Goal: Task Accomplishment & Management: Use online tool/utility

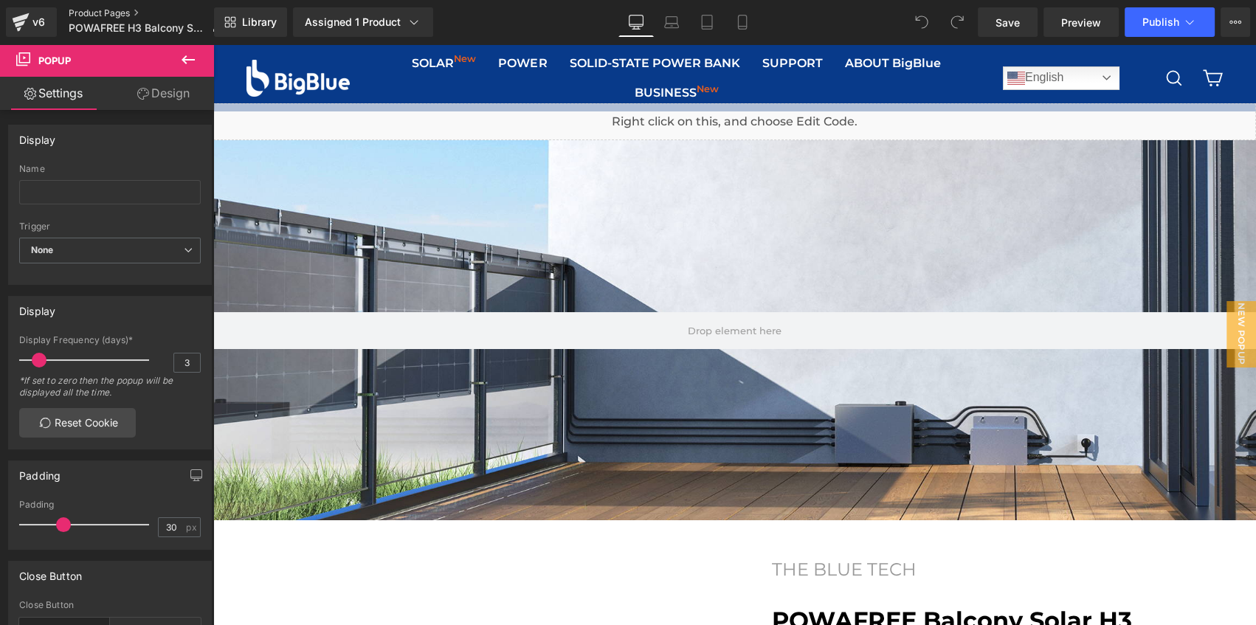
click at [96, 13] on link "Product Pages" at bounding box center [151, 13] width 165 height 12
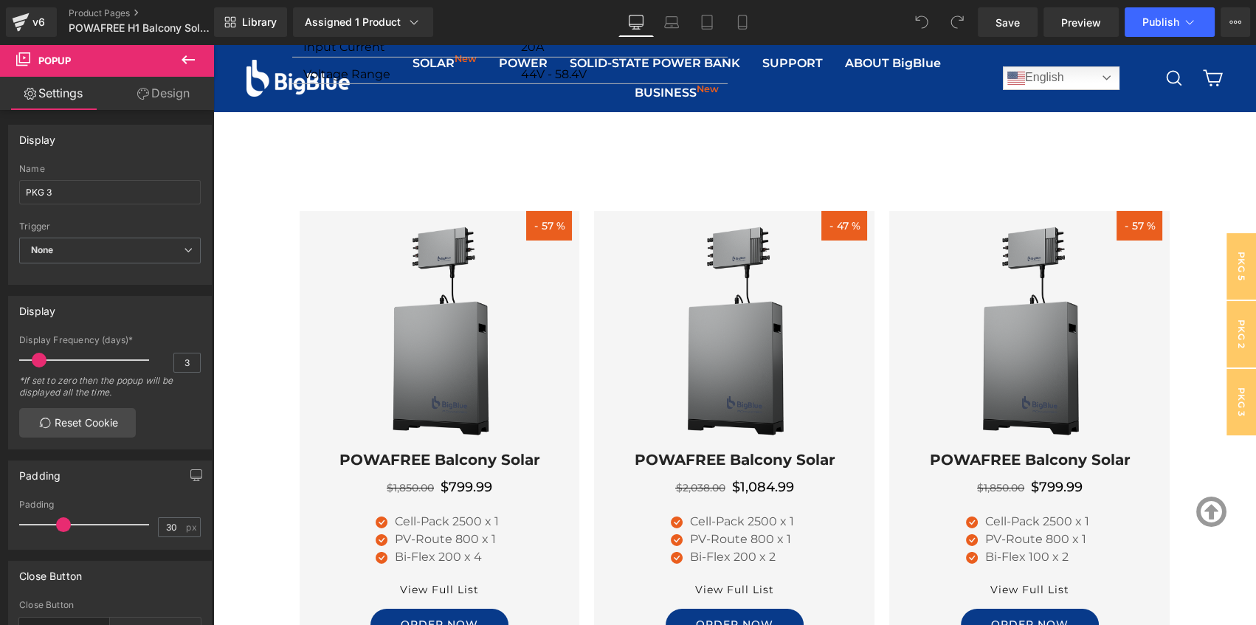
scroll to position [6064, 0]
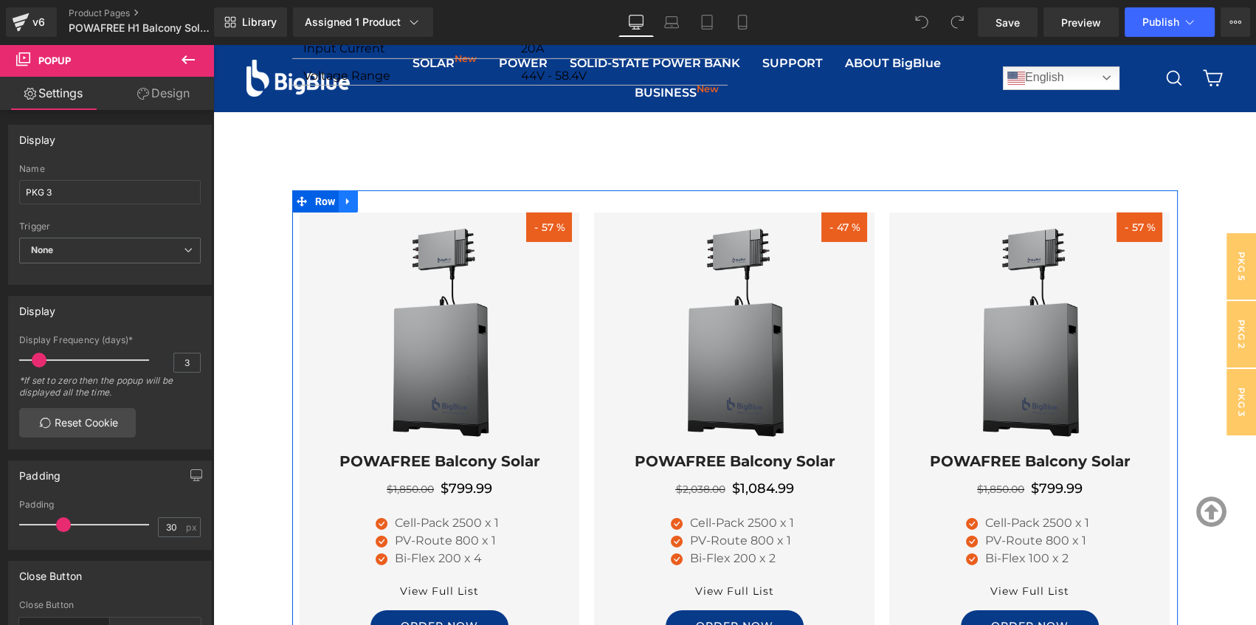
click at [346, 201] on icon at bounding box center [347, 201] width 3 height 7
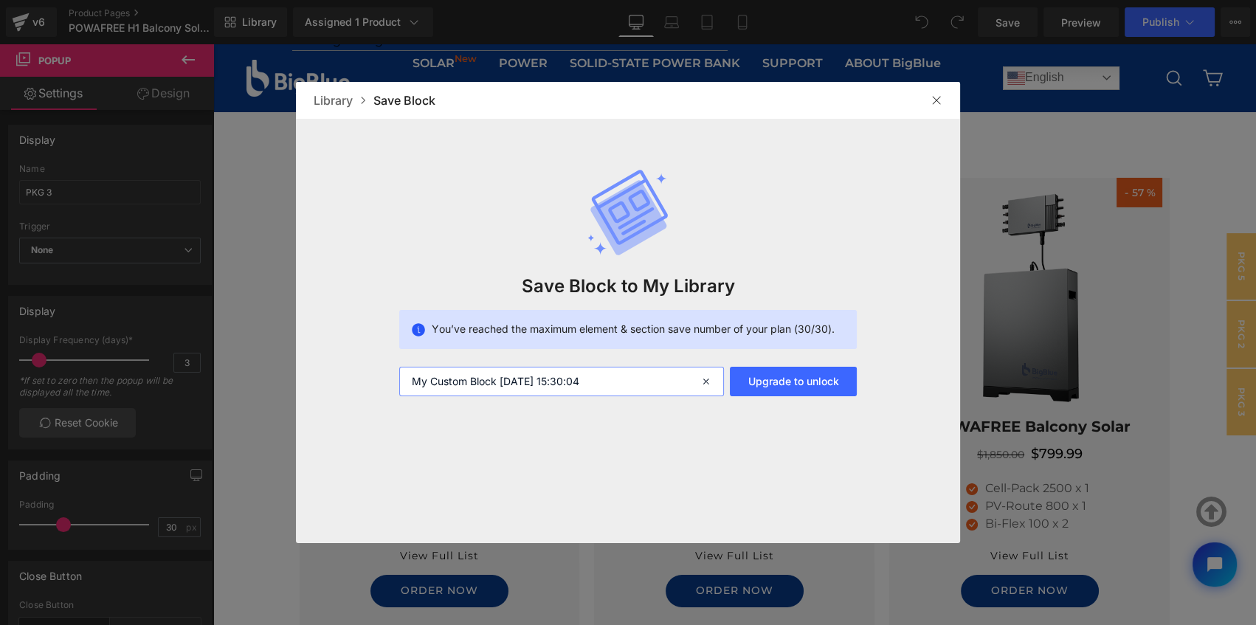
scroll to position [6636, 0]
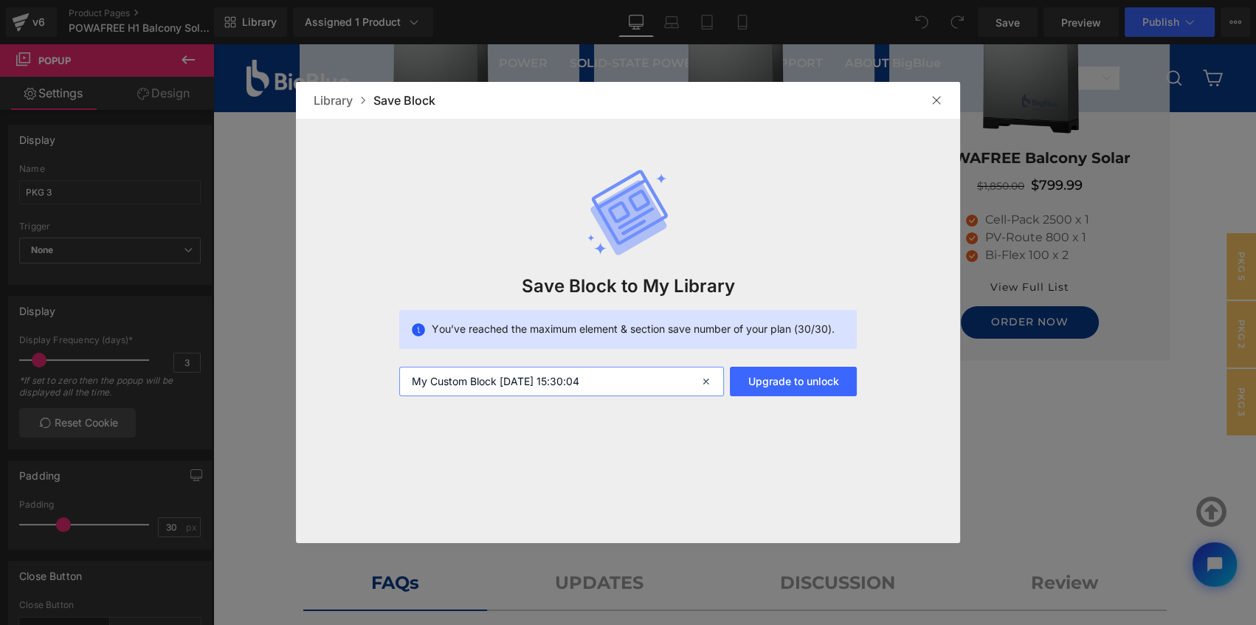
drag, startPoint x: 643, startPoint y: 387, endPoint x: 298, endPoint y: 387, distance: 344.5
click at [0, 0] on div "Save Block to My Library You’ve reached the maximum element & section save numb…" at bounding box center [0, 0] width 0 height 0
type input "H1 set"
click at [940, 96] on img at bounding box center [936, 100] width 12 height 12
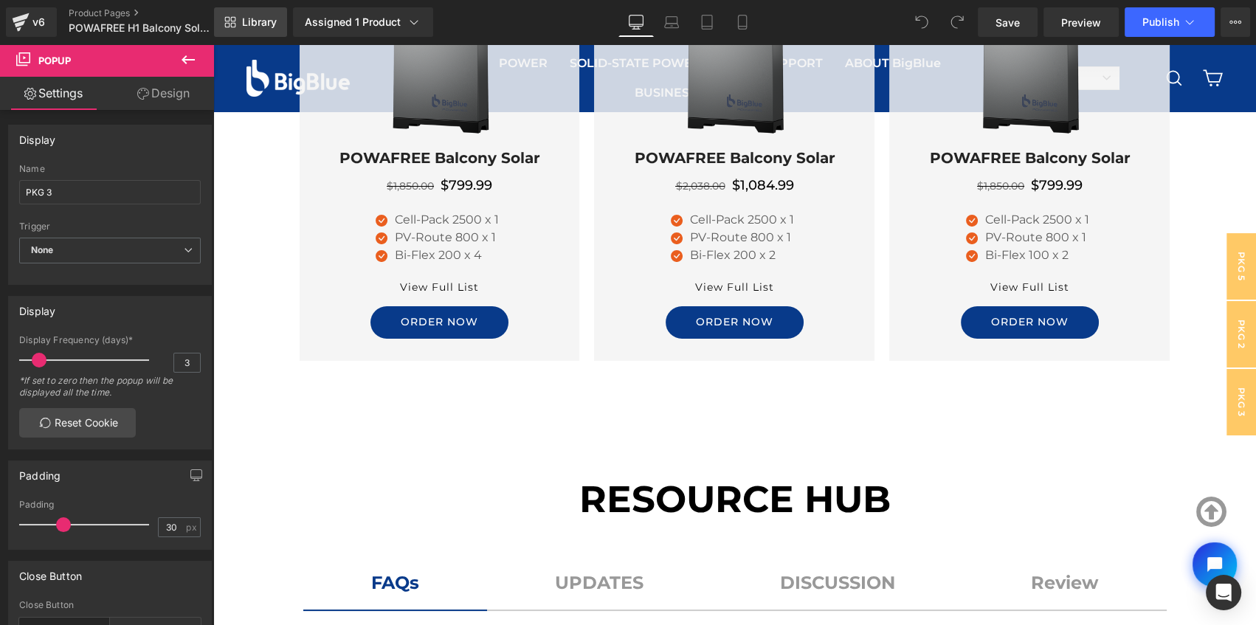
click at [254, 21] on span "Library" at bounding box center [259, 21] width 35 height 13
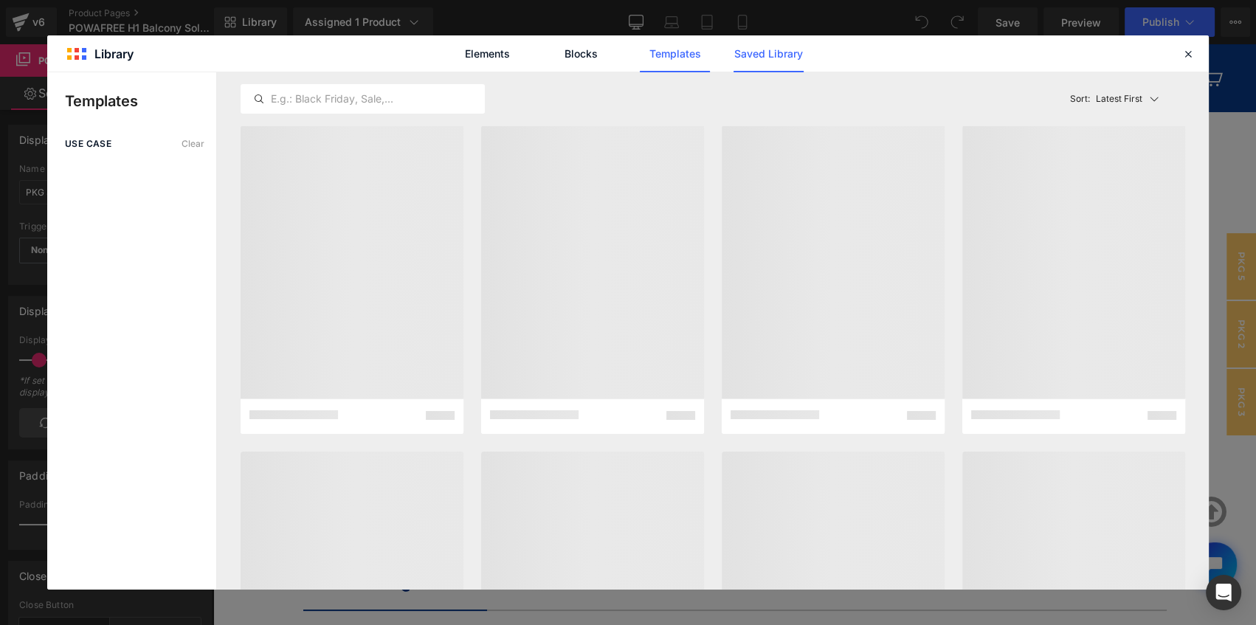
click at [764, 54] on link "Saved Library" at bounding box center [768, 53] width 70 height 37
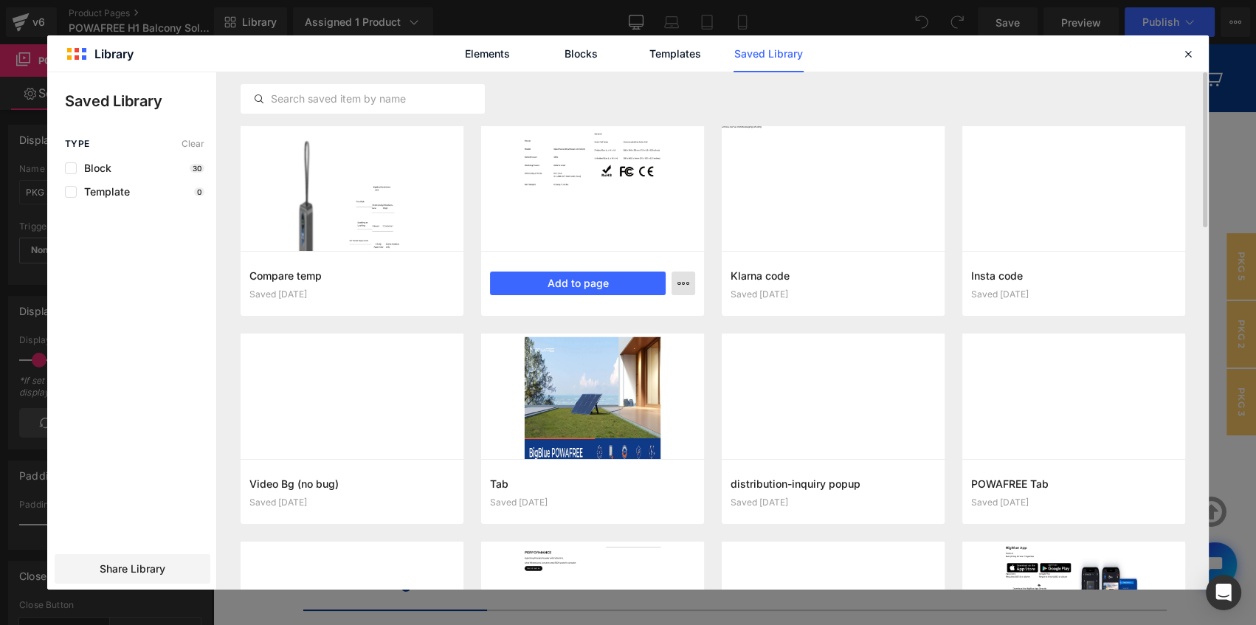
click at [690, 286] on button "button" at bounding box center [683, 283] width 24 height 24
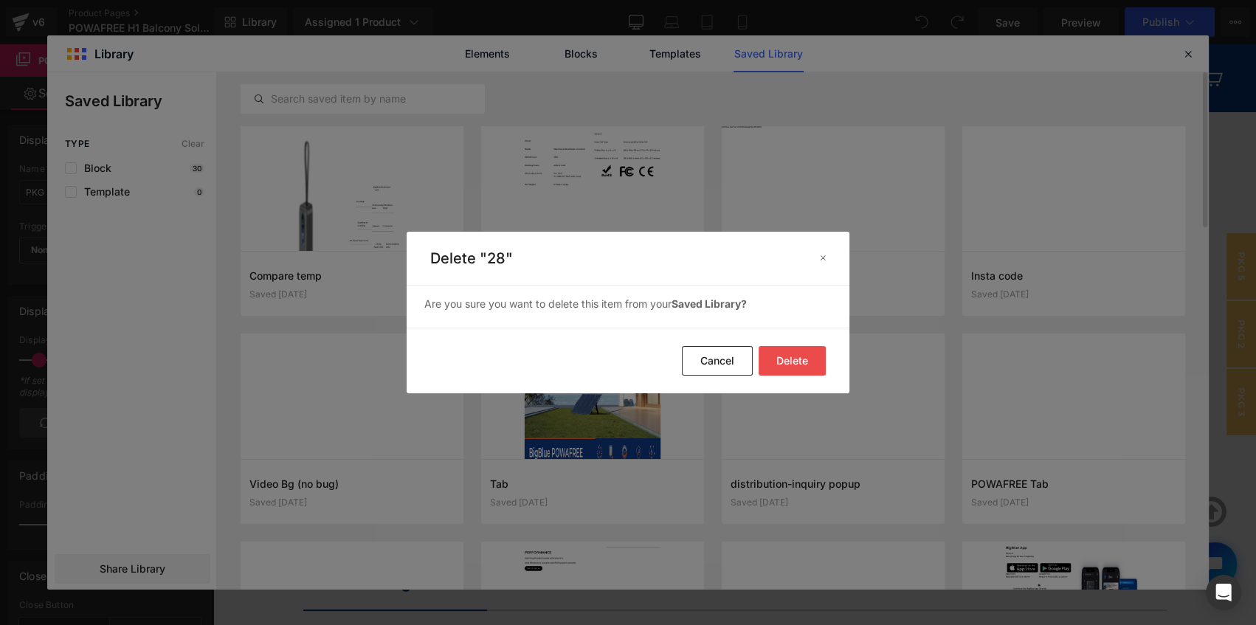
click at [789, 361] on button "Delete" at bounding box center [791, 361] width 67 height 30
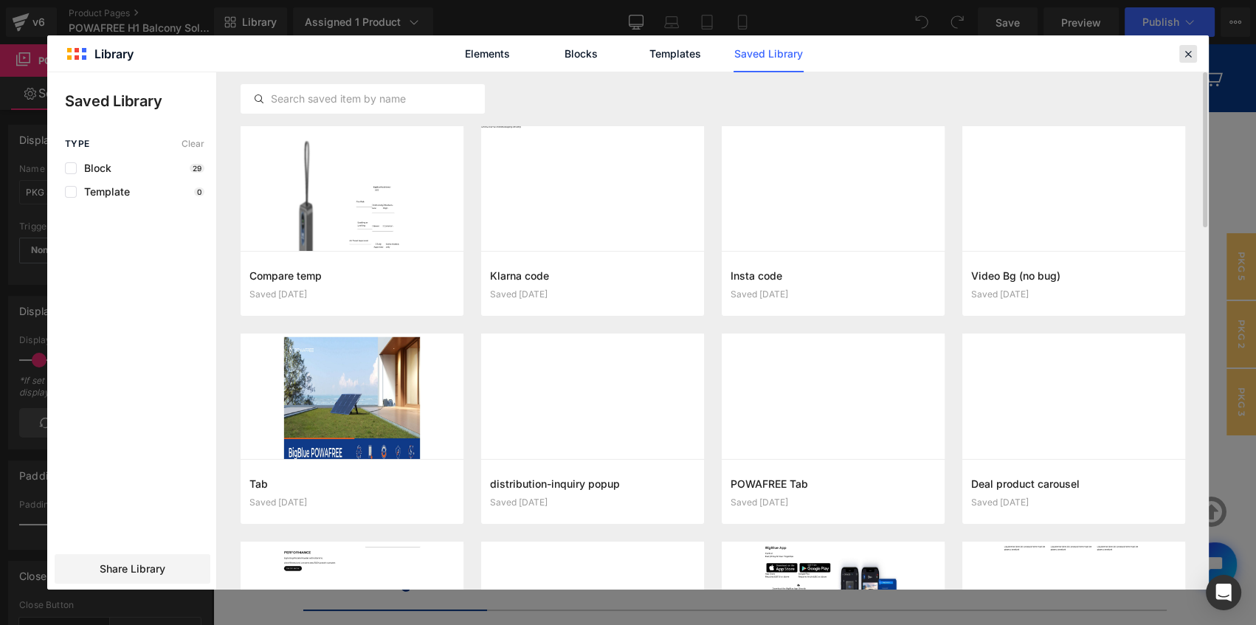
click at [1186, 51] on icon at bounding box center [1187, 53] width 13 height 13
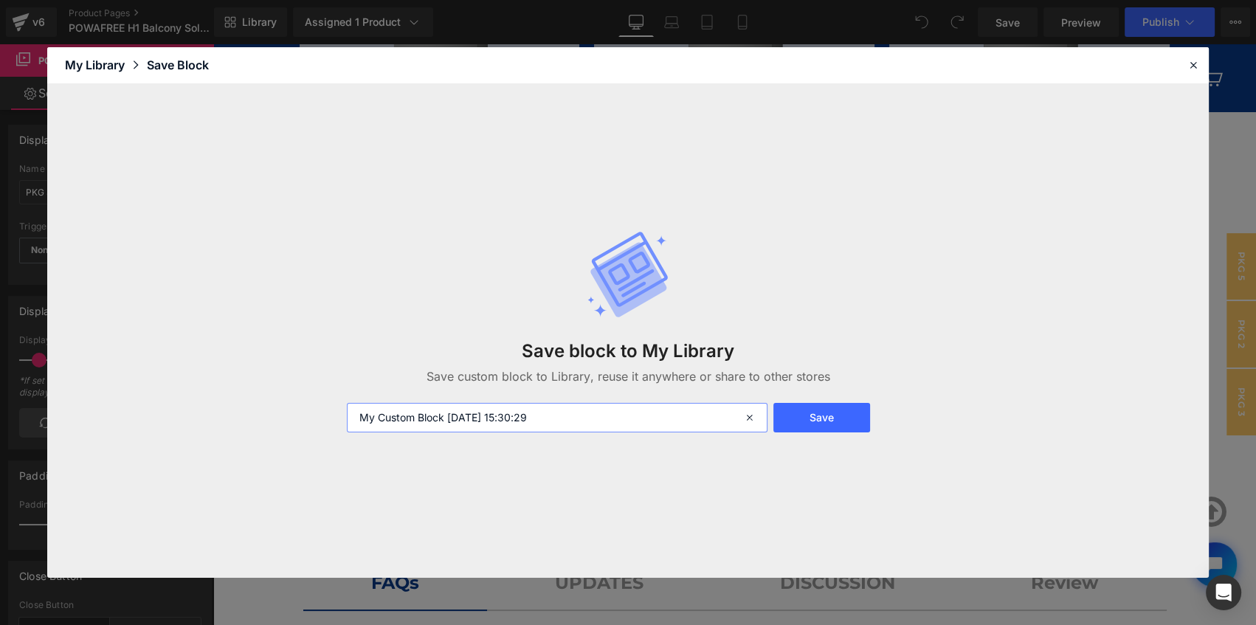
drag, startPoint x: 603, startPoint y: 413, endPoint x: 277, endPoint y: 415, distance: 326.1
click at [277, 415] on div "Save block to My Library Save custom block to Library, reuse it anywhere or sha…" at bounding box center [627, 331] width 1161 height 494
type input "H1 set"
click at [824, 432] on div "Save block to My Library Save custom block to Library, reuse it anywhere or sha…" at bounding box center [628, 331] width 581 height 261
click at [825, 418] on button "Save" at bounding box center [821, 418] width 97 height 30
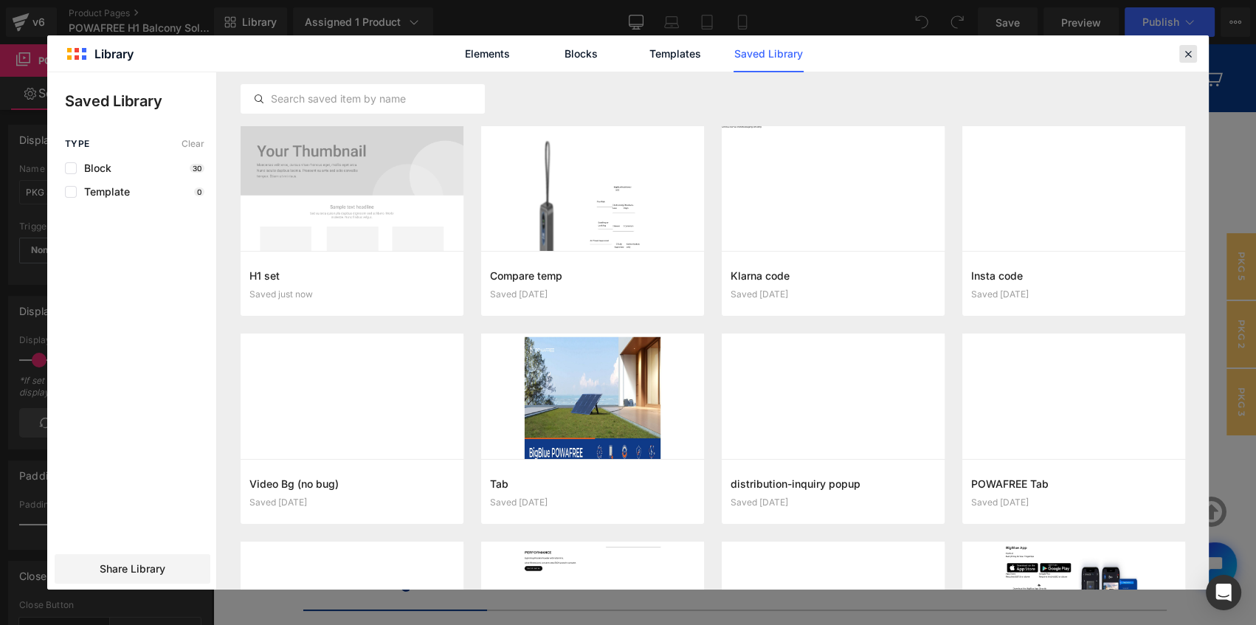
click at [1187, 52] on icon at bounding box center [1187, 53] width 13 height 13
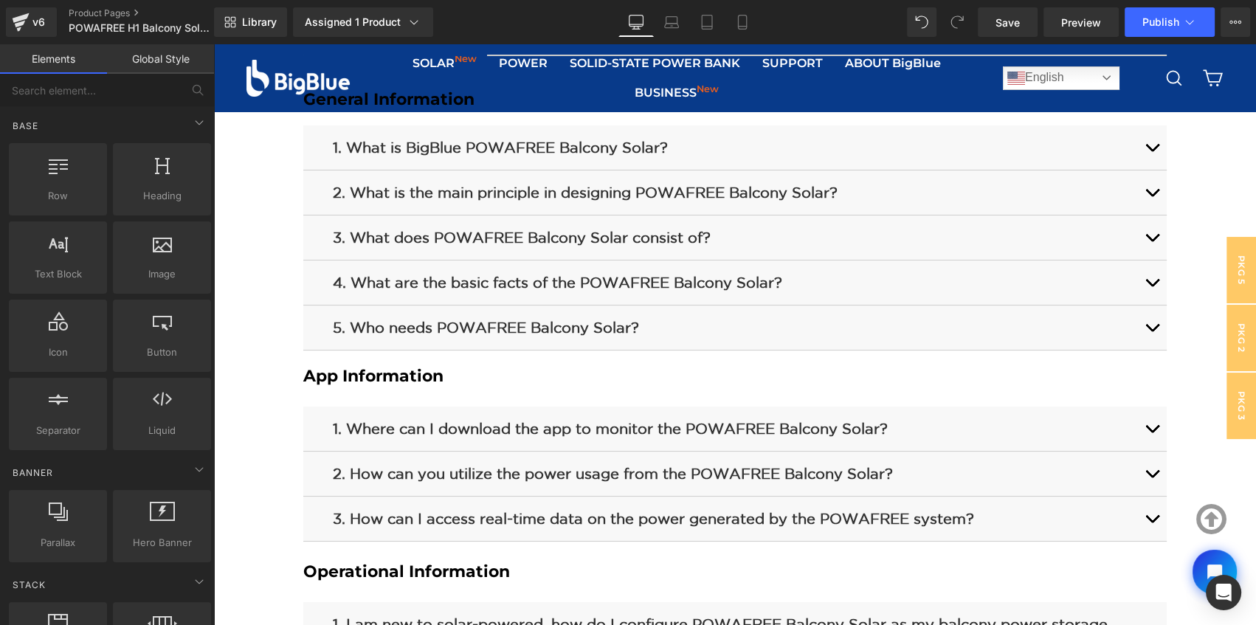
scroll to position [6913, 0]
click at [1011, 21] on span "Save" at bounding box center [1007, 22] width 24 height 15
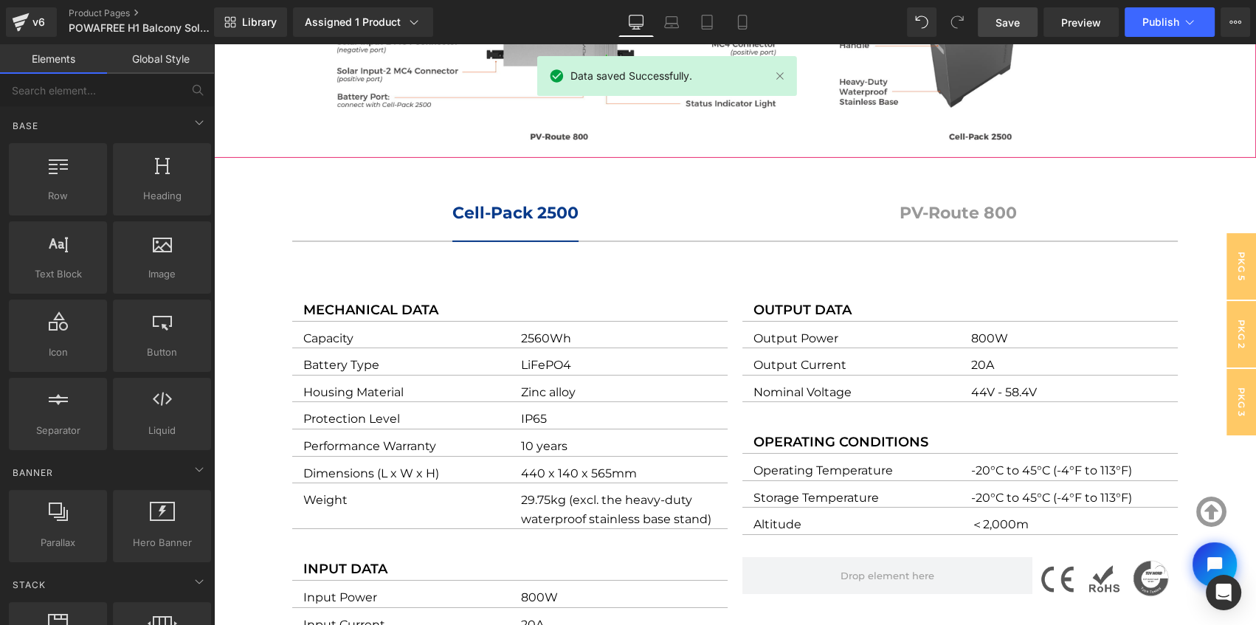
scroll to position [5974, 0]
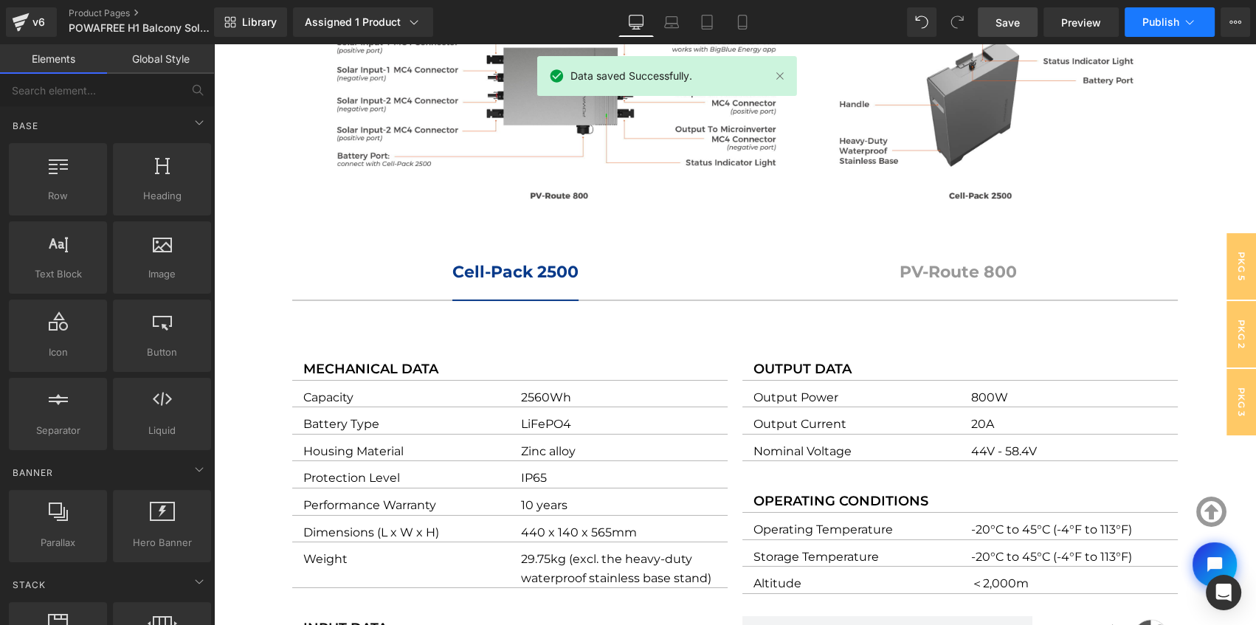
click at [1161, 17] on span "Publish" at bounding box center [1160, 22] width 37 height 12
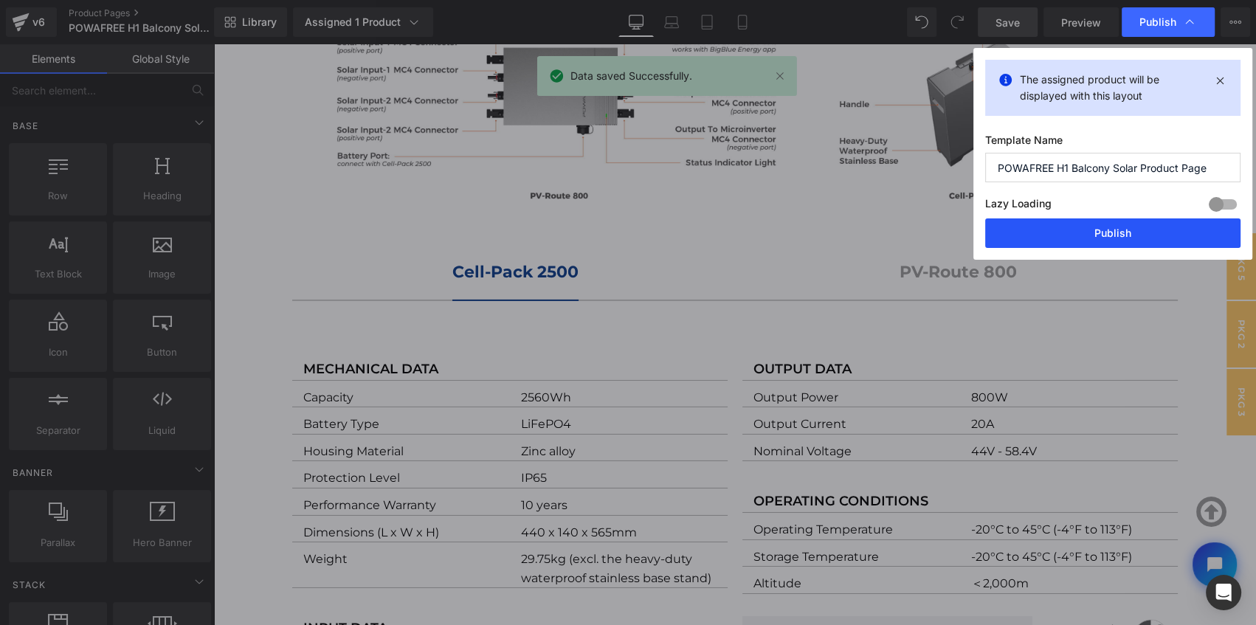
drag, startPoint x: 1145, startPoint y: 226, endPoint x: 1040, endPoint y: 132, distance: 140.5
click at [1145, 226] on button "Publish" at bounding box center [1112, 233] width 255 height 30
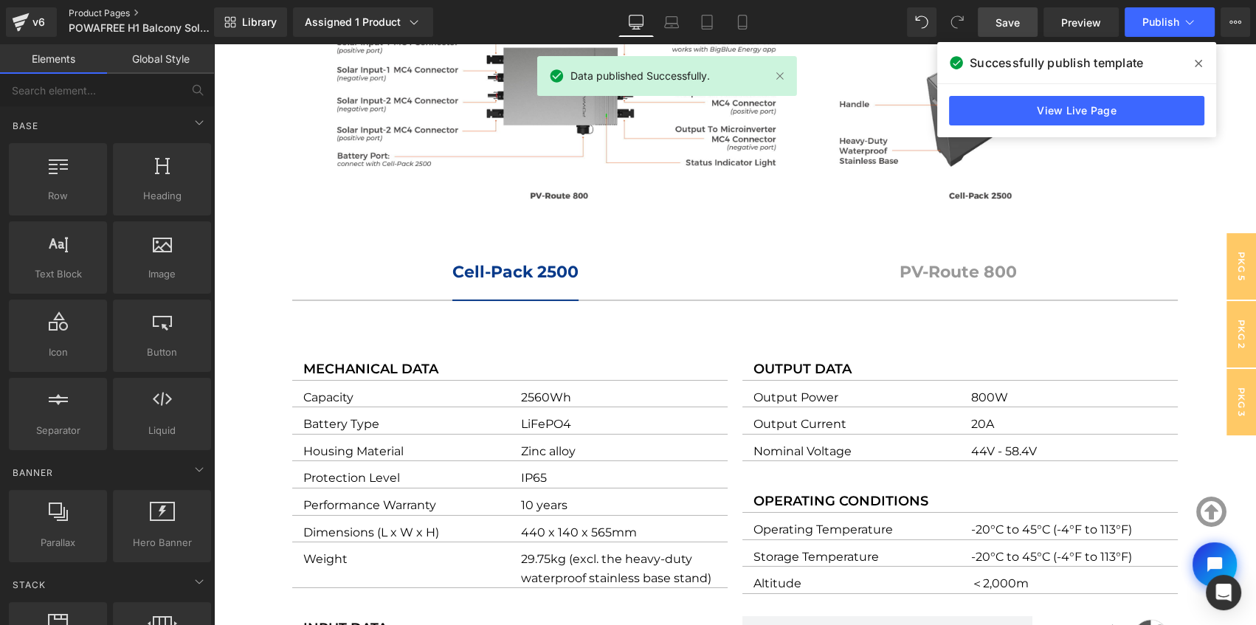
click at [117, 13] on link "Product Pages" at bounding box center [154, 13] width 170 height 12
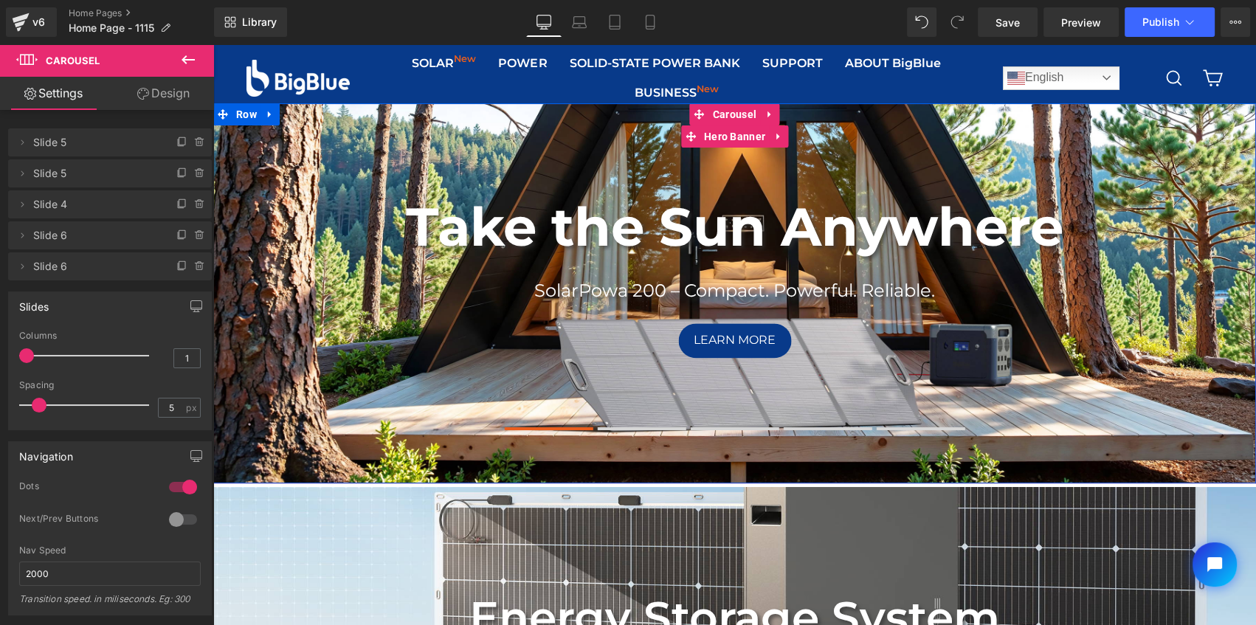
click at [364, 139] on div "Take the Sun Anywhere Heading SolarPowa 200 – Compact. Powerful. Reliable. Text…" at bounding box center [734, 293] width 1042 height 380
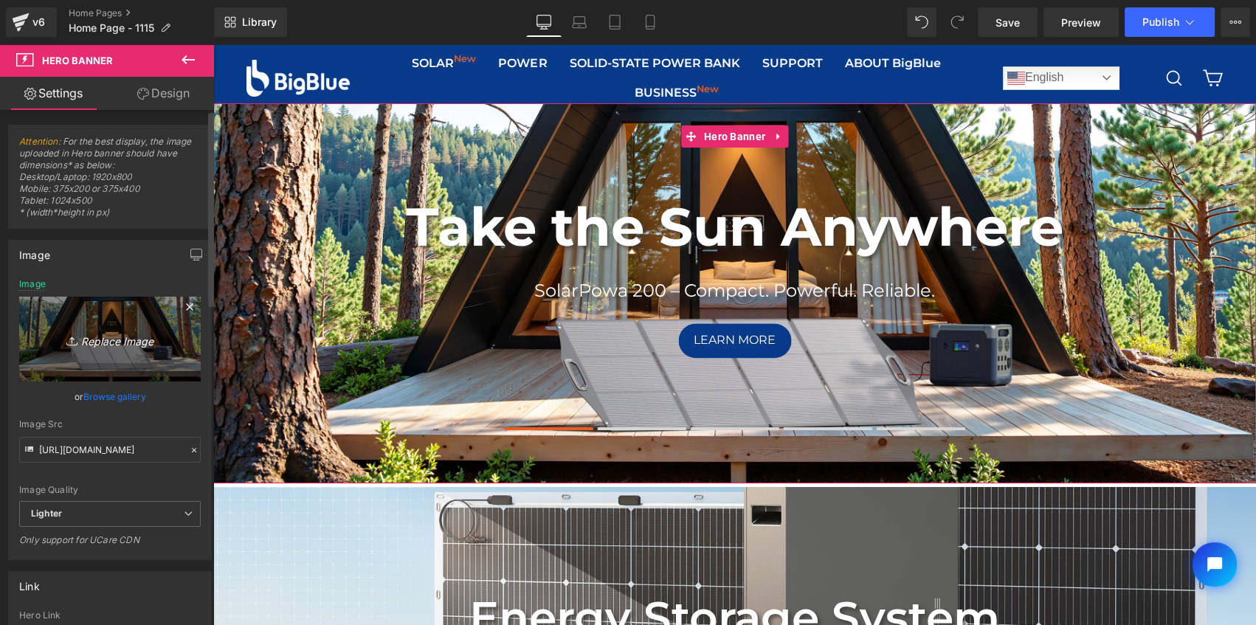
click at [87, 311] on link "Replace Image" at bounding box center [109, 339] width 181 height 85
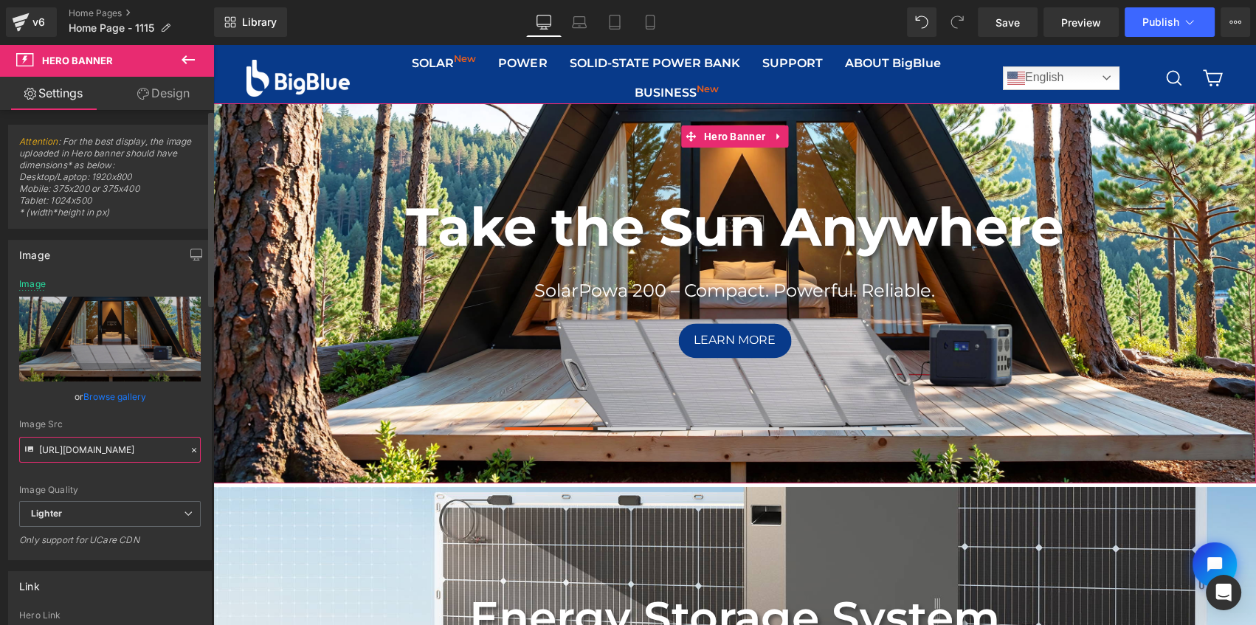
drag, startPoint x: 38, startPoint y: 449, endPoint x: 200, endPoint y: 456, distance: 161.7
click at [200, 456] on div "https://ucarecdn.com/cbb6c190-56a4-494b-a015-8567fdfeadb9/-/format/auto/-/previ…" at bounding box center [110, 419] width 202 height 280
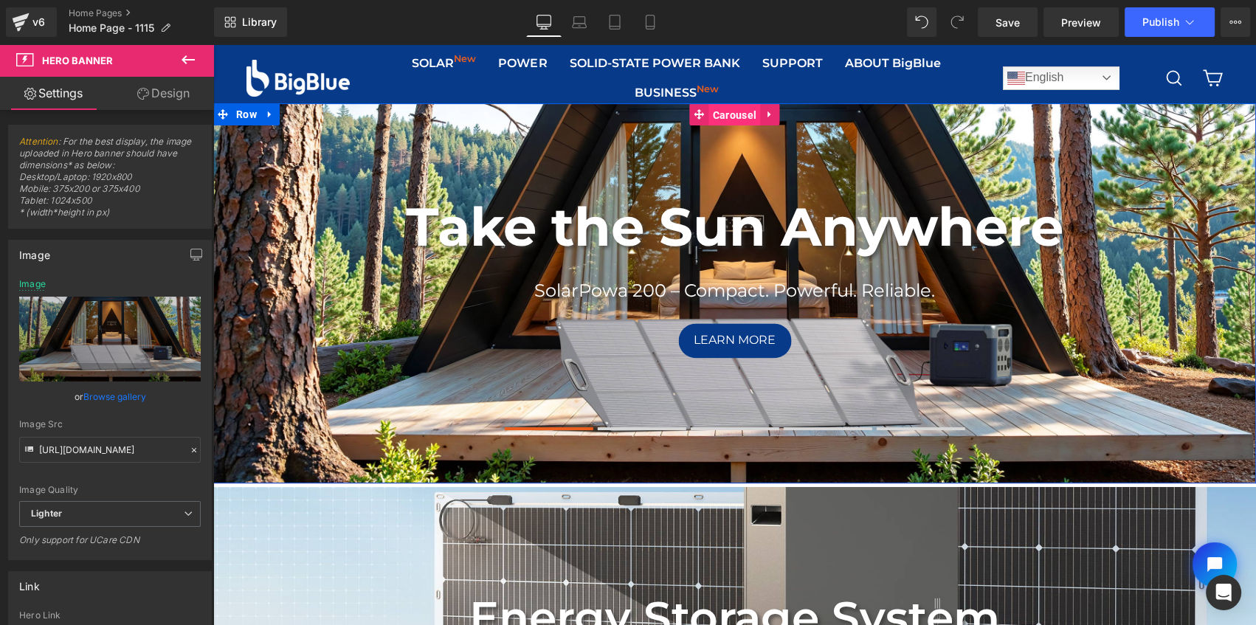
click at [723, 119] on span "Carousel" at bounding box center [734, 115] width 51 height 22
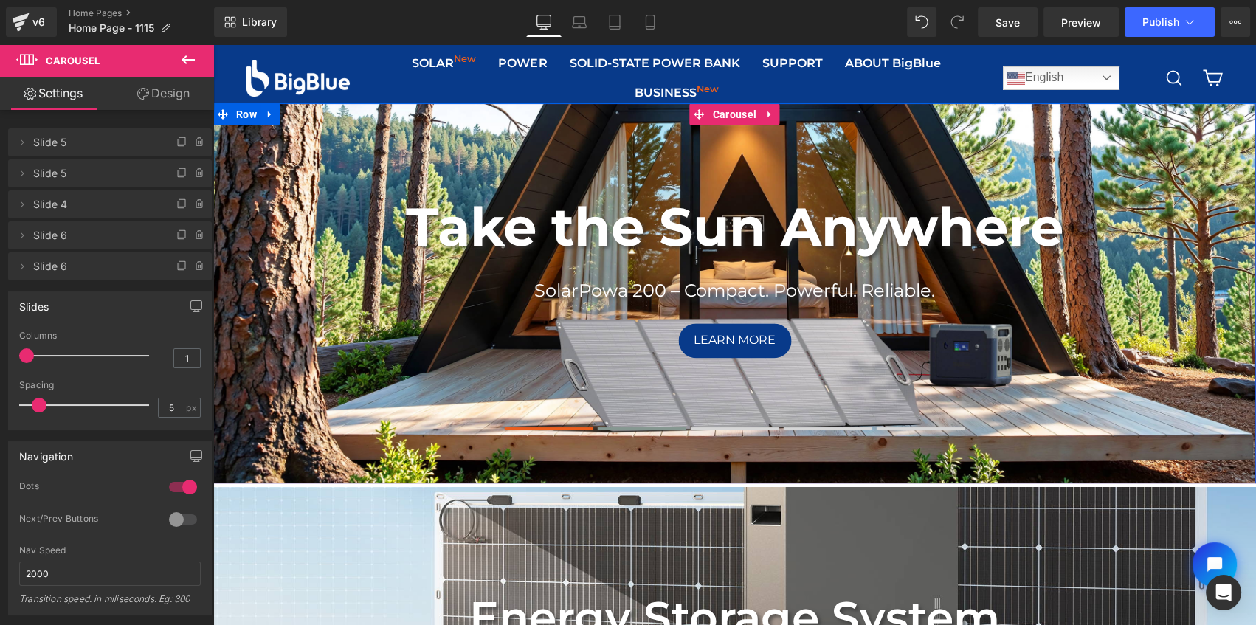
click at [665, 428] on span at bounding box center [642, 428] width 89 height 3
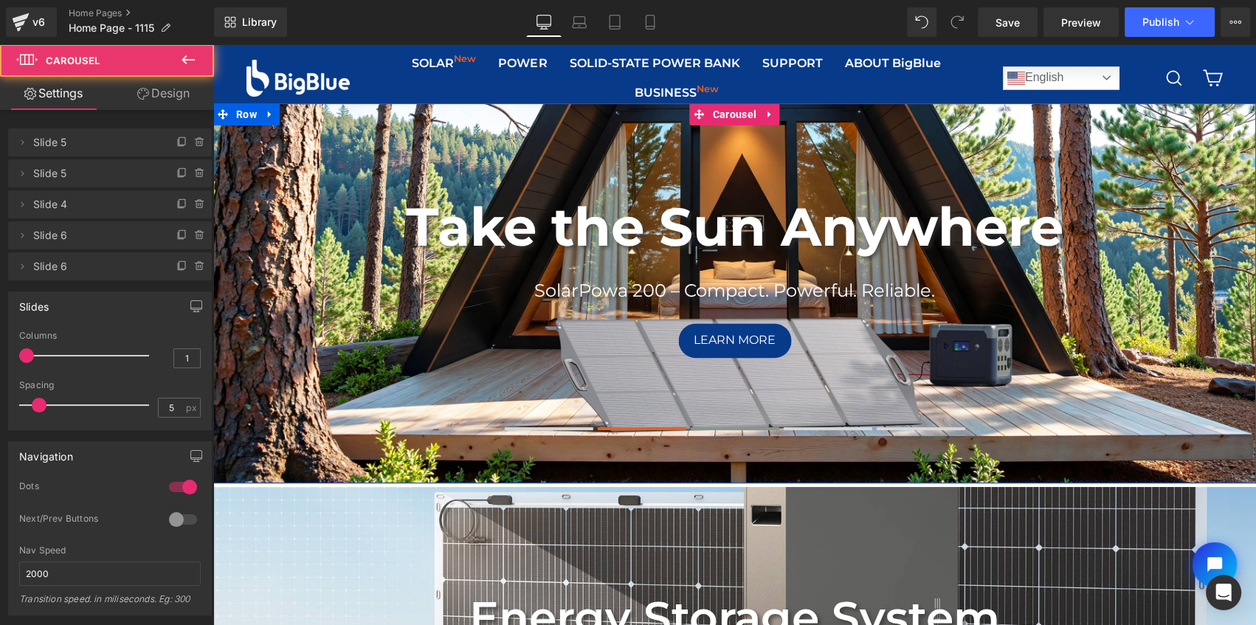
click at [710, 427] on span at bounding box center [734, 428] width 89 height 3
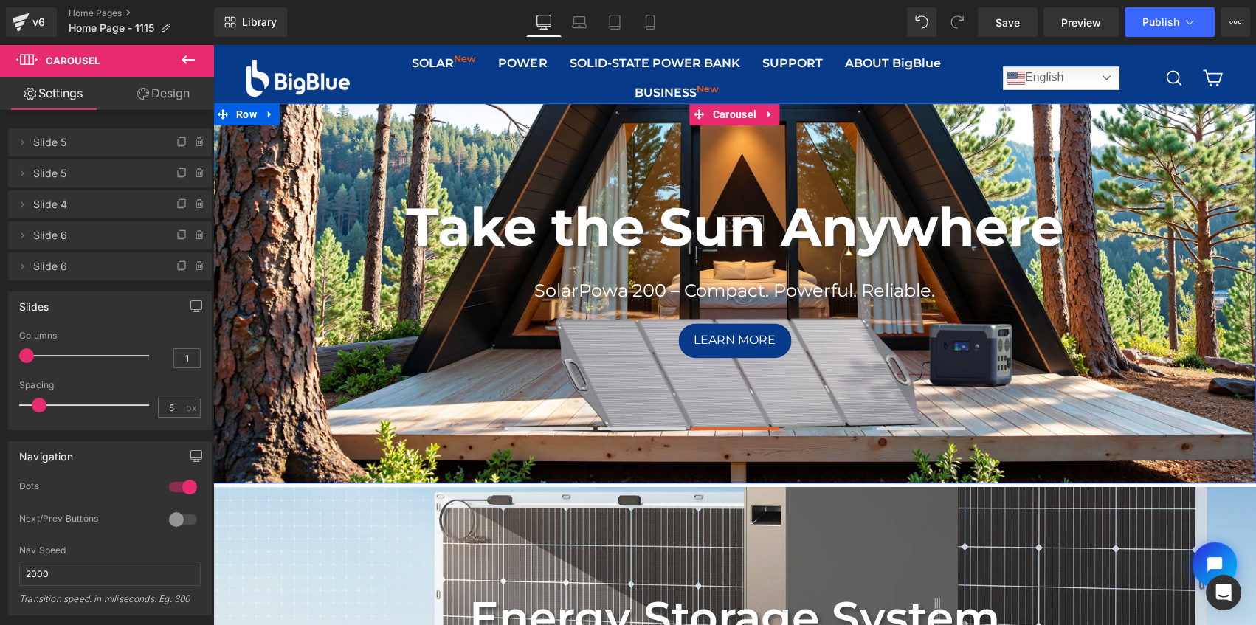
click at [799, 423] on button at bounding box center [827, 428] width 89 height 10
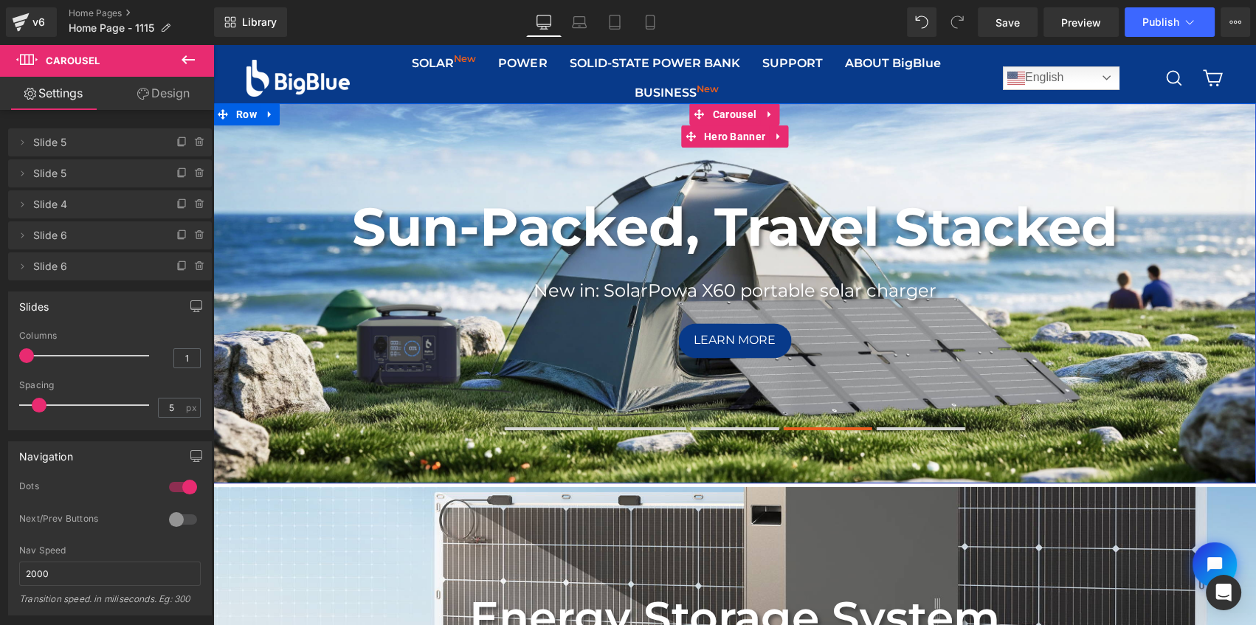
click at [381, 124] on div "Sun-Packed, Travel Stacked Heading New in: SolarPowa X60 portable solar charger…" at bounding box center [734, 293] width 1042 height 380
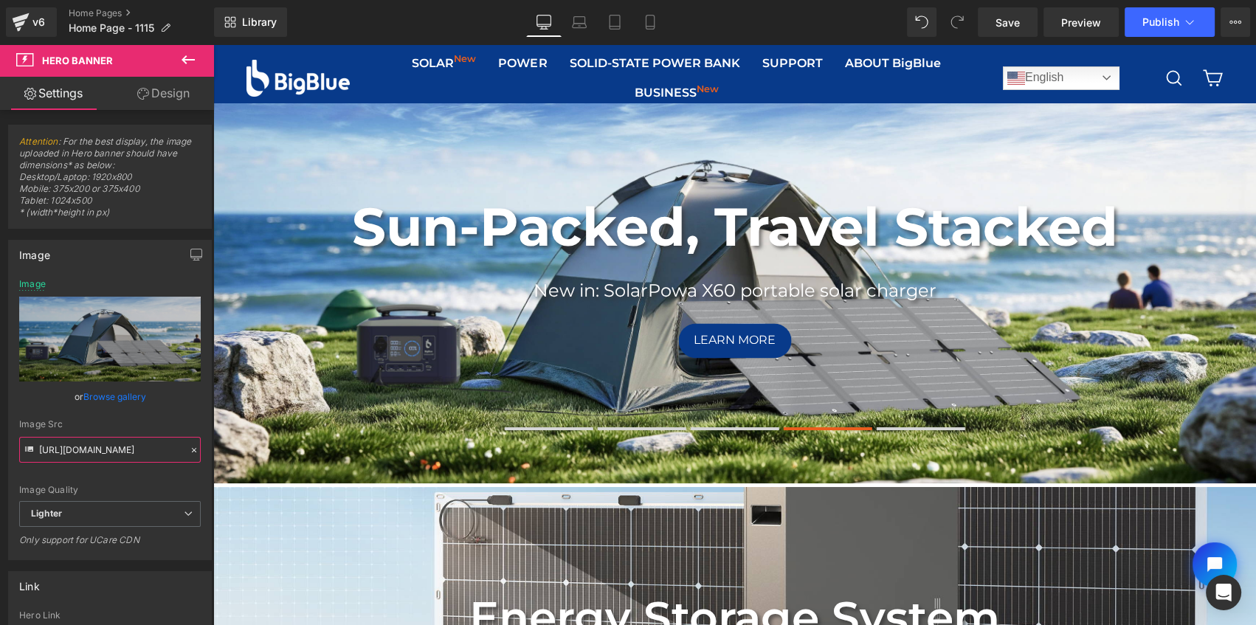
scroll to position [0, 659]
drag, startPoint x: 252, startPoint y: 491, endPoint x: 271, endPoint y: 449, distance: 46.2
click at [635, 428] on span at bounding box center [642, 428] width 89 height 3
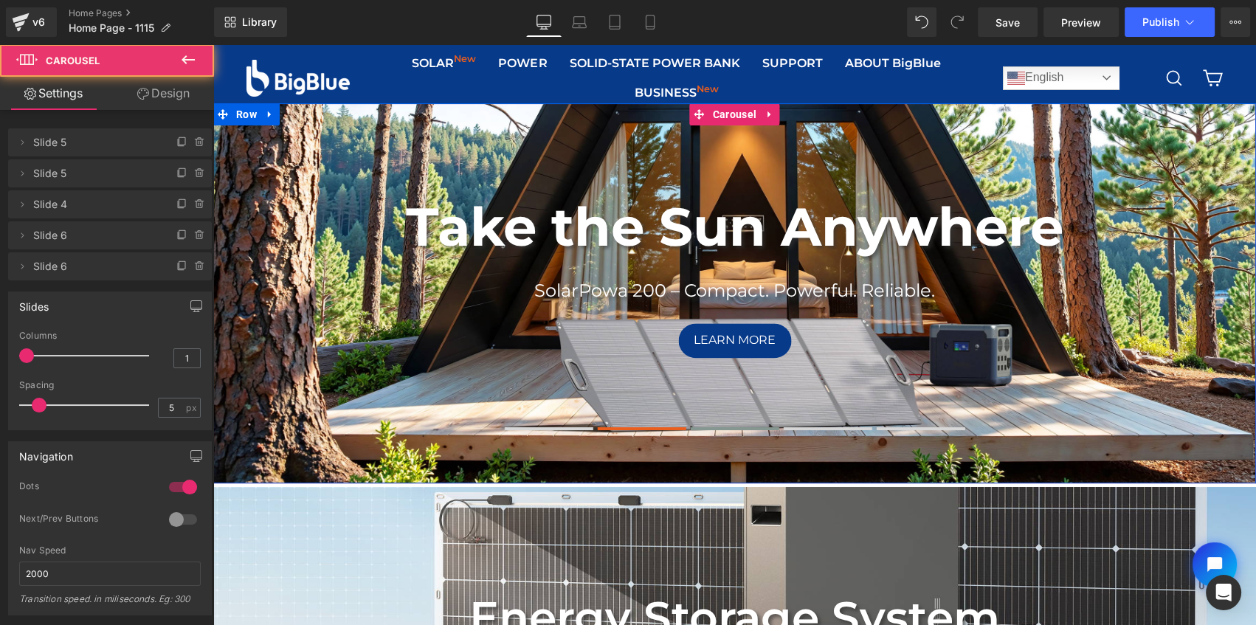
click at [704, 428] on span at bounding box center [734, 428] width 89 height 3
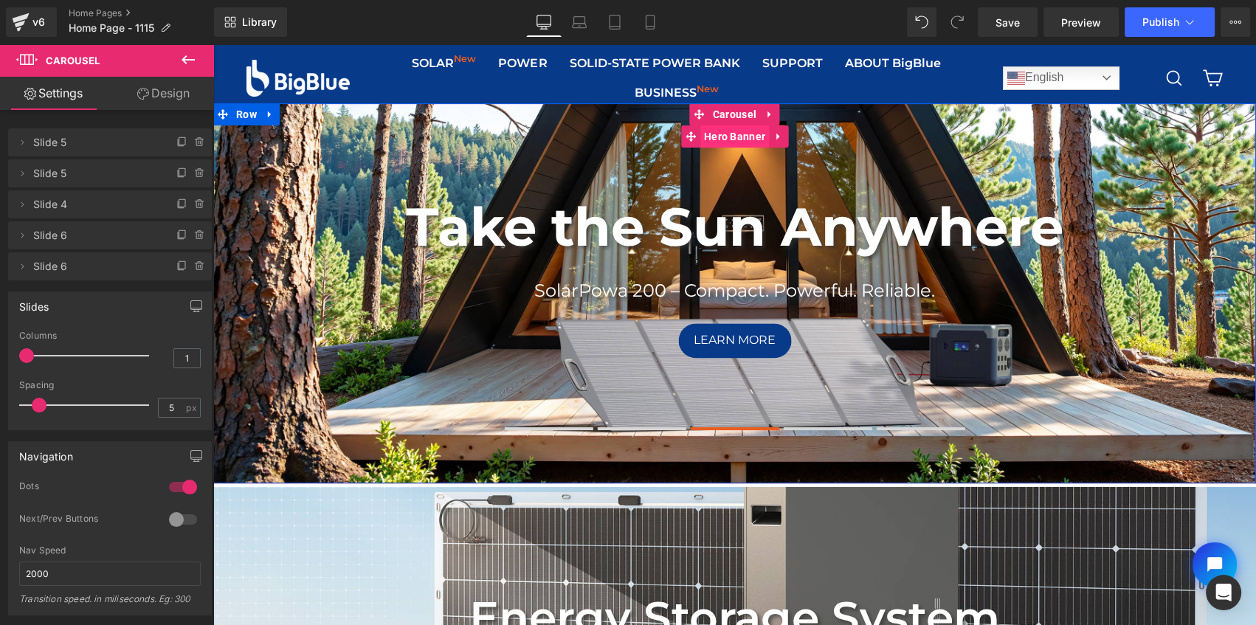
click at [710, 142] on span "Hero Banner" at bounding box center [734, 136] width 69 height 22
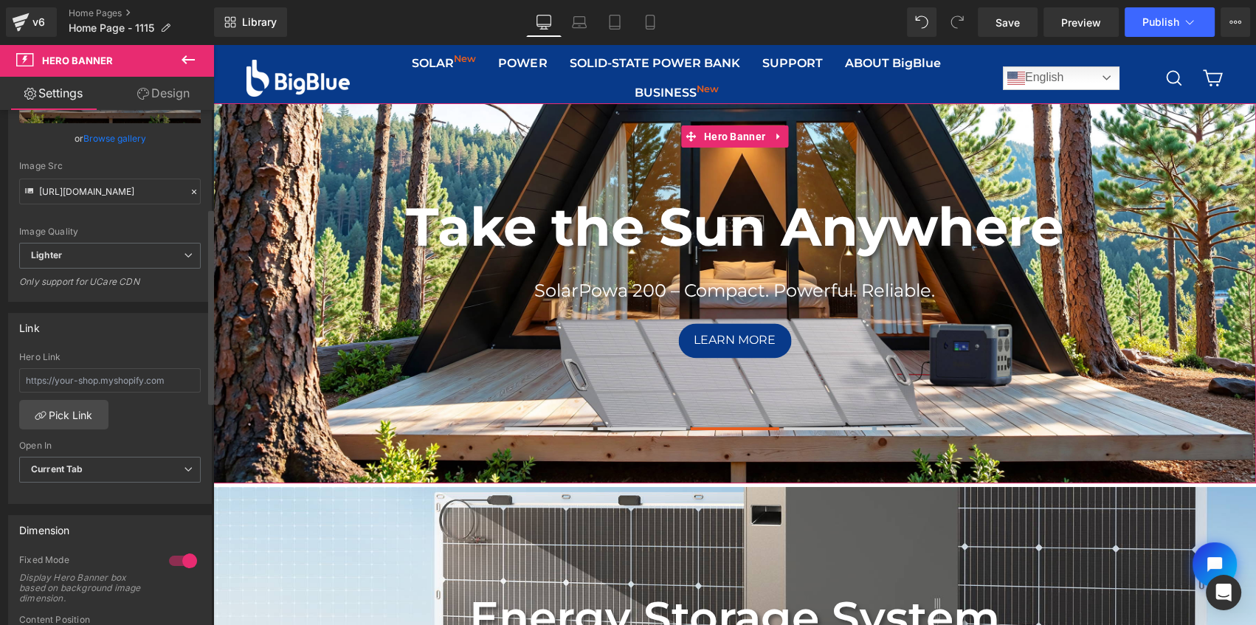
scroll to position [335, 0]
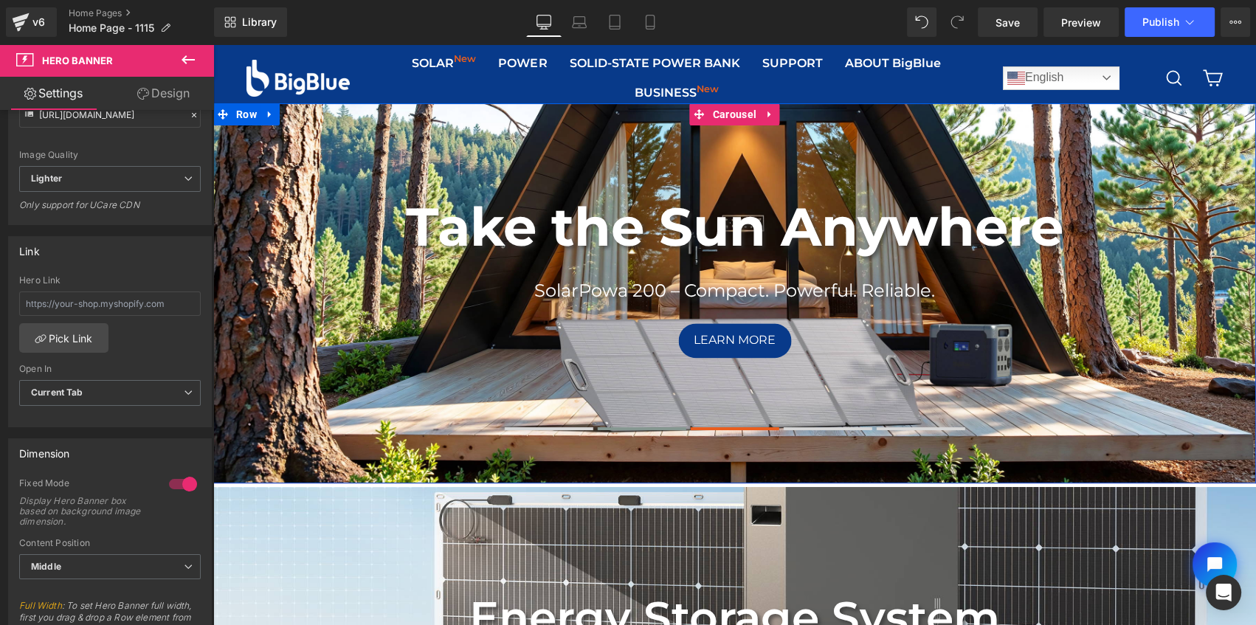
click at [639, 425] on button at bounding box center [642, 428] width 89 height 10
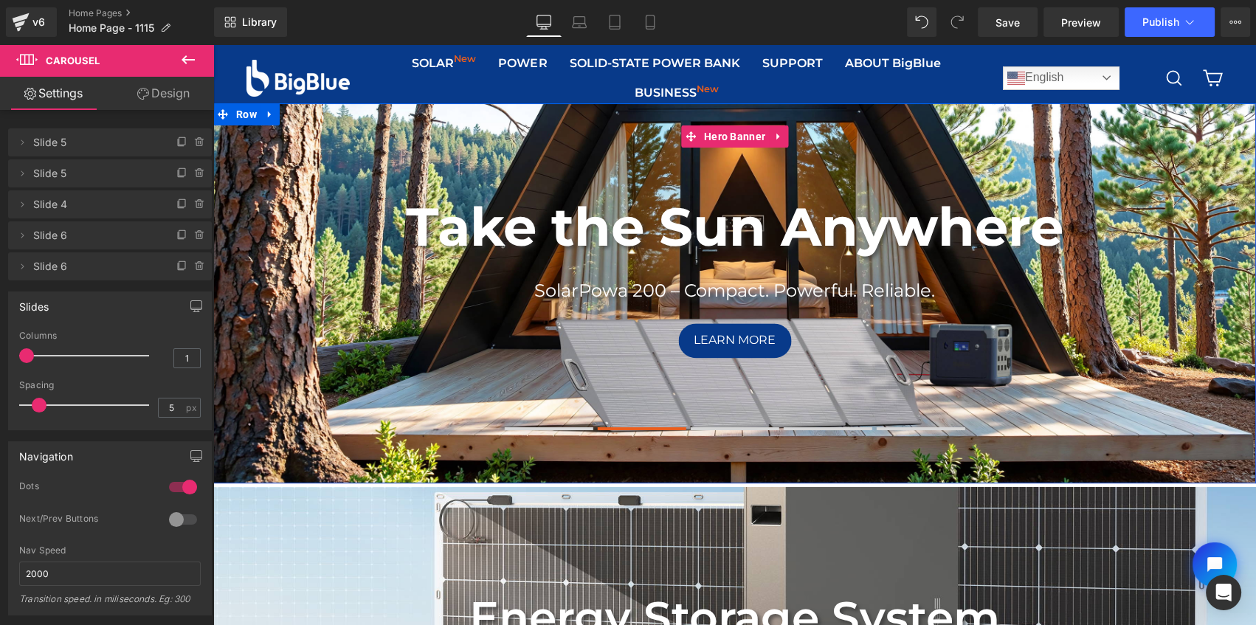
click at [347, 158] on div "Take the Sun Anywhere Heading SolarPowa 200 – Compact. Powerful. Reliable. Text…" at bounding box center [734, 293] width 1042 height 380
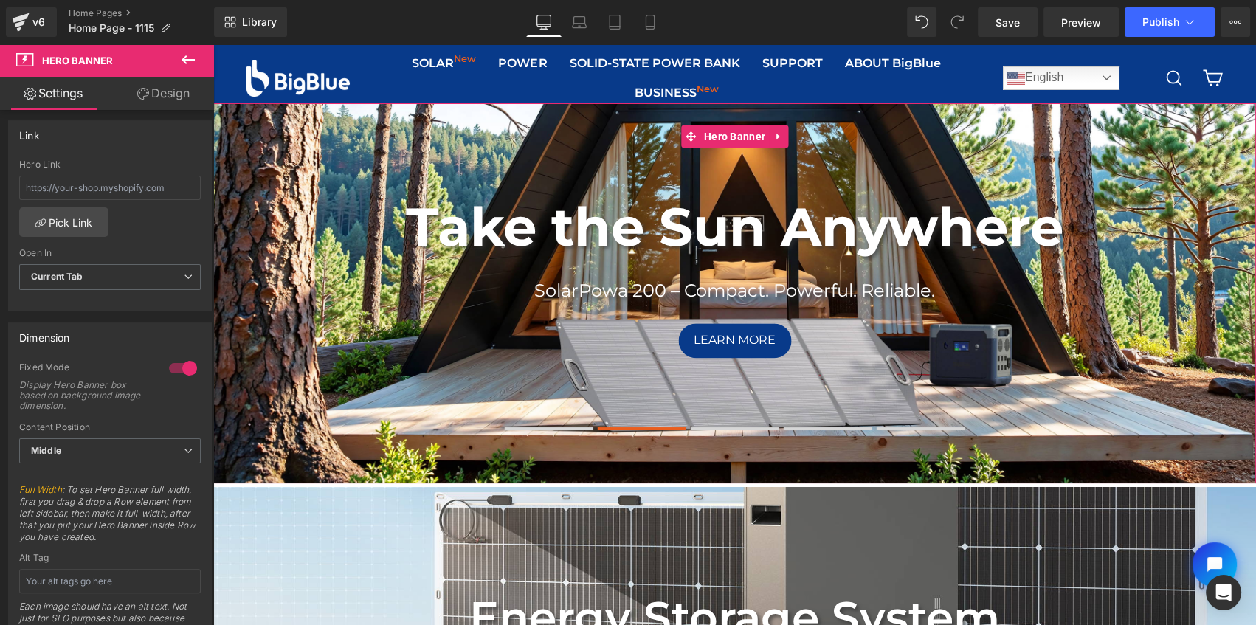
scroll to position [469, 0]
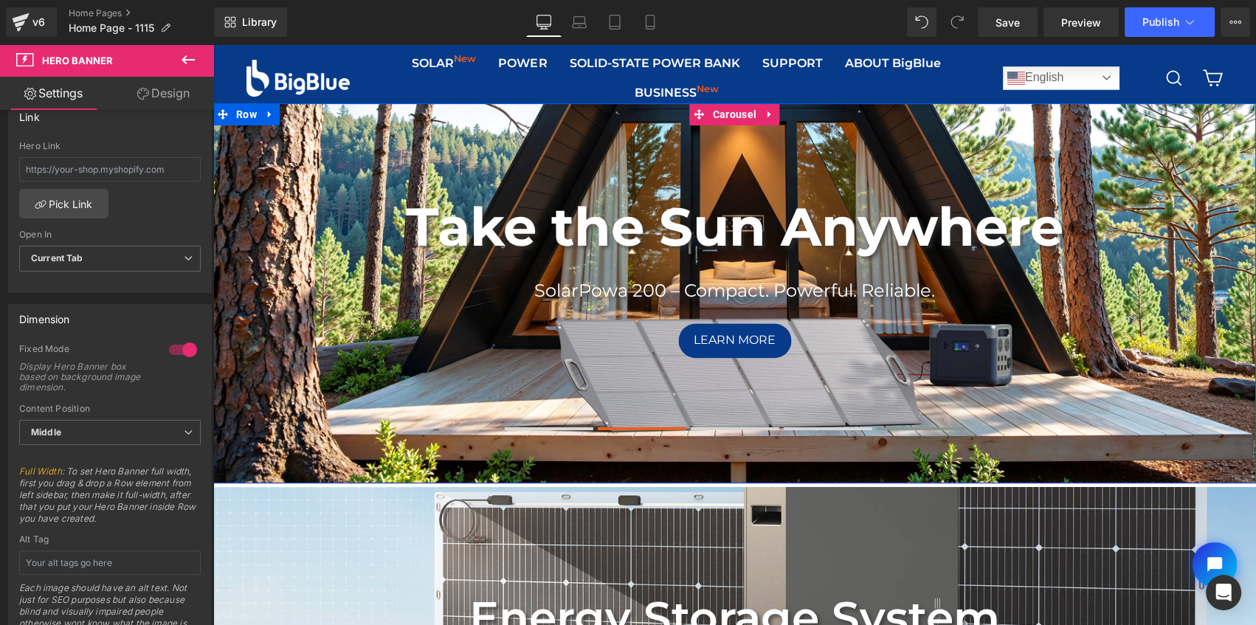
click at [897, 423] on button at bounding box center [920, 428] width 89 height 10
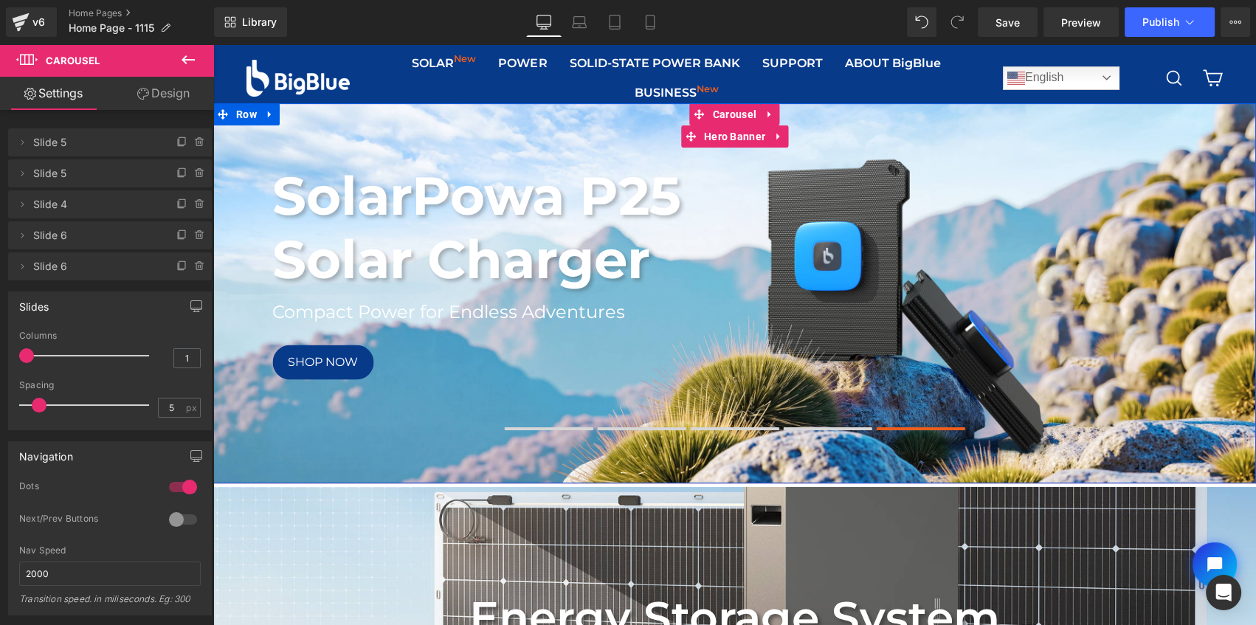
click at [956, 134] on div "SolarPowa P25 Solar Charger Heading Compact Power for Endless Adventures Text B…" at bounding box center [734, 293] width 1042 height 380
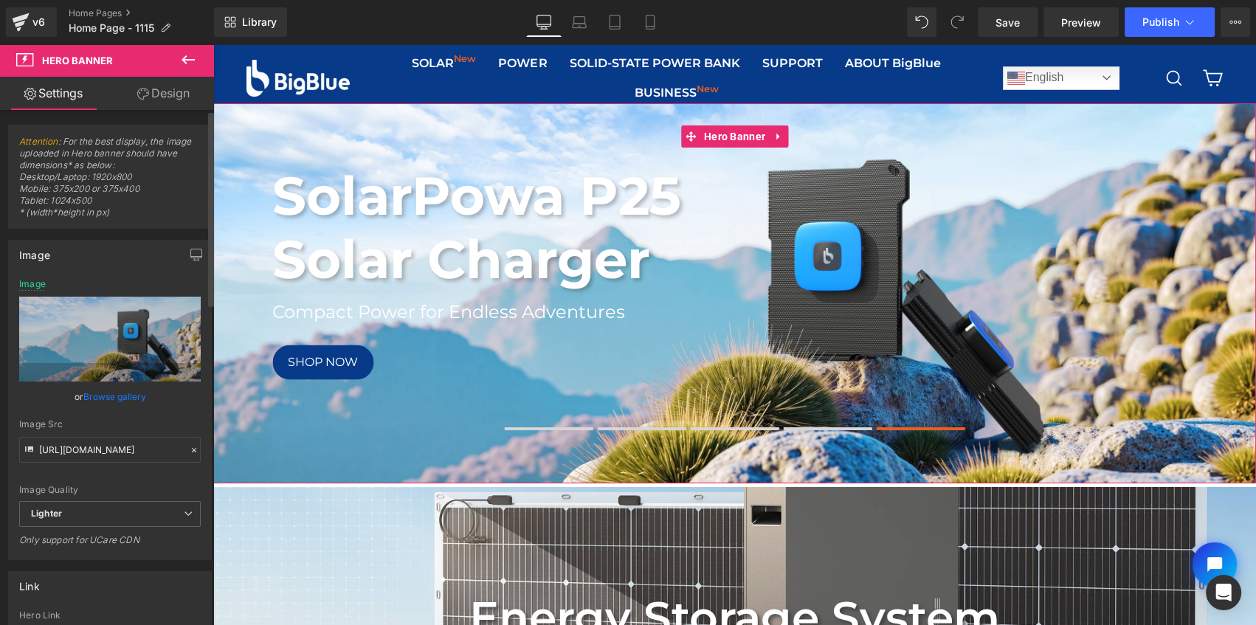
click at [36, 448] on icon at bounding box center [29, 451] width 16 height 16
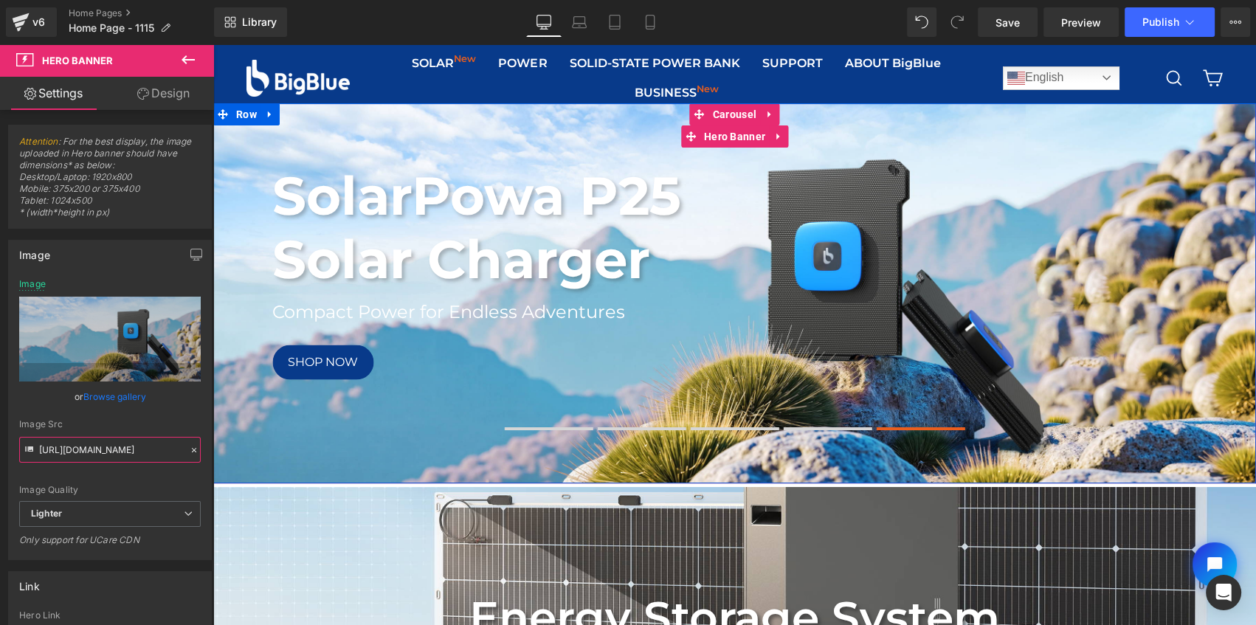
drag, startPoint x: 252, startPoint y: 493, endPoint x: 257, endPoint y: 448, distance: 45.3
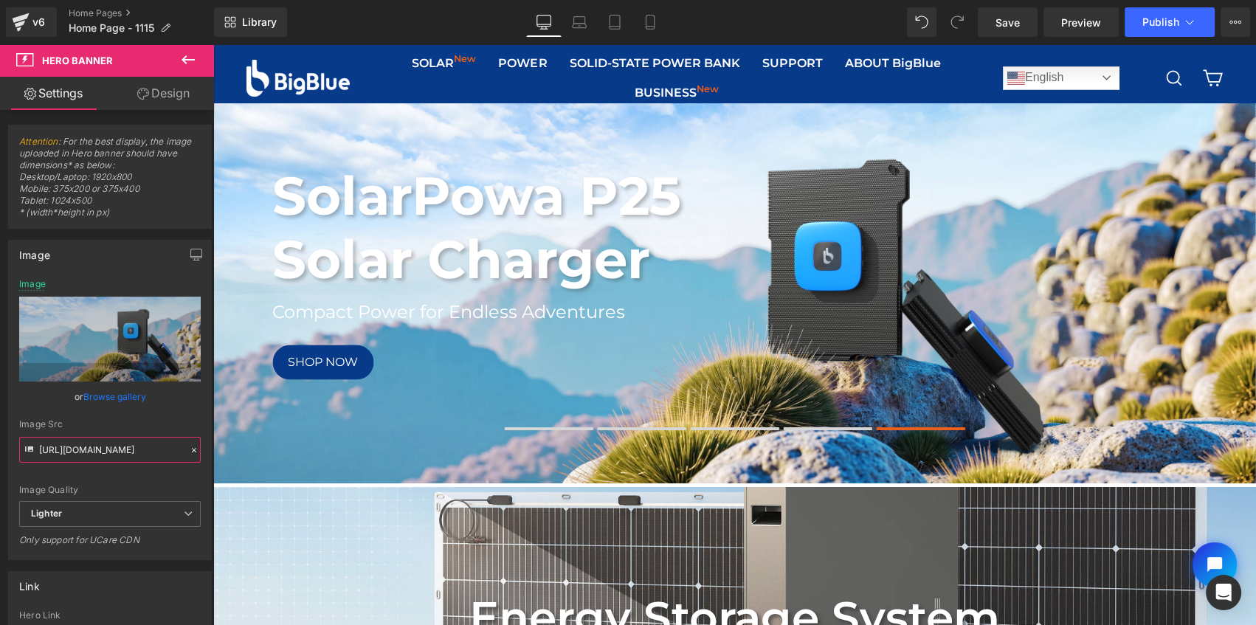
scroll to position [0, 0]
click at [536, 428] on span at bounding box center [549, 428] width 89 height 3
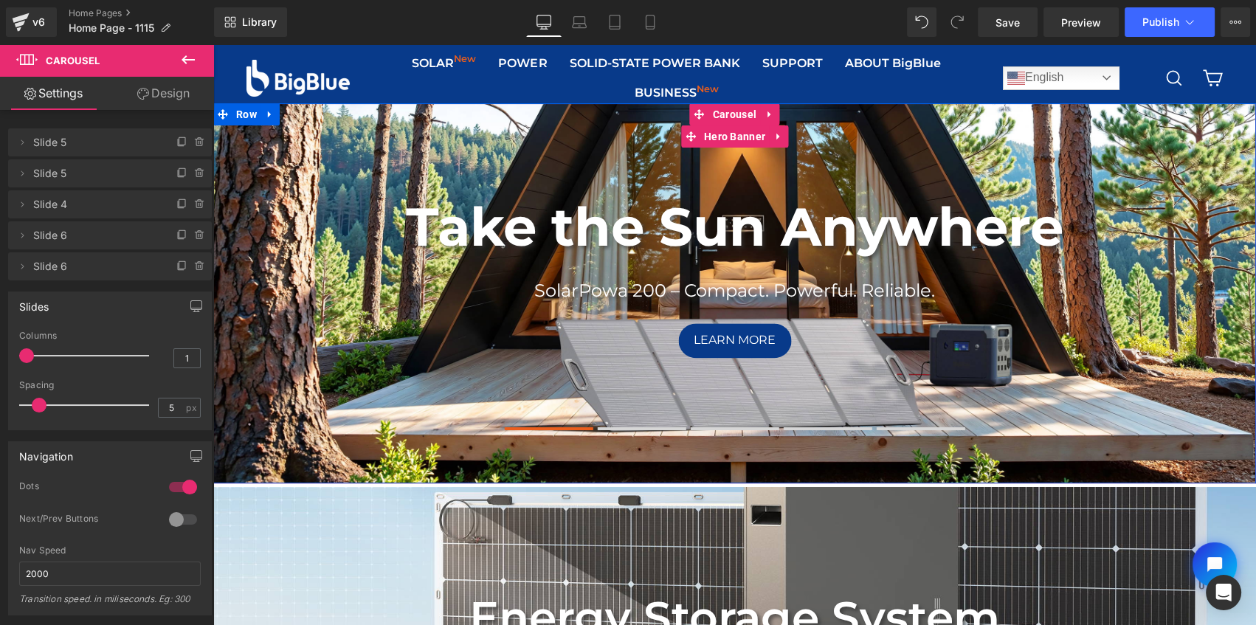
click at [347, 154] on div "Take the Sun Anywhere Heading SolarPowa 200 – Compact. Powerful. Reliable. Text…" at bounding box center [734, 293] width 1042 height 380
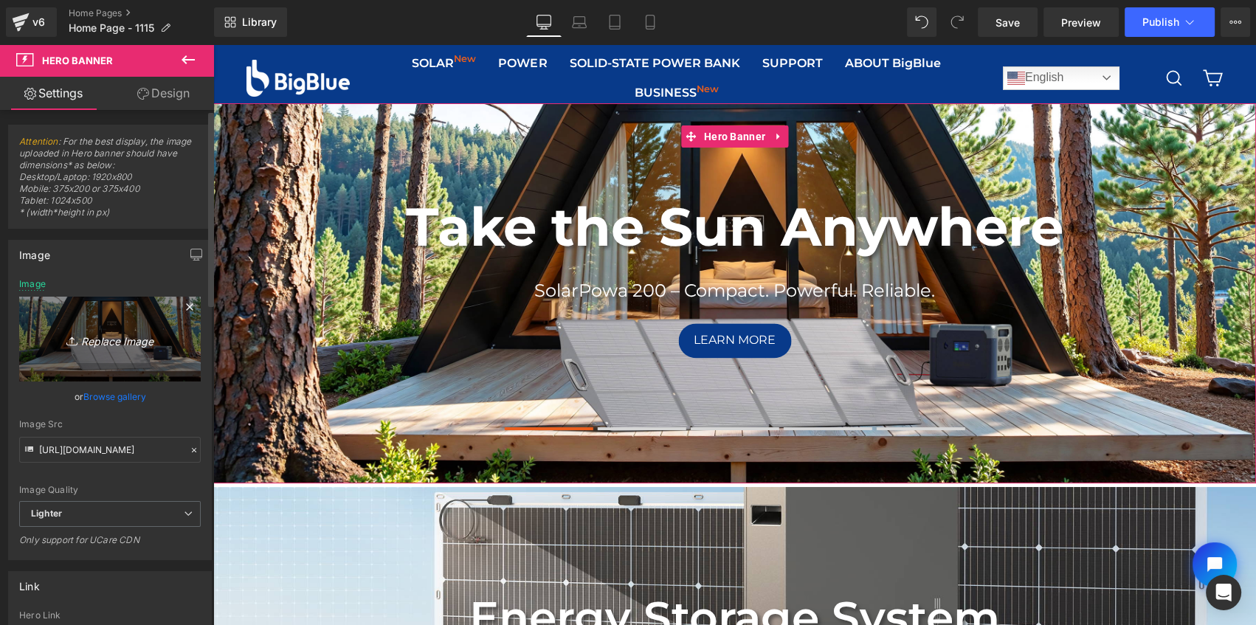
click at [134, 319] on link "Replace Image" at bounding box center [109, 339] width 181 height 85
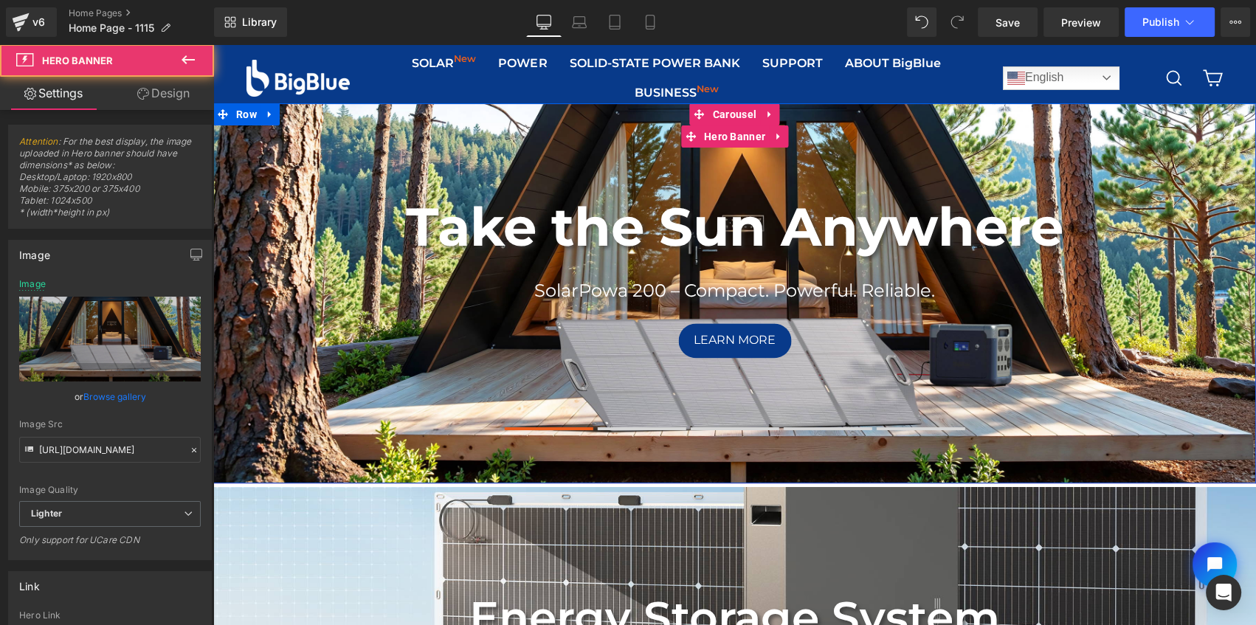
click at [336, 155] on div "Take the Sun Anywhere Heading SolarPowa 200 – Compact. Powerful. Reliable. Text…" at bounding box center [734, 293] width 1042 height 380
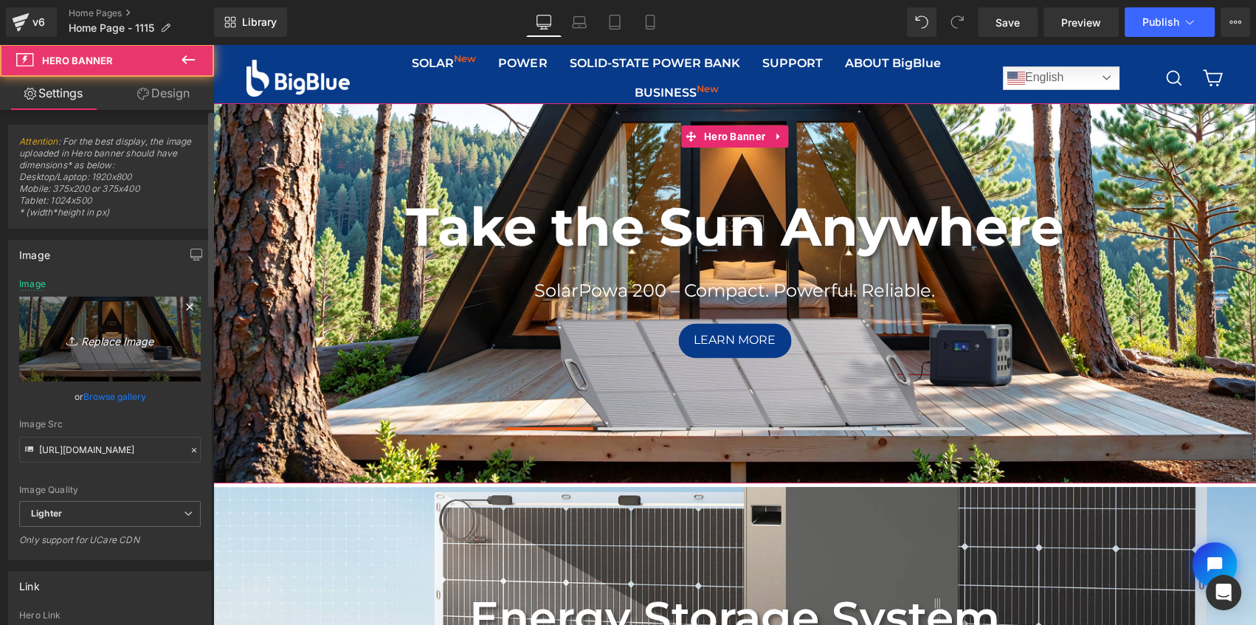
click at [118, 319] on link "Replace Image" at bounding box center [109, 339] width 181 height 85
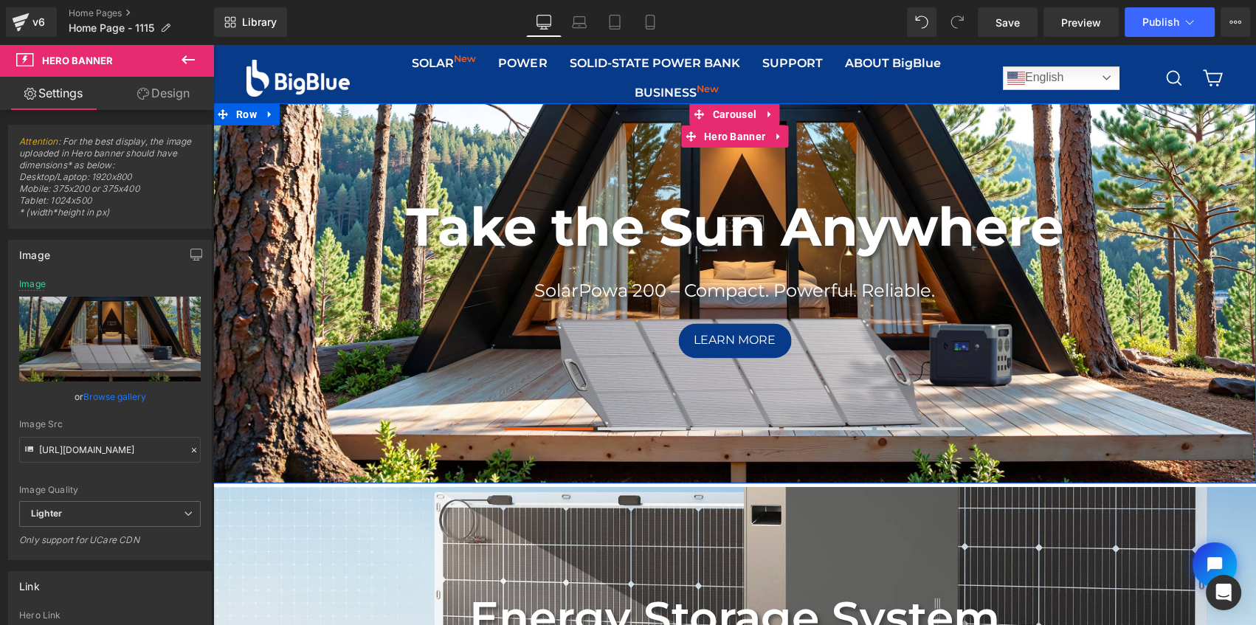
click at [504, 160] on div "Take the Sun Anywhere Heading SolarPowa 200 – Compact. Powerful. Reliable. Text…" at bounding box center [734, 293] width 1042 height 380
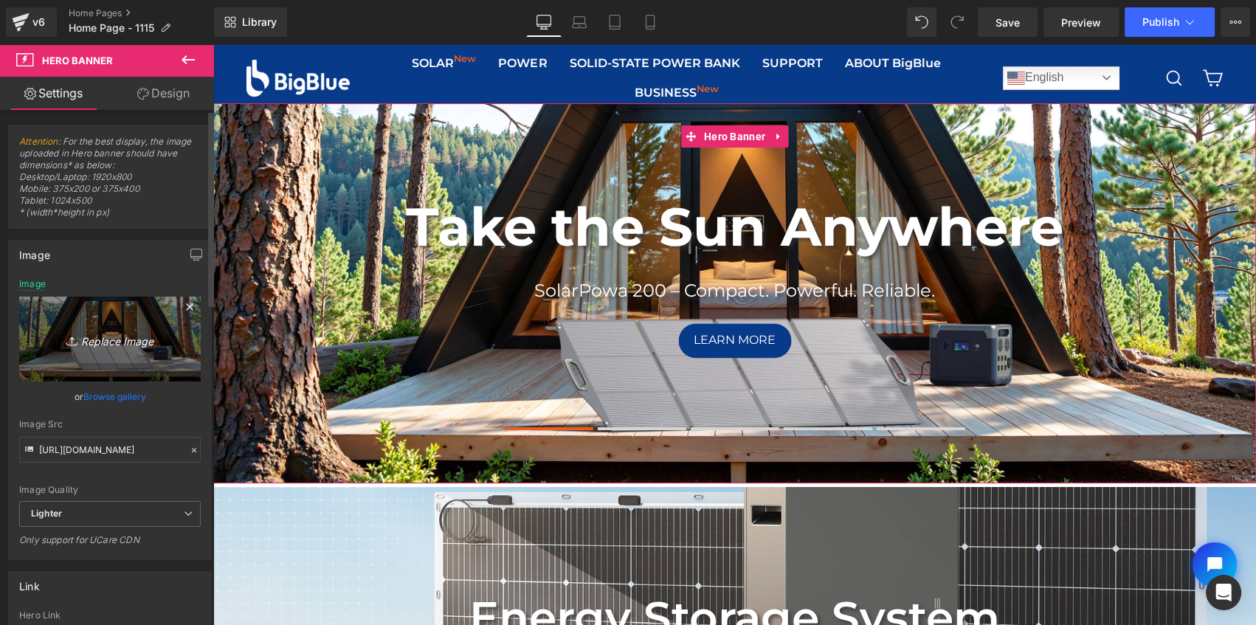
click at [145, 320] on link "Replace Image" at bounding box center [109, 339] width 181 height 85
type input "C:\fakepath\POWAFREE H3 Banner1920x700.jpg"
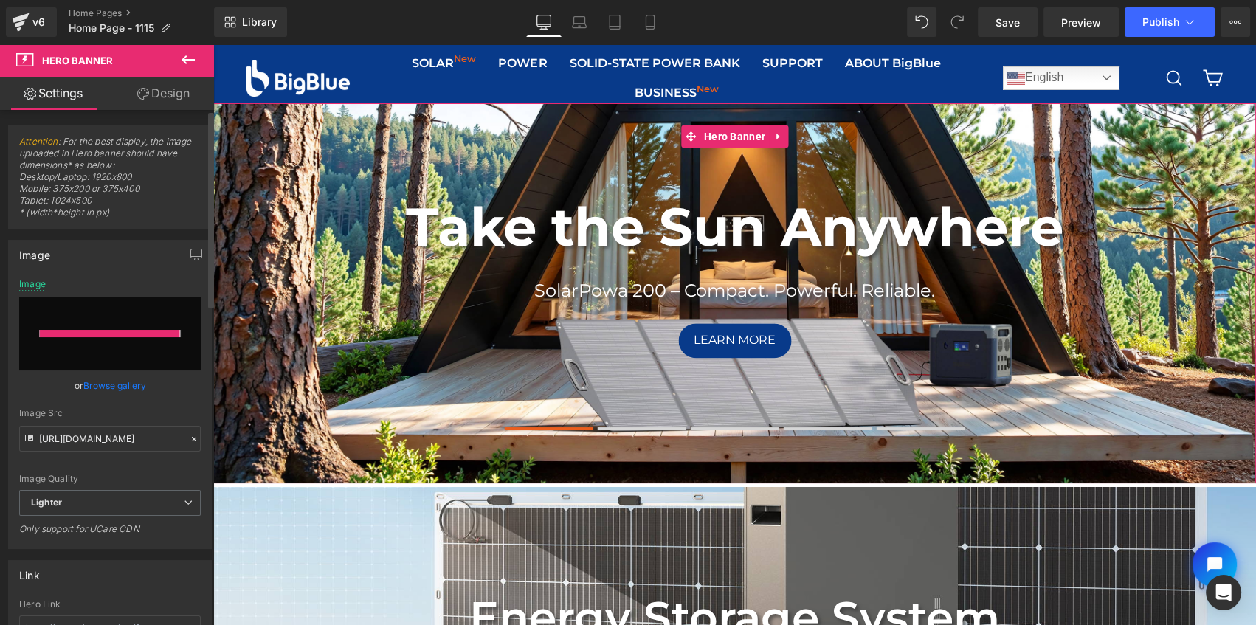
type input "https://ucarecdn.com/205ce843-5a69-4c98-9a84-fab07ab872b9/-/format/auto/-/previ…"
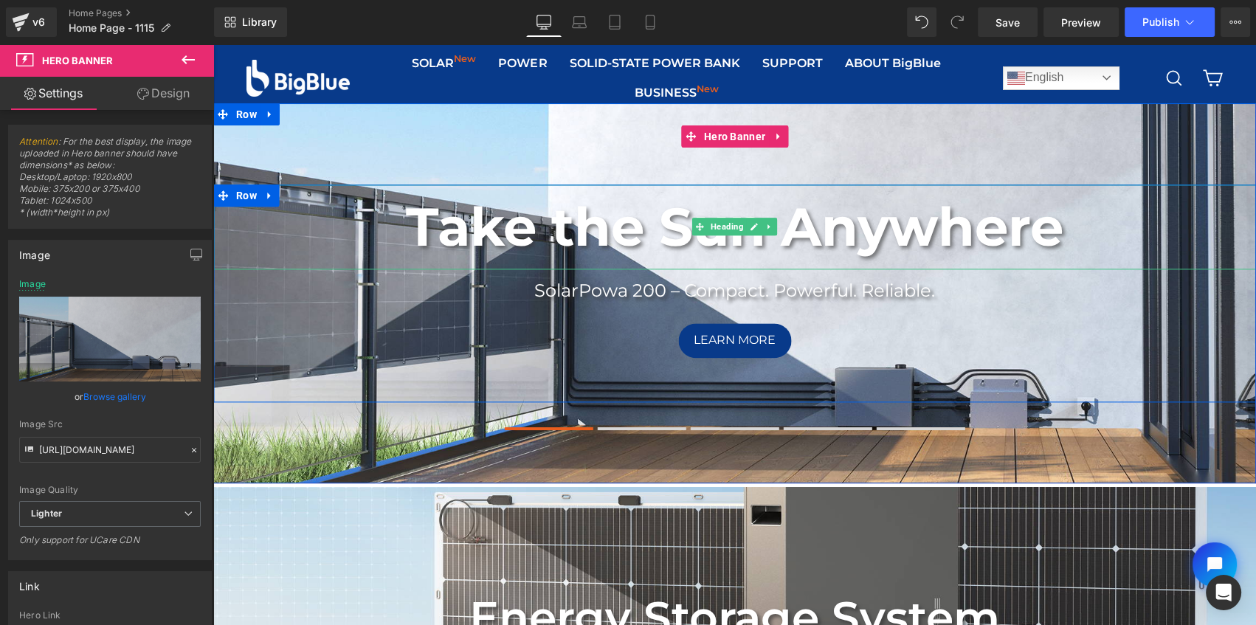
click at [1055, 232] on h1 "Take the Sun Anywhere" at bounding box center [734, 226] width 1042 height 85
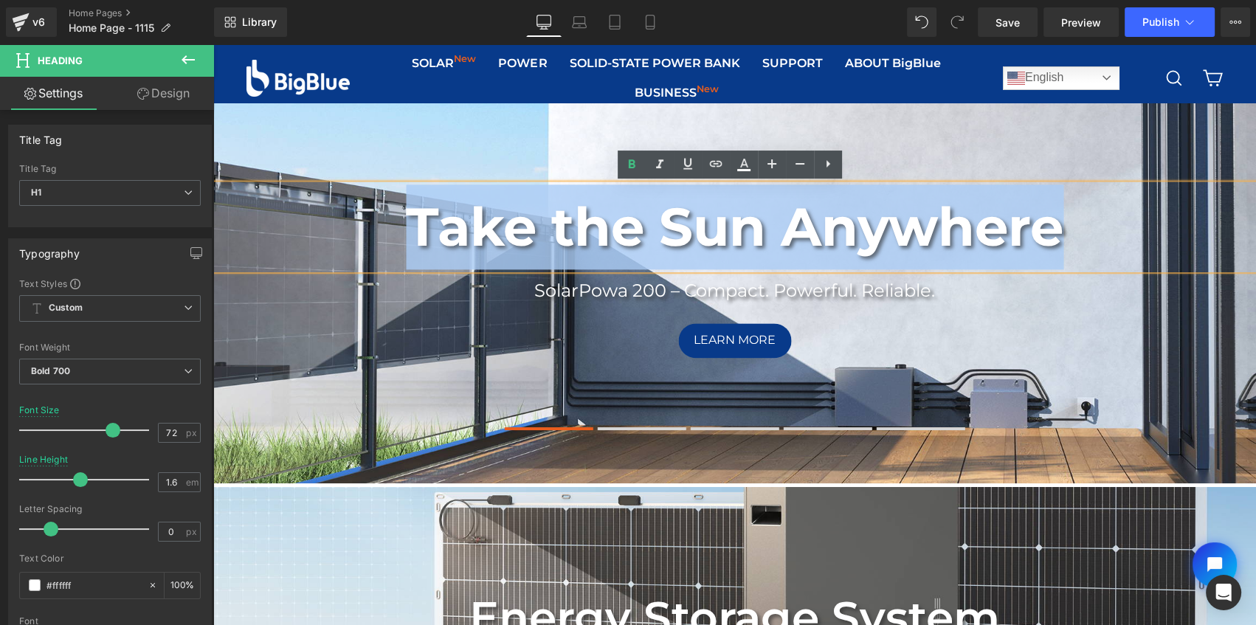
drag, startPoint x: 1066, startPoint y: 232, endPoint x: 406, endPoint y: 230, distance: 659.5
click at [406, 230] on h1 "Take the Sun Anywhere" at bounding box center [734, 226] width 1042 height 85
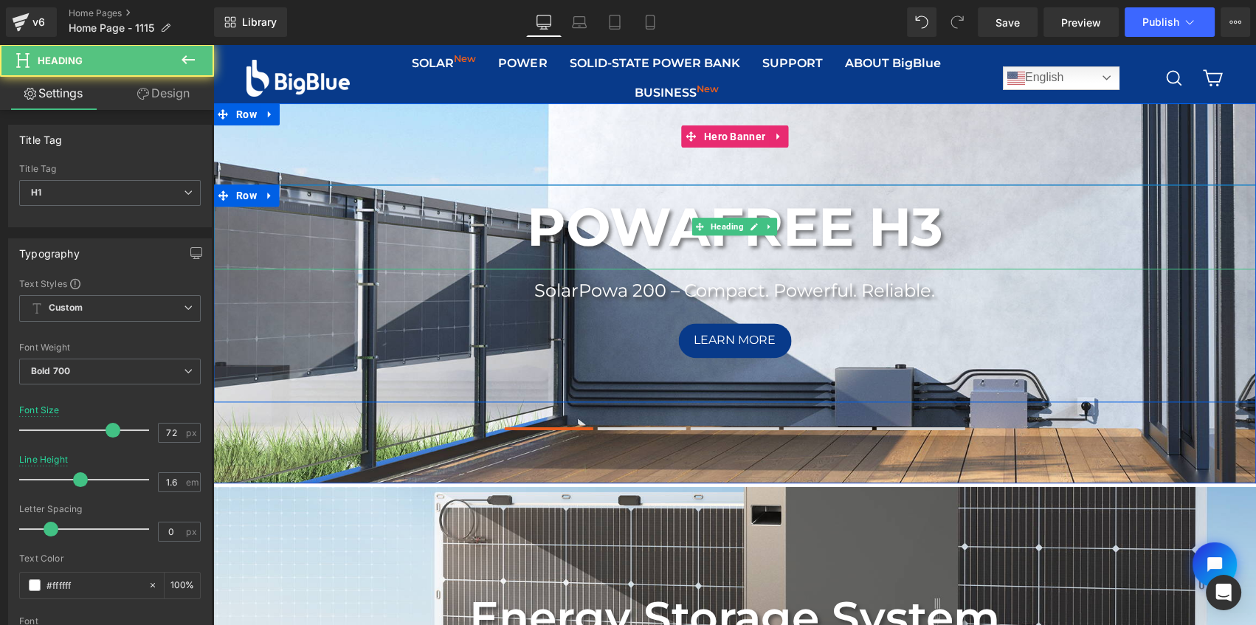
click at [953, 224] on h1 "POWAFREE H3" at bounding box center [734, 226] width 1042 height 85
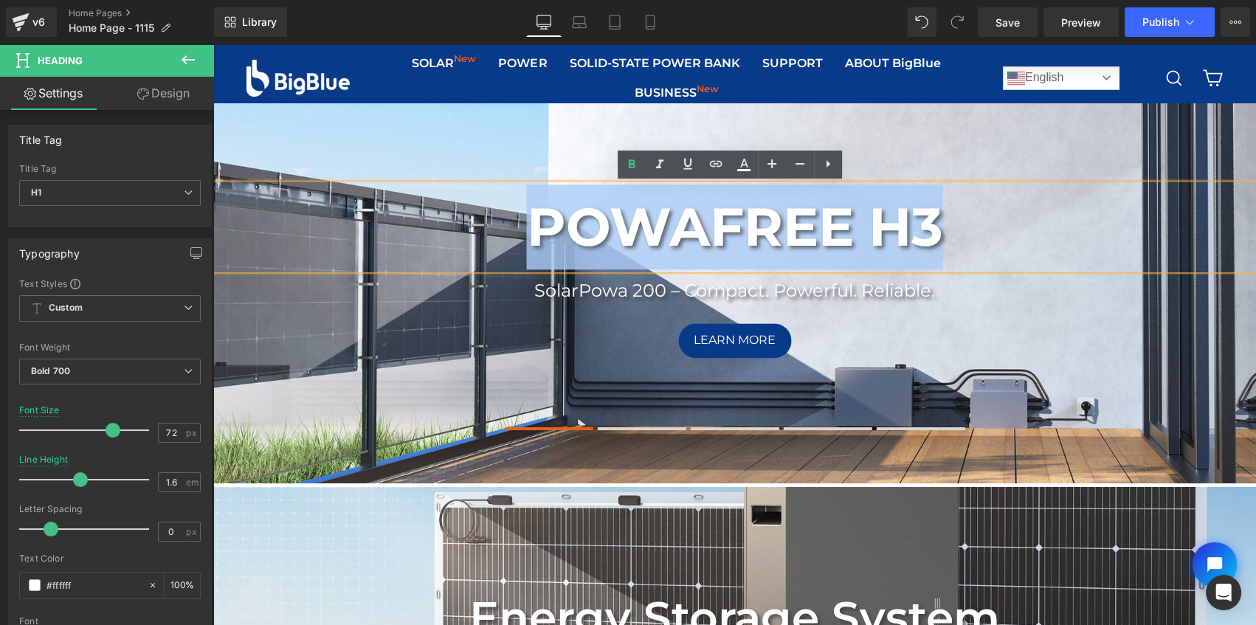
drag, startPoint x: 974, startPoint y: 224, endPoint x: 520, endPoint y: 223, distance: 453.7
click at [520, 223] on h1 "POWAFREE H3" at bounding box center [734, 226] width 1042 height 85
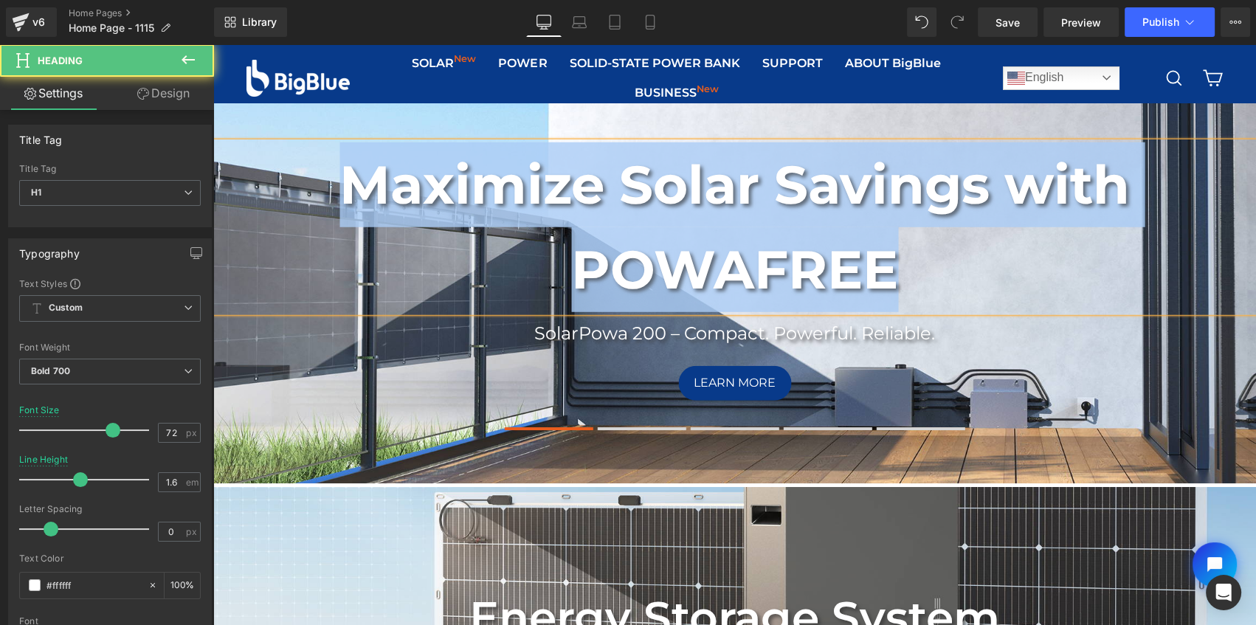
drag, startPoint x: 914, startPoint y: 268, endPoint x: 327, endPoint y: 171, distance: 595.1
click at [327, 171] on h1 "Maximize Solar Savings with POWAFREE" at bounding box center [734, 227] width 1042 height 170
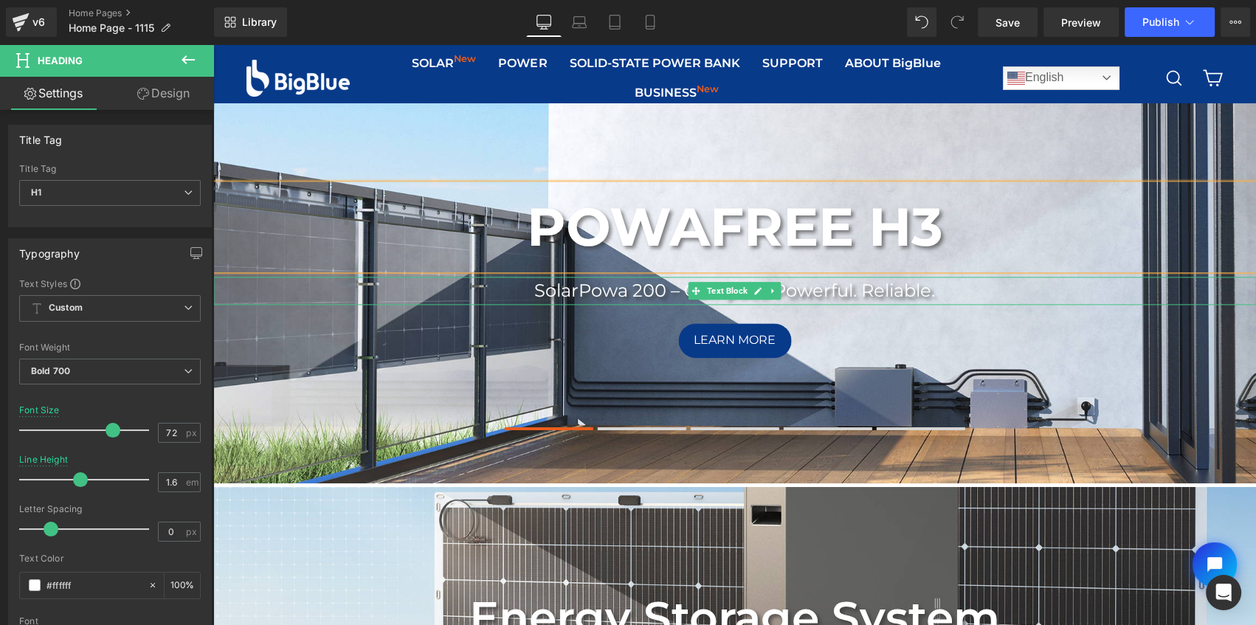
click at [936, 290] on p "SolarPowa 200 – Compact. Powerful. Reliable." at bounding box center [734, 291] width 1042 height 28
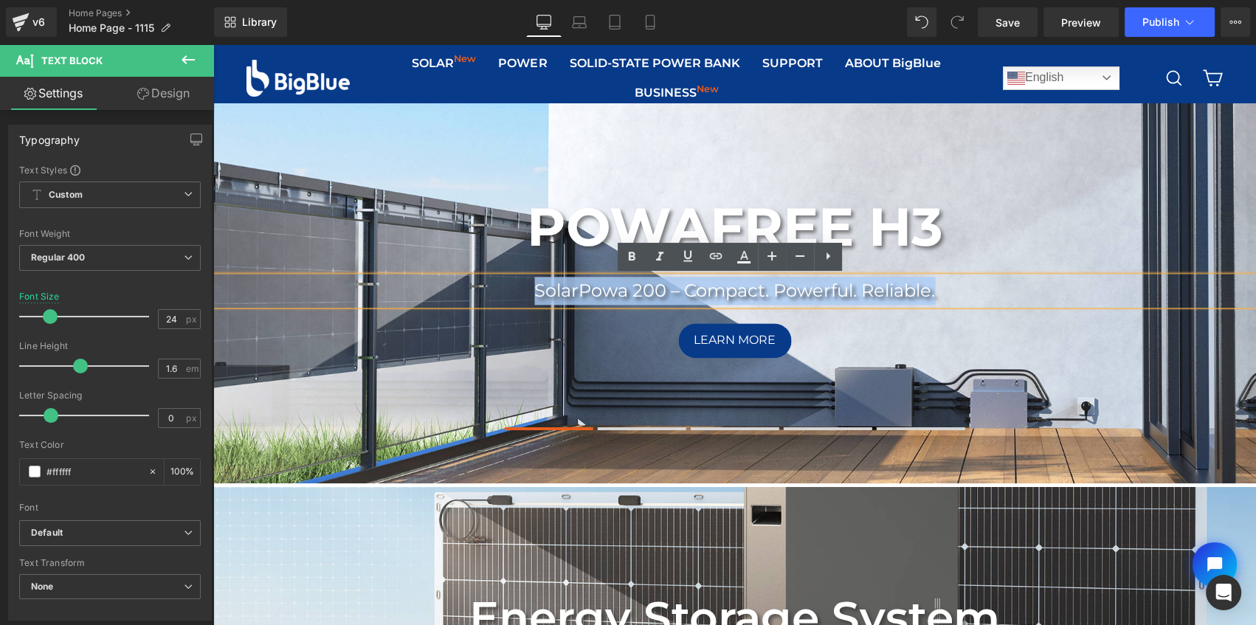
drag, startPoint x: 944, startPoint y: 293, endPoint x: 524, endPoint y: 280, distance: 420.7
click at [524, 280] on p "SolarPowa 200 – Compact. Powerful. Reliable." at bounding box center [734, 291] width 1042 height 28
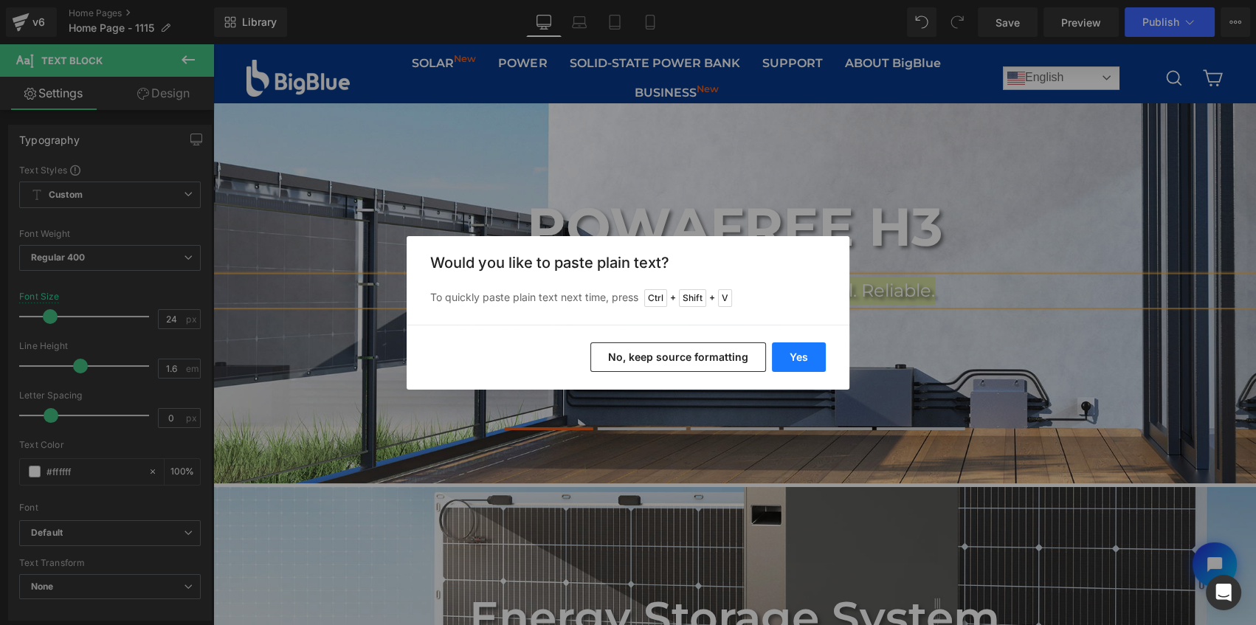
click at [812, 357] on button "Yes" at bounding box center [799, 357] width 54 height 30
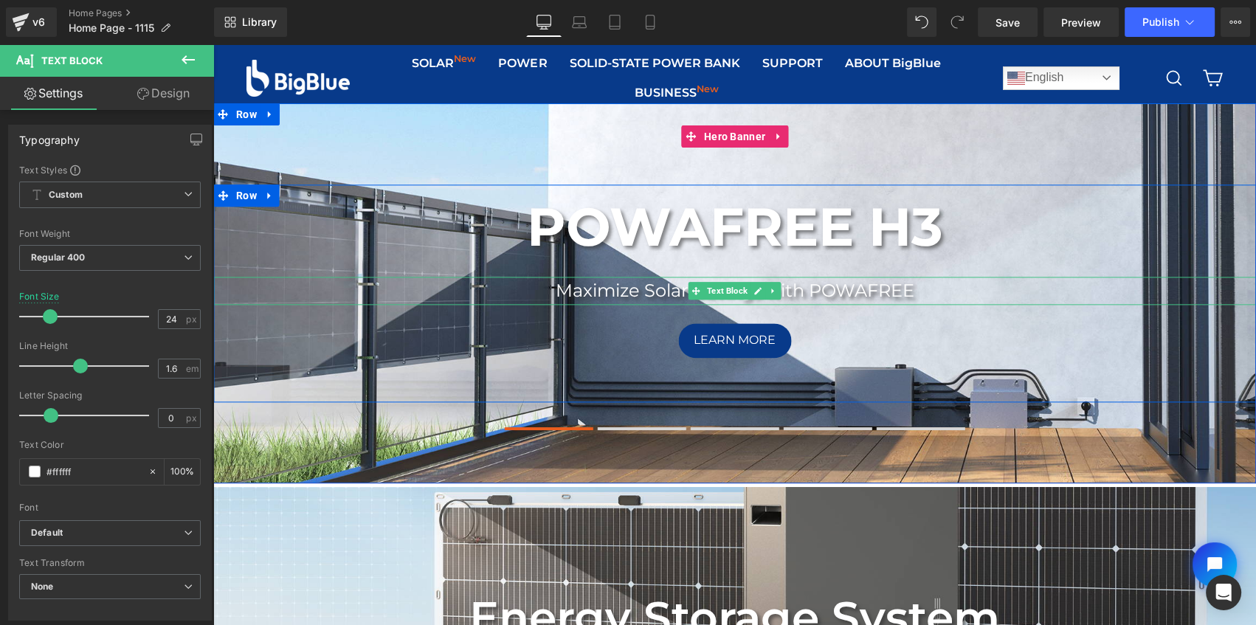
click at [930, 292] on p "Maximize Solar Savings with POWAFREE" at bounding box center [734, 291] width 1042 height 28
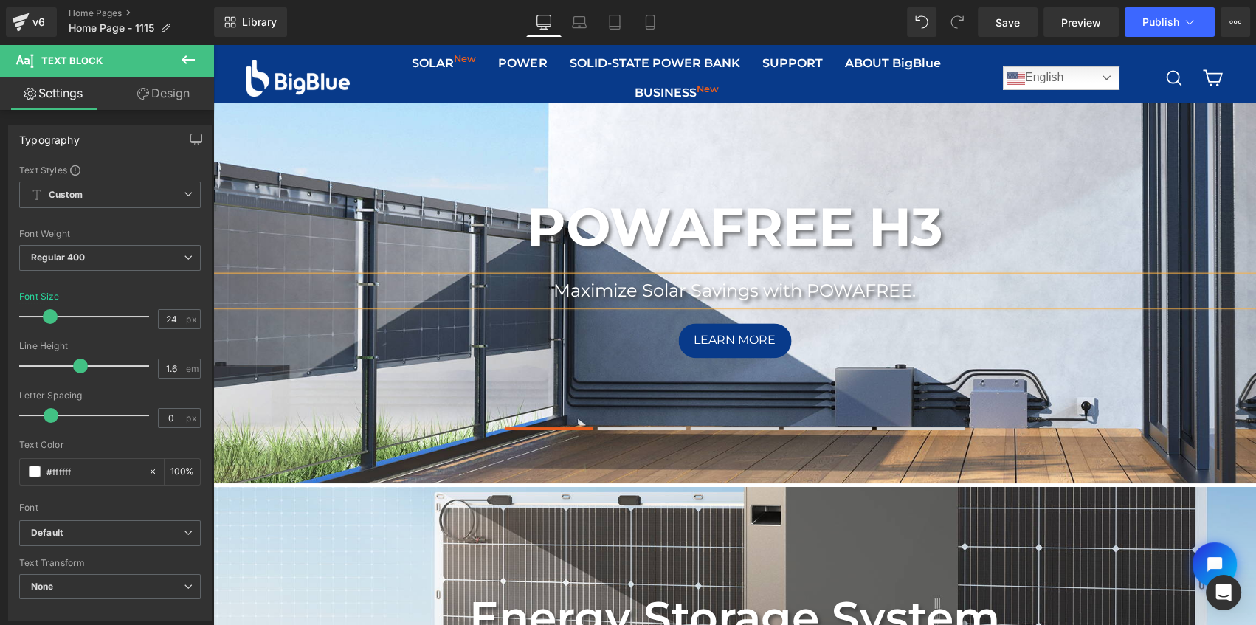
click at [419, 161] on div "POWAFREE H3 Heading Maximize Solar Savings with POWAFREE. Text Block Learn More…" at bounding box center [734, 293] width 1042 height 380
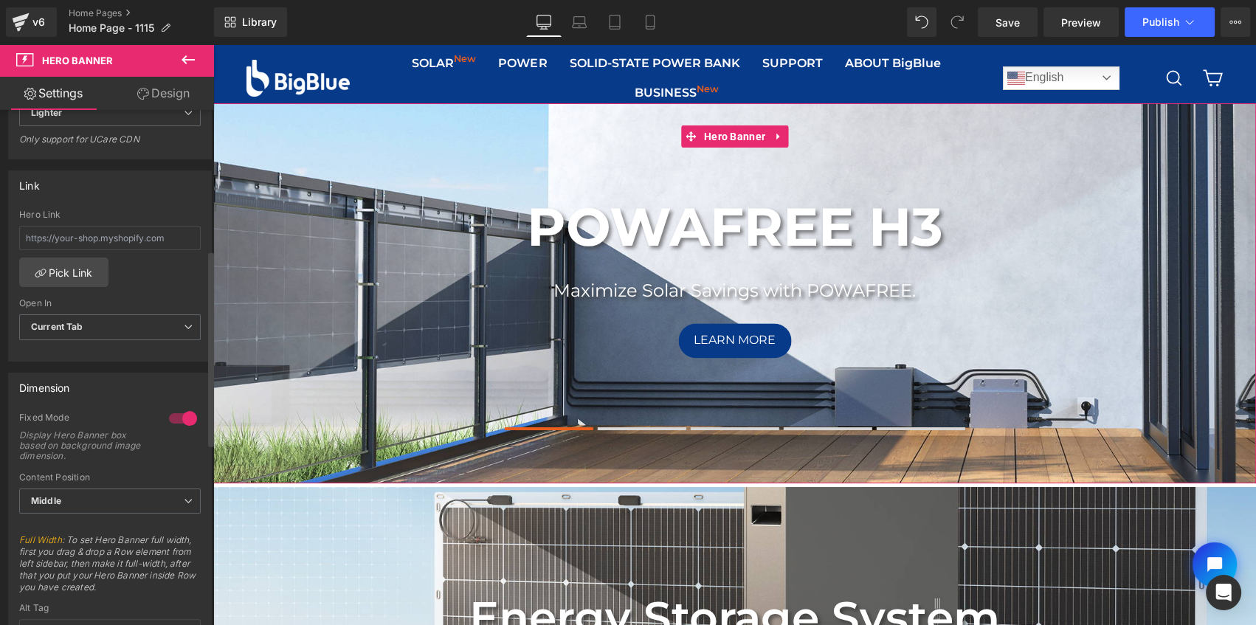
scroll to position [402, 0]
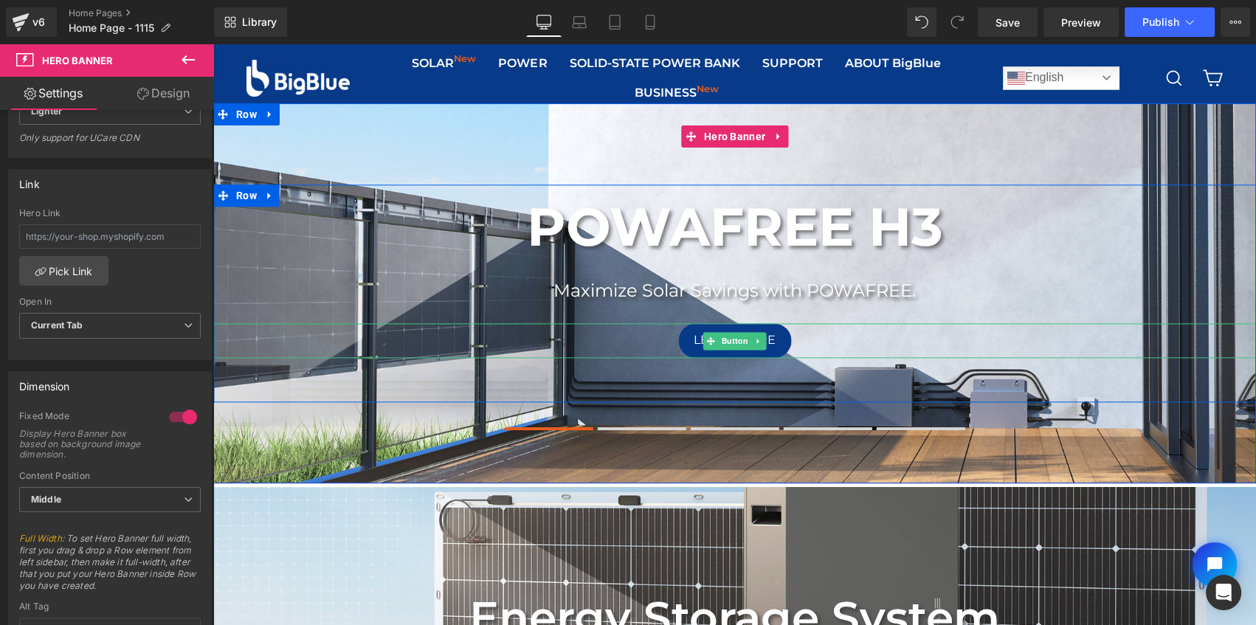
click at [732, 342] on span "Button" at bounding box center [734, 341] width 32 height 18
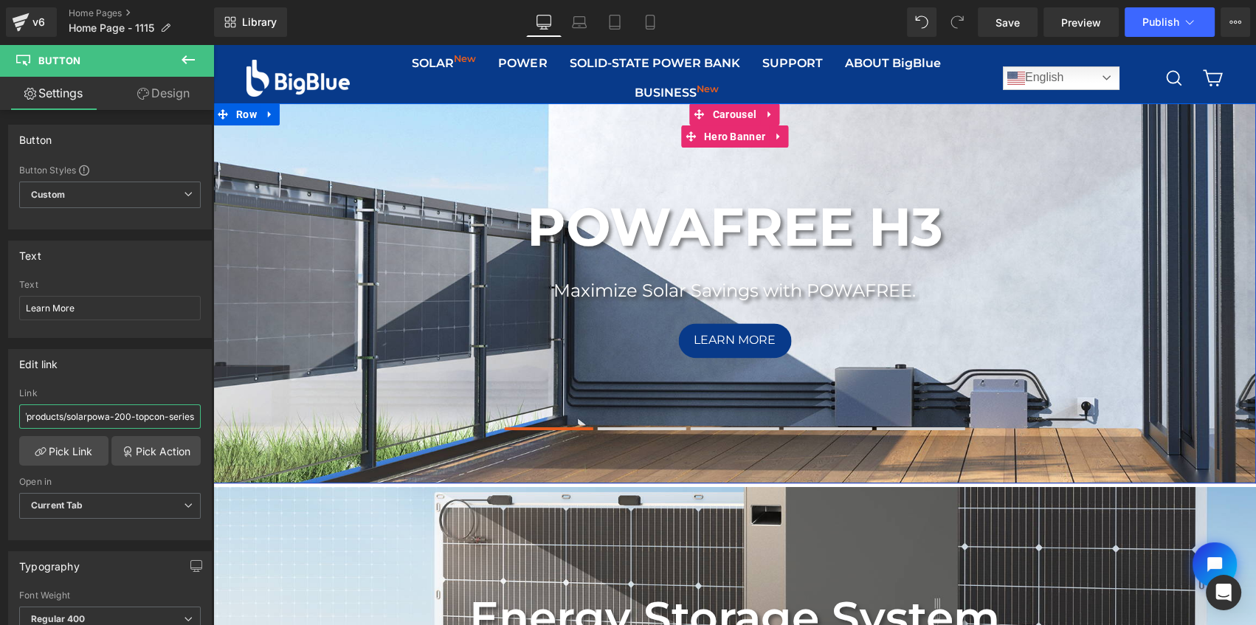
drag, startPoint x: 235, startPoint y: 458, endPoint x: 260, endPoint y: 413, distance: 51.9
paste input "https://bigblue-tech.com/products/powafree-h3"
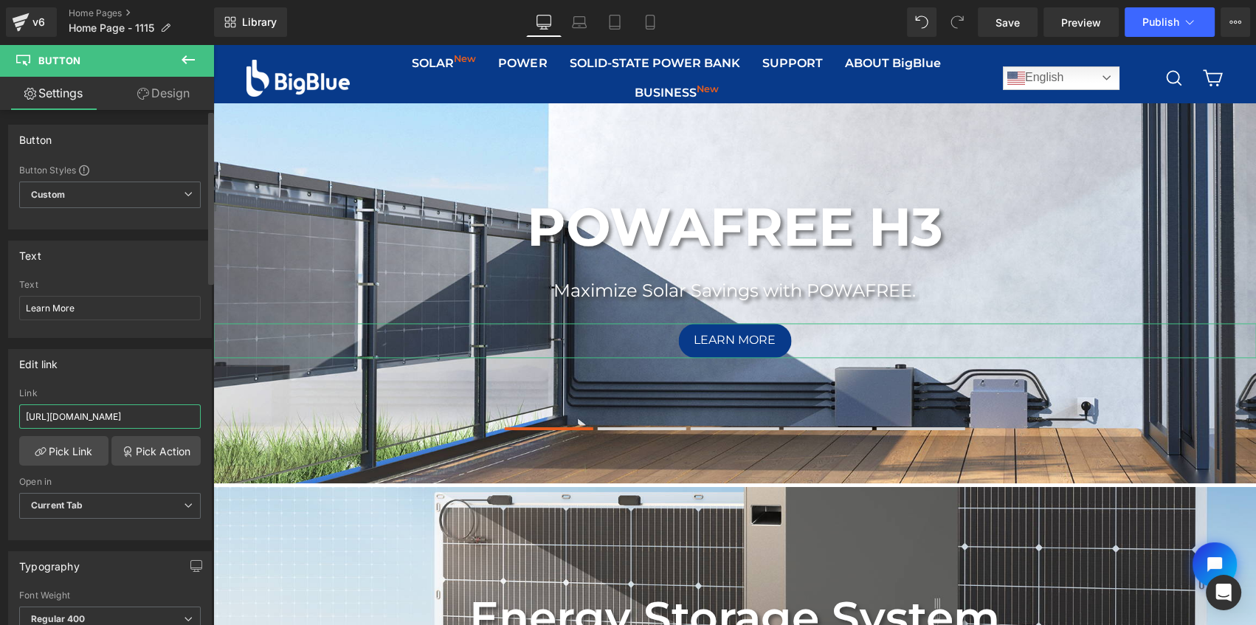
type input "https://bigblue-tech.com/products/powafree-h3"
click at [140, 368] on div "Edit link" at bounding box center [110, 364] width 202 height 28
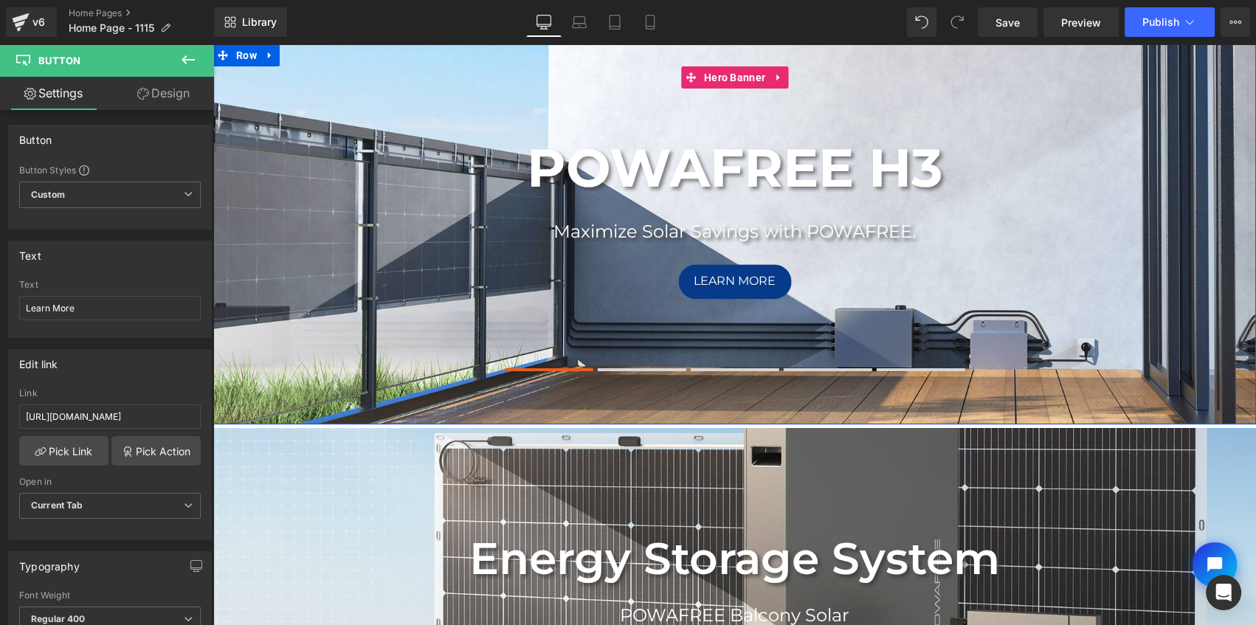
scroll to position [0, 0]
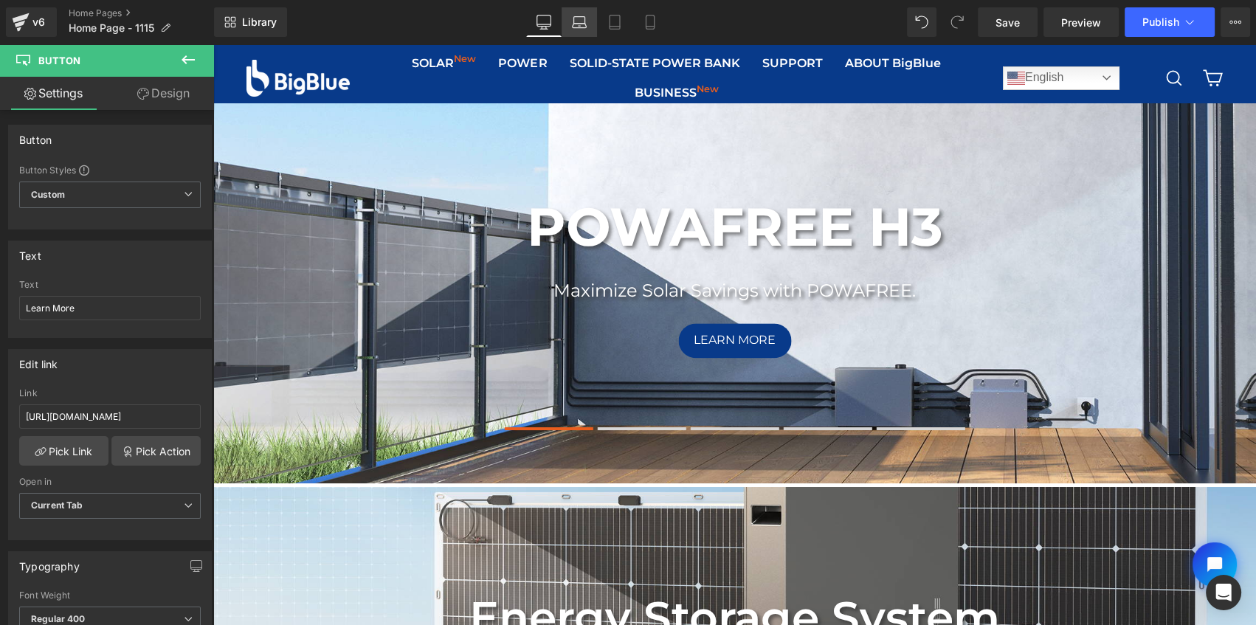
click at [581, 24] on icon at bounding box center [579, 22] width 15 height 15
type input "18"
type input "100"
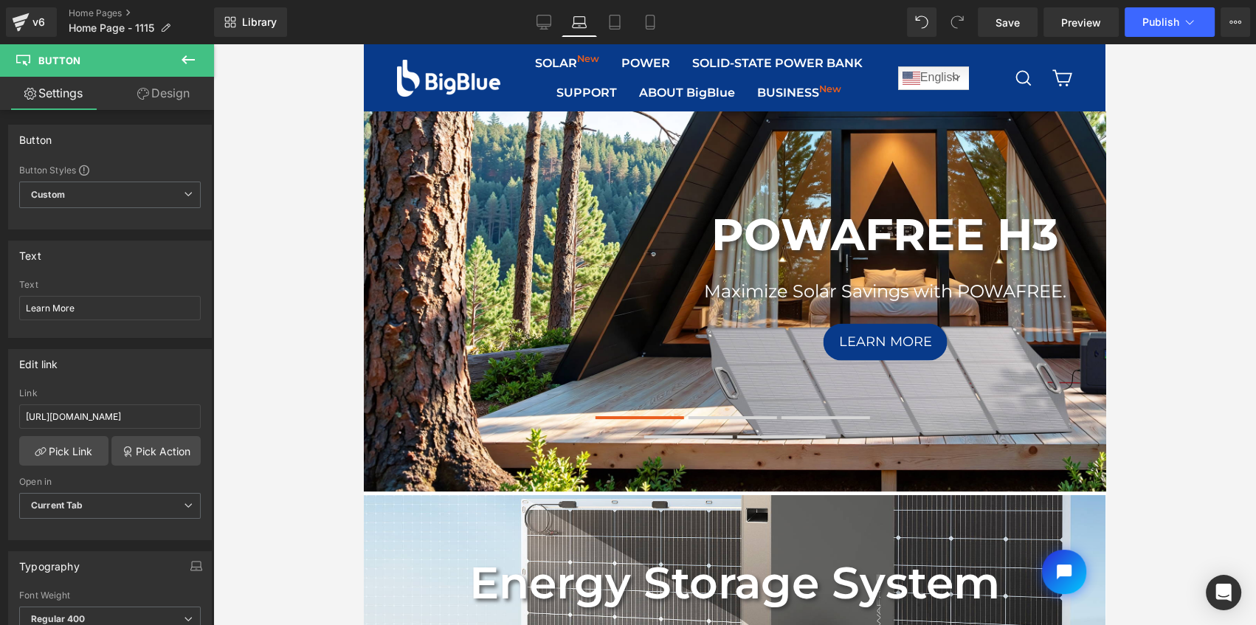
scroll to position [75, 0]
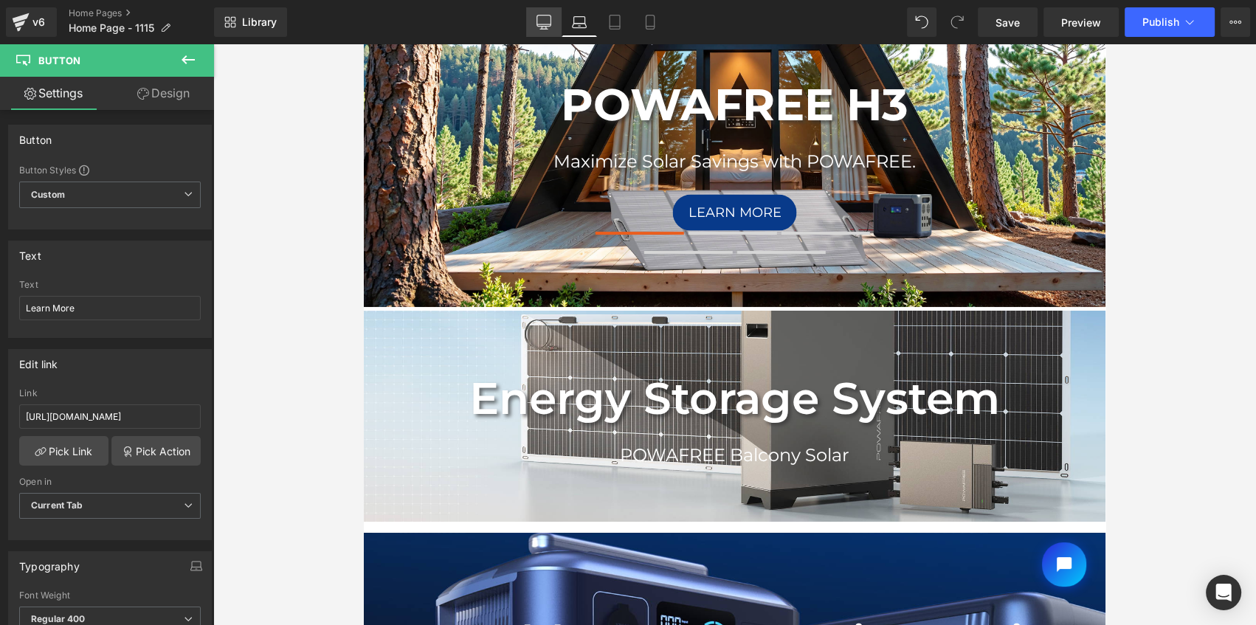
click at [546, 18] on icon at bounding box center [543, 22] width 15 height 15
type input "16"
type input "100"
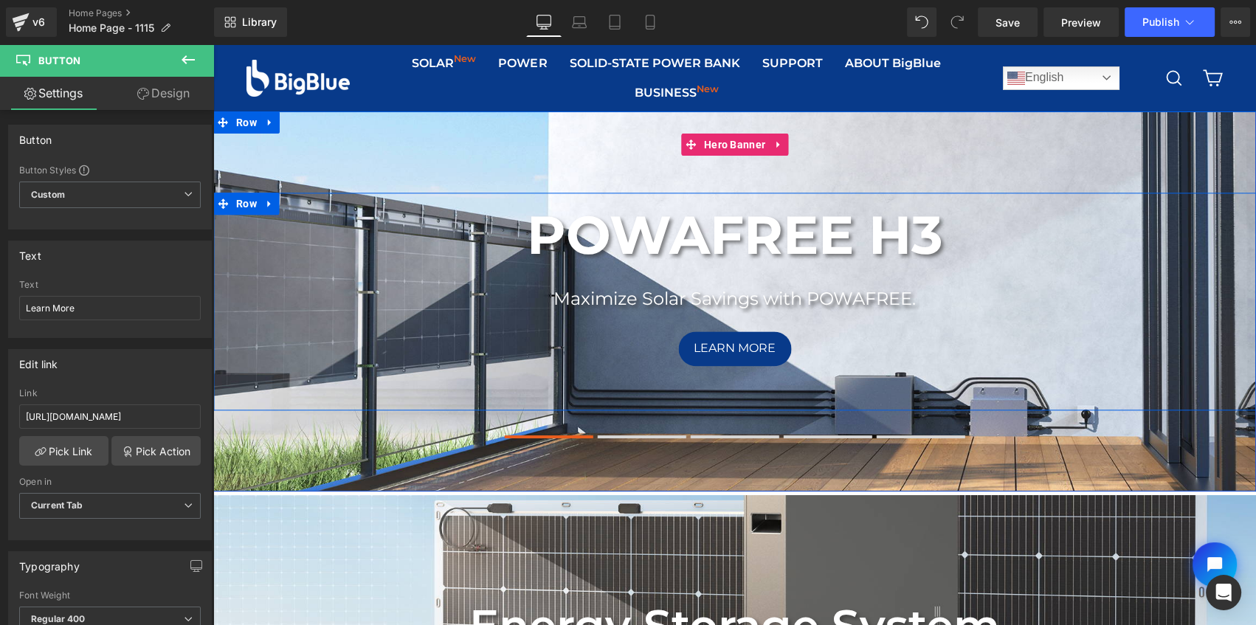
scroll to position [0, 0]
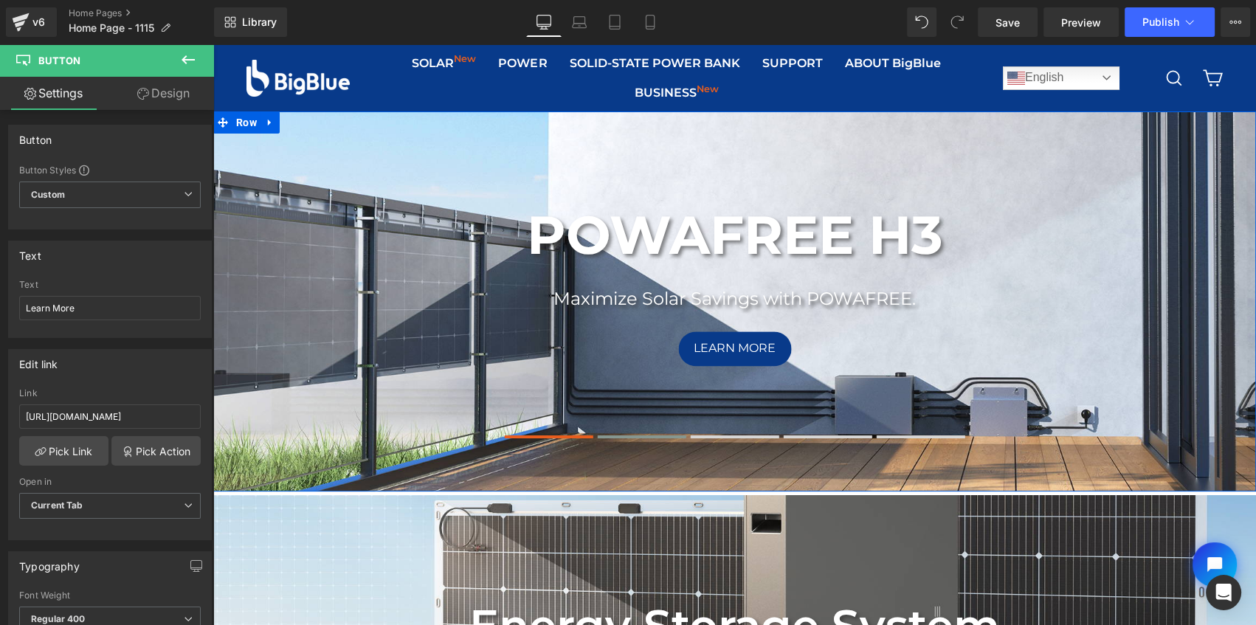
click at [628, 435] on span at bounding box center [642, 436] width 89 height 3
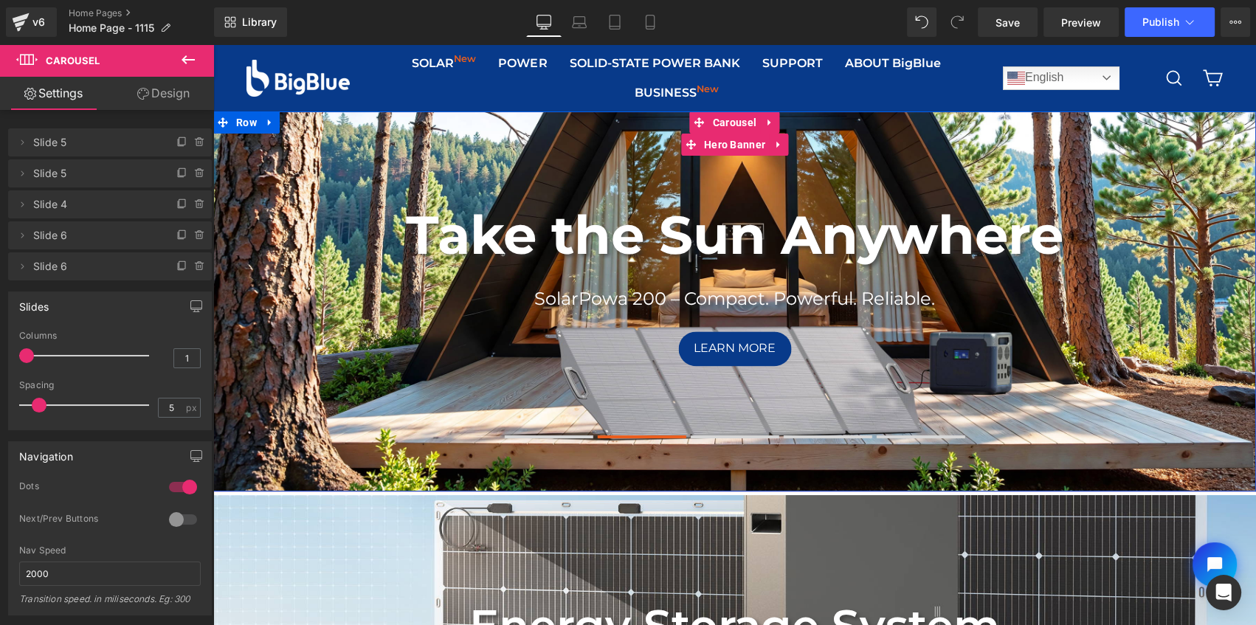
click at [352, 157] on div "Take the Sun Anywhere Heading SolarPowa 200 – Compact. Powerful. Reliable. Text…" at bounding box center [734, 301] width 1042 height 380
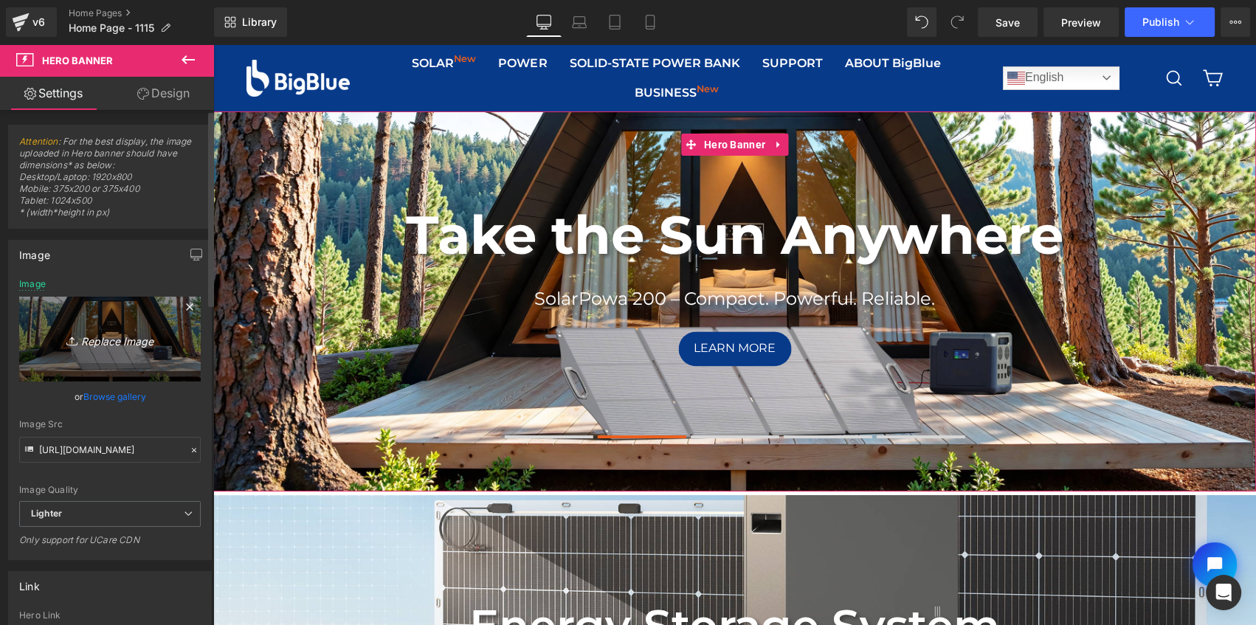
click at [109, 325] on link "Replace Image" at bounding box center [109, 339] width 181 height 85
click at [111, 330] on icon "Replace Image" at bounding box center [110, 339] width 118 height 18
type input "C:\fakepath\POWAFREE H4-banner-3840x1400.jpg"
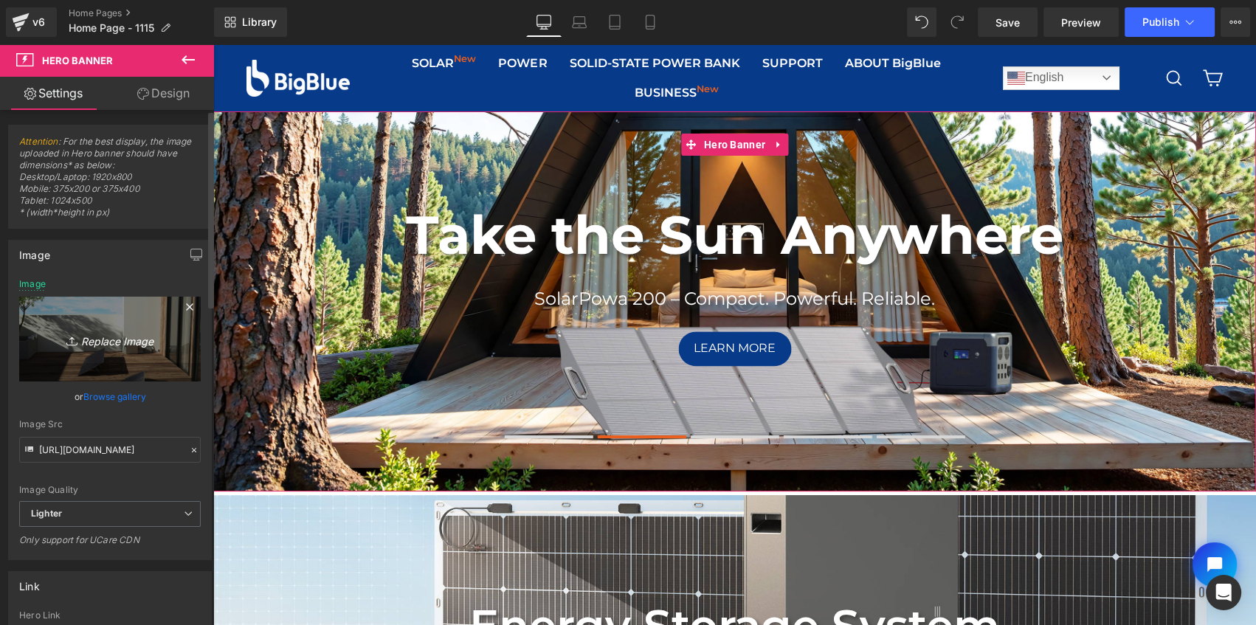
type input "https://ucarecdn.com/9e78764a-2d1b-4316-bdae-c188c4d7acd4/-/format/auto/-/previ…"
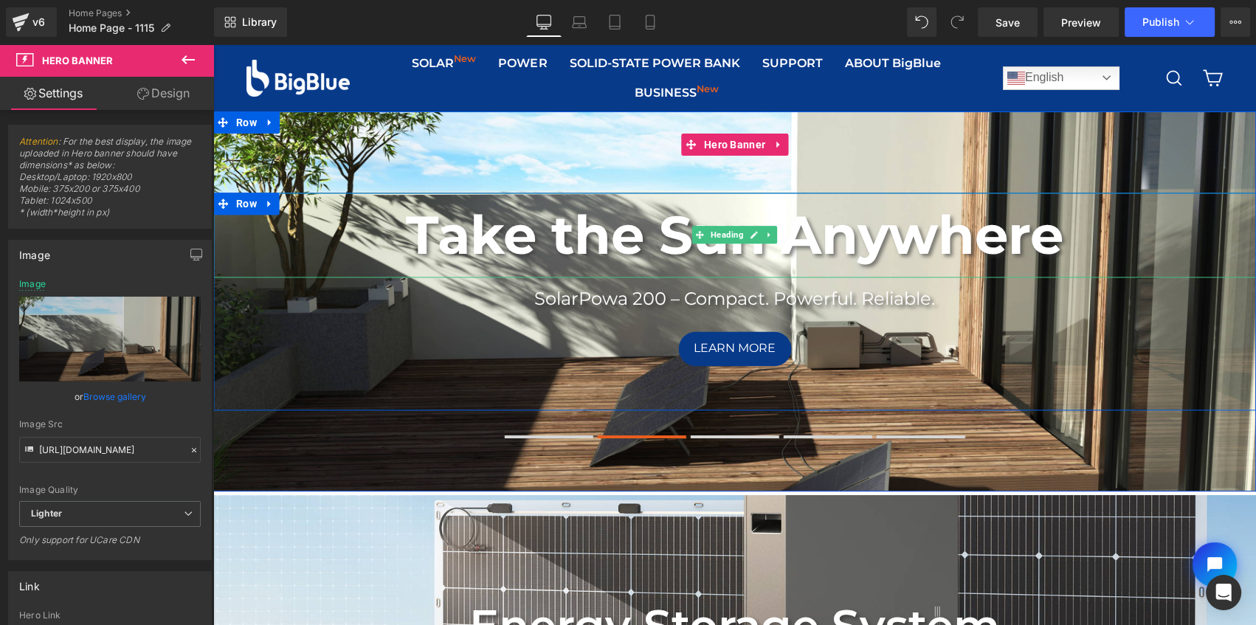
drag, startPoint x: 1025, startPoint y: 235, endPoint x: 1056, endPoint y: 235, distance: 30.2
click at [1025, 235] on h1 "Take the Sun Anywhere" at bounding box center [734, 235] width 1042 height 85
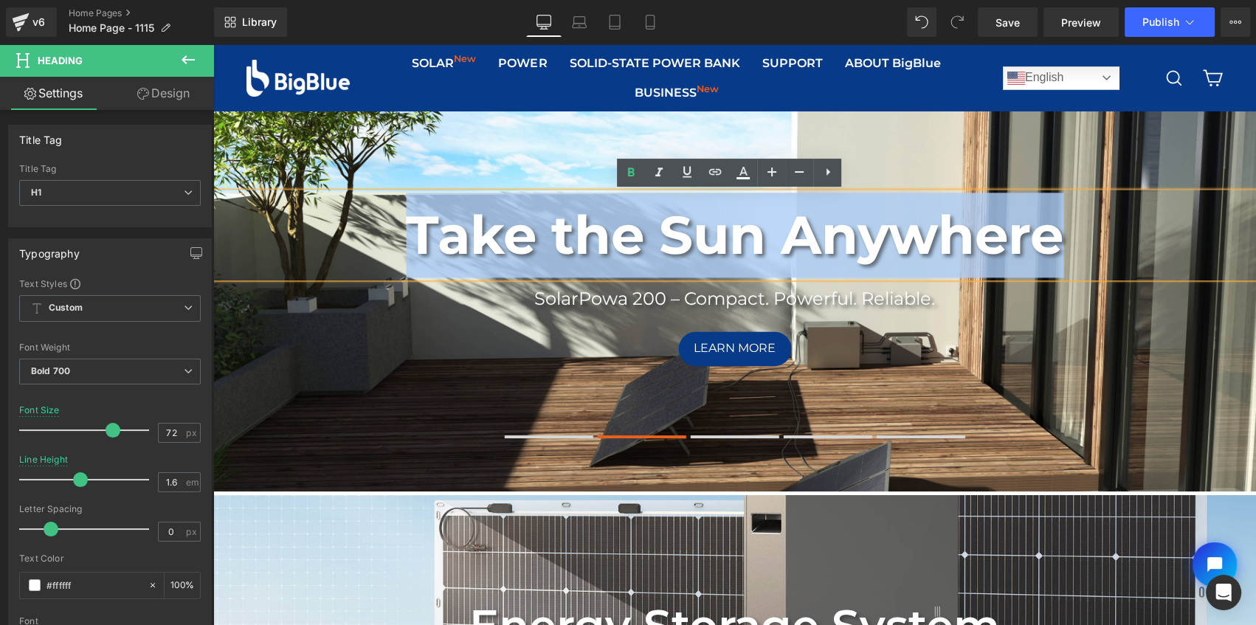
drag, startPoint x: 1058, startPoint y: 235, endPoint x: 389, endPoint y: 236, distance: 669.1
click at [389, 236] on h1 "Take the Sun Anywhere" at bounding box center [734, 235] width 1042 height 85
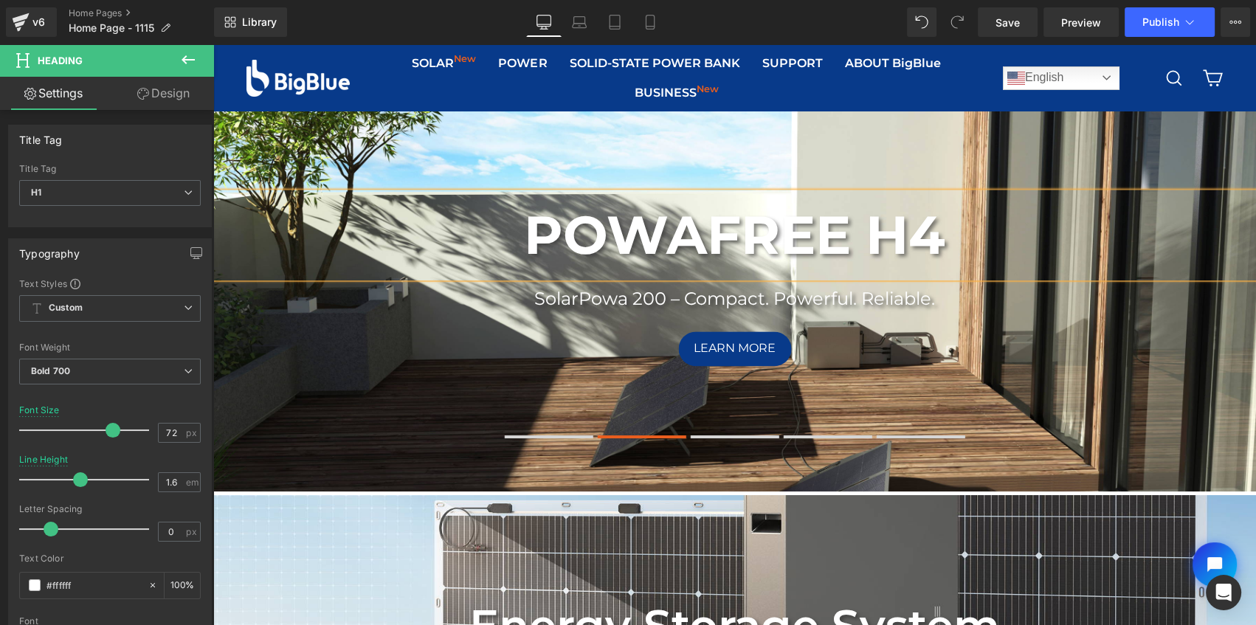
click at [372, 375] on div "POWAFREE H4 Heading SolarPowa 200 – Compact. Powerful. Reliable. Text Block Lea…" at bounding box center [734, 302] width 1042 height 218
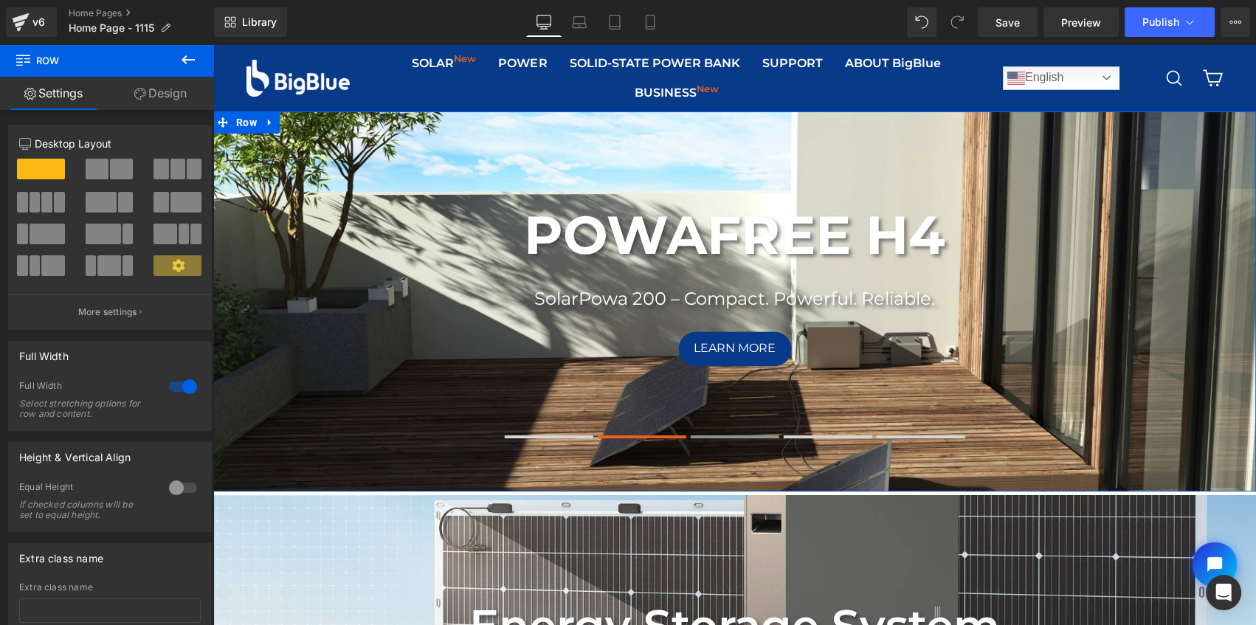
click at [713, 437] on span at bounding box center [734, 436] width 89 height 3
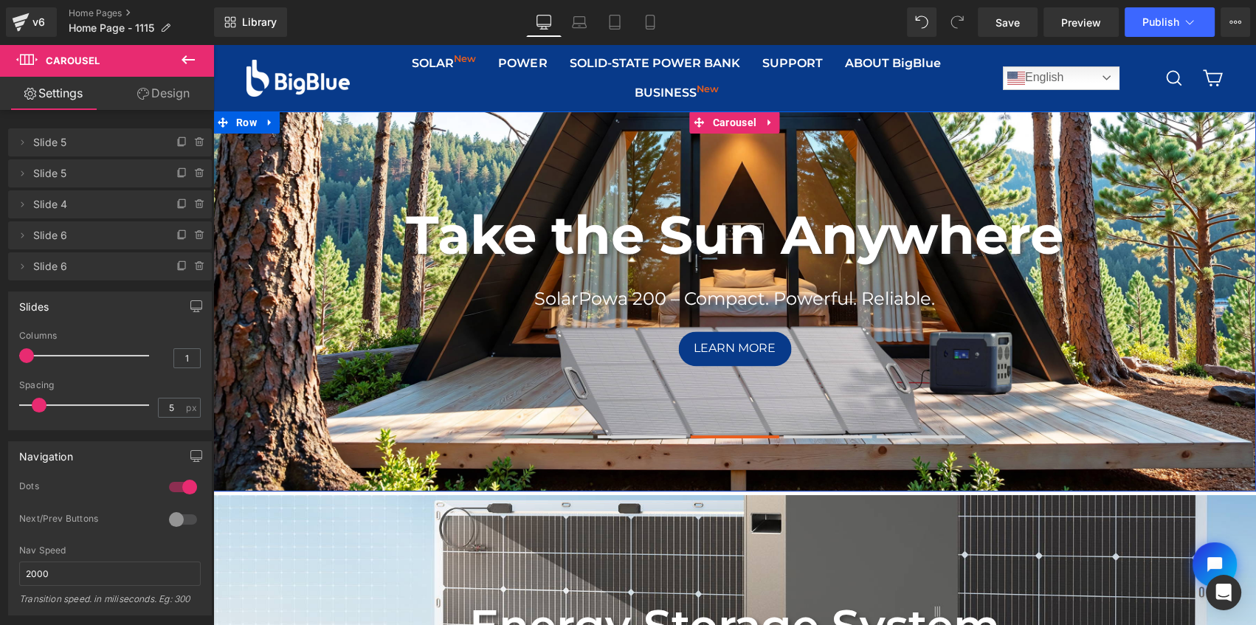
click at [571, 440] on button at bounding box center [549, 437] width 89 height 10
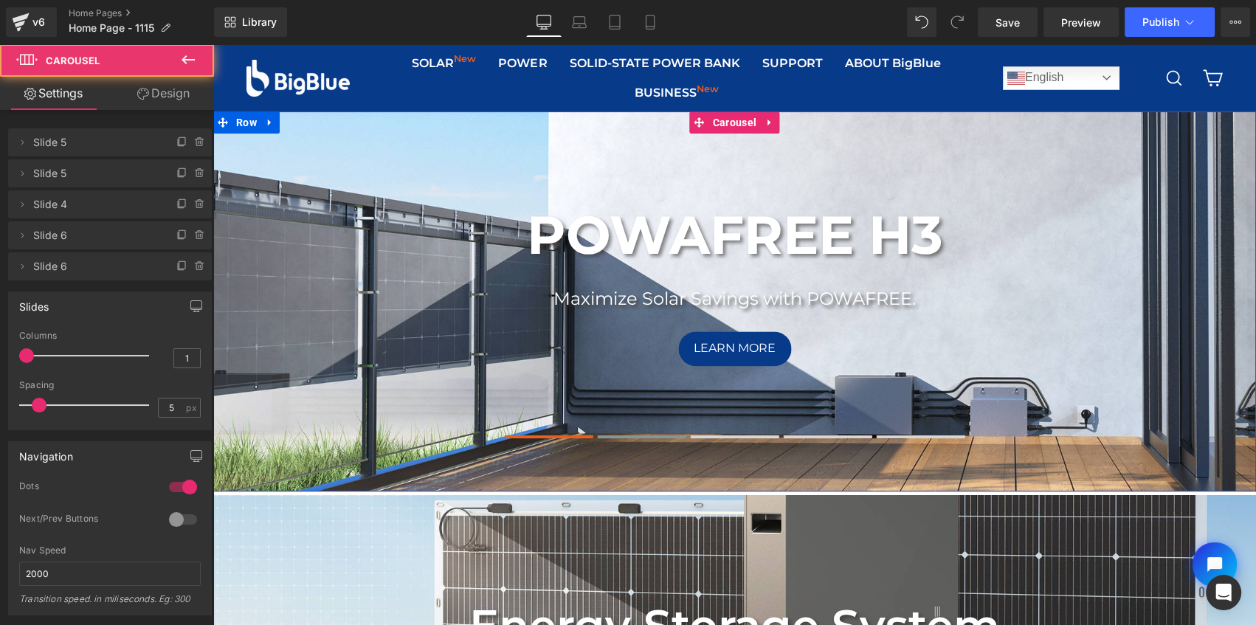
click at [648, 439] on button at bounding box center [642, 437] width 89 height 10
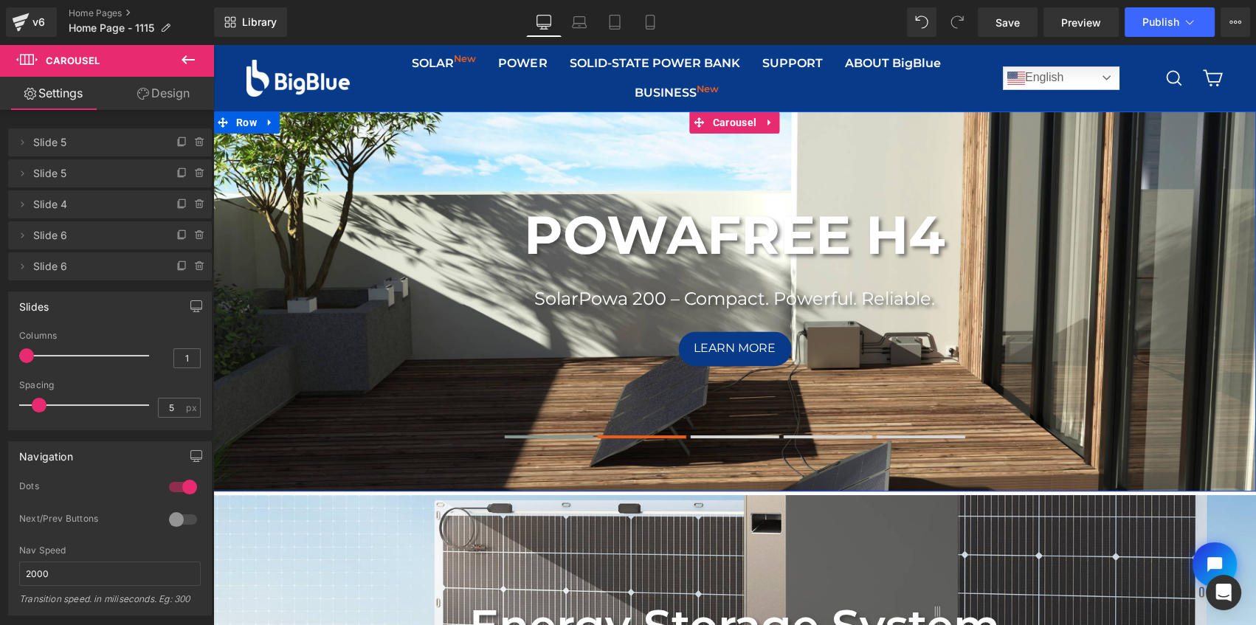
click at [557, 433] on button at bounding box center [549, 437] width 89 height 10
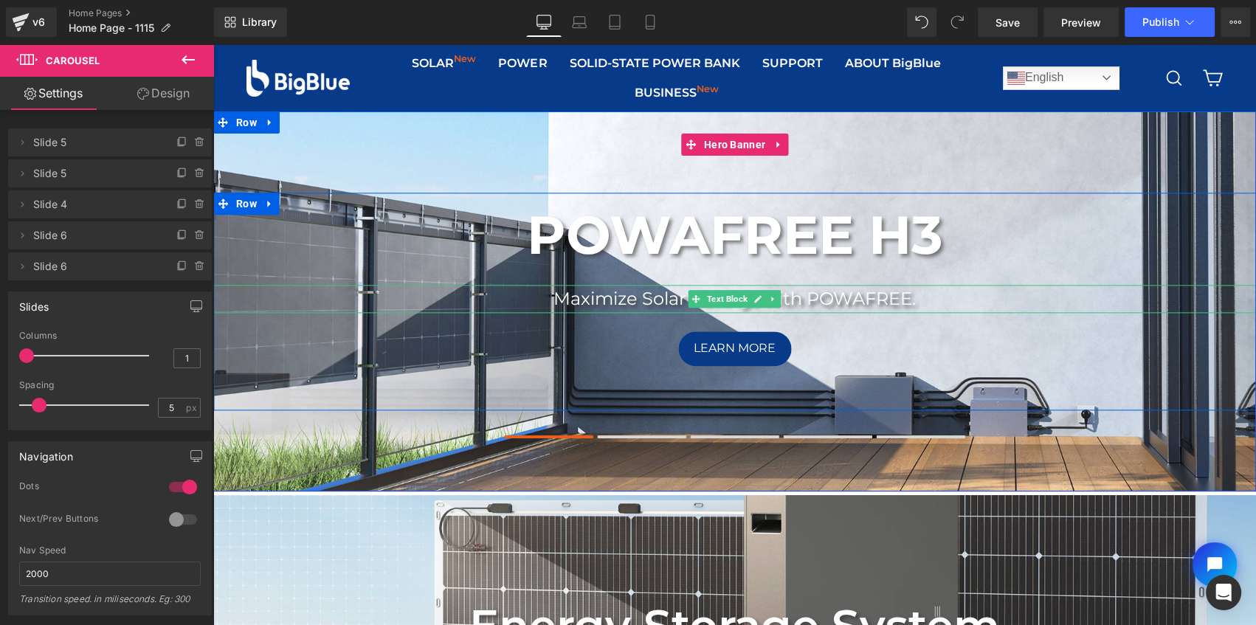
click at [917, 301] on p "Maximize Solar Savings with POWAFREE." at bounding box center [734, 299] width 1042 height 28
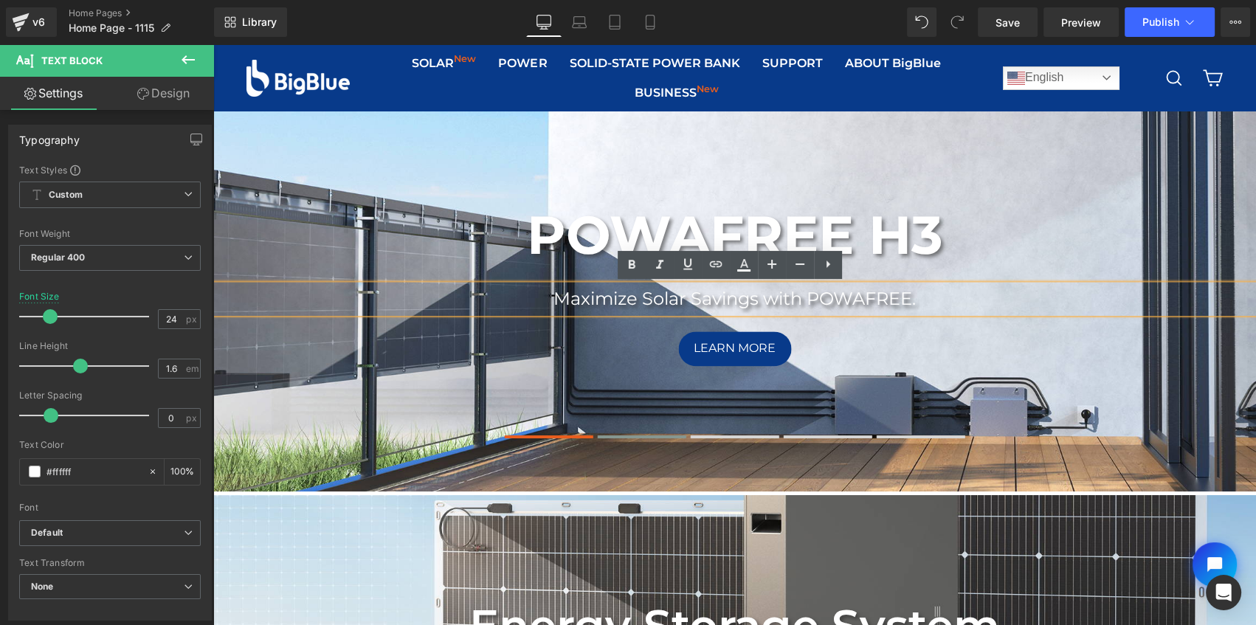
click at [631, 435] on span at bounding box center [642, 436] width 89 height 3
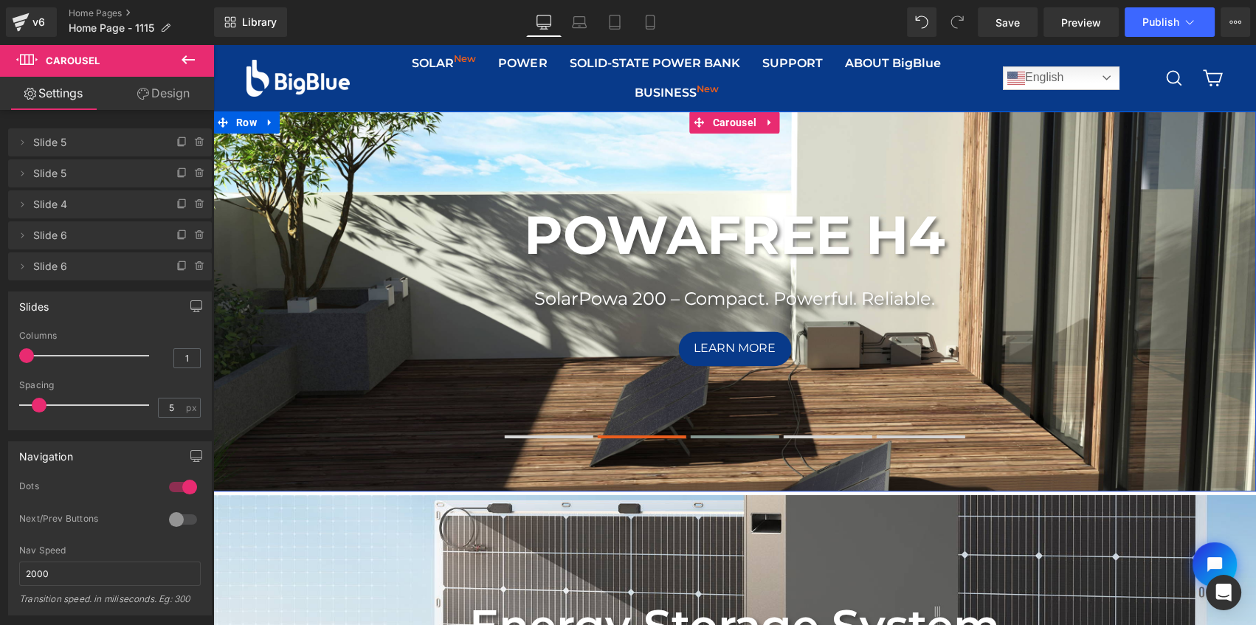
click at [716, 434] on button at bounding box center [734, 437] width 89 height 10
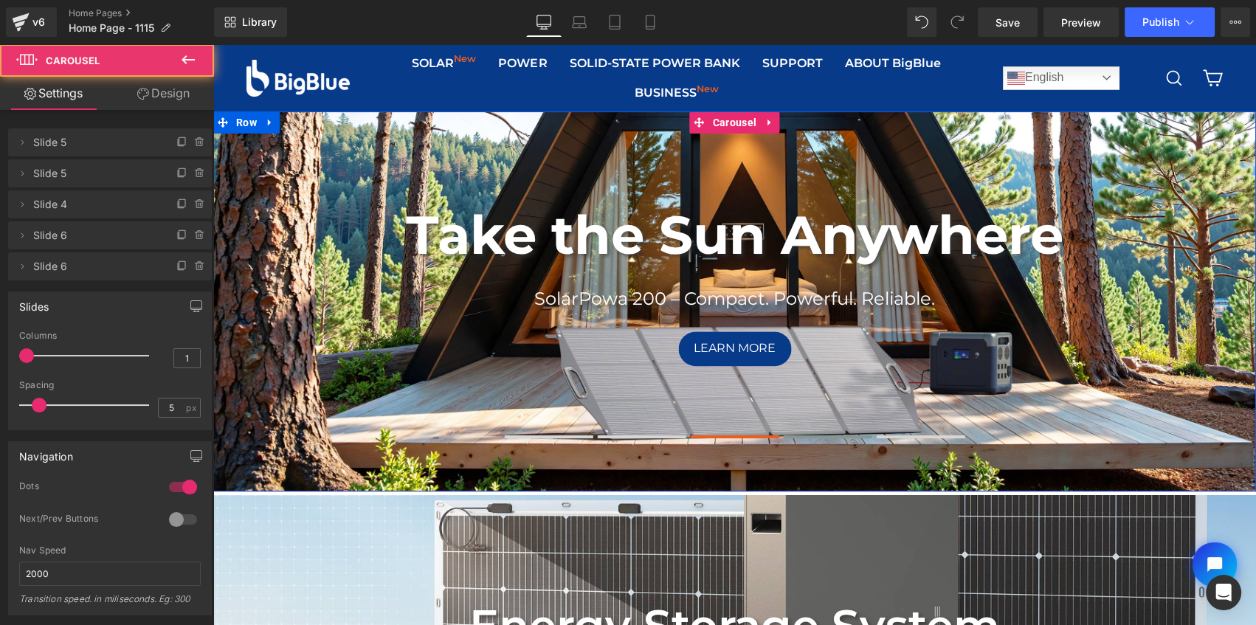
click at [803, 432] on button at bounding box center [827, 437] width 89 height 10
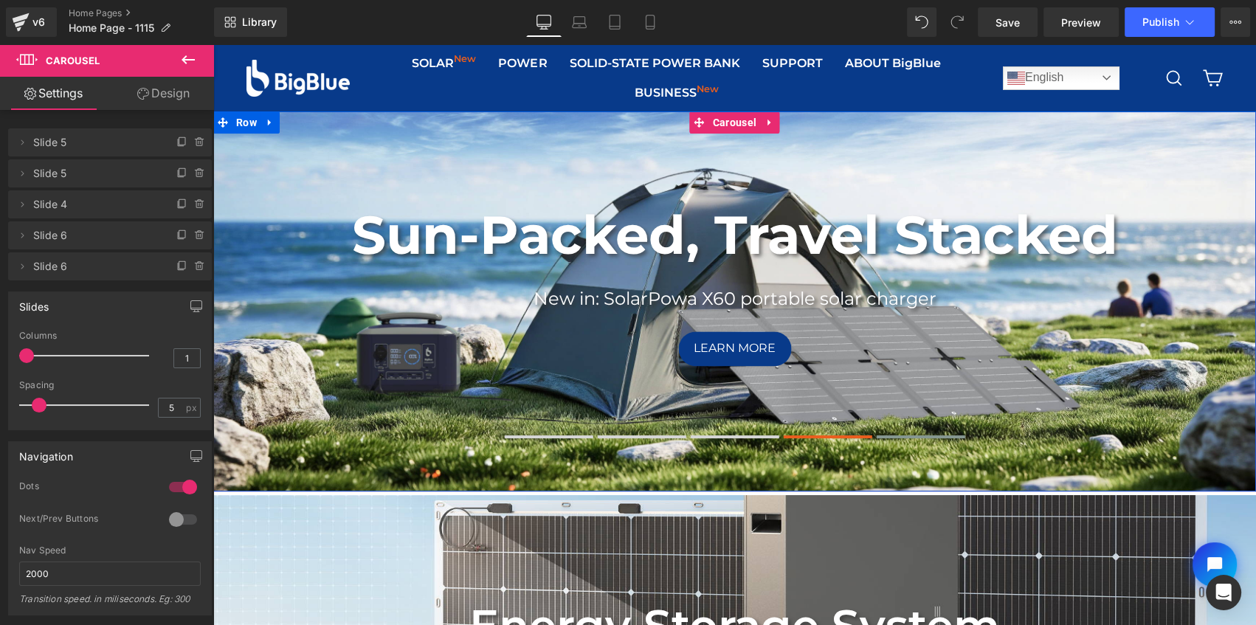
click at [933, 436] on span at bounding box center [920, 436] width 89 height 3
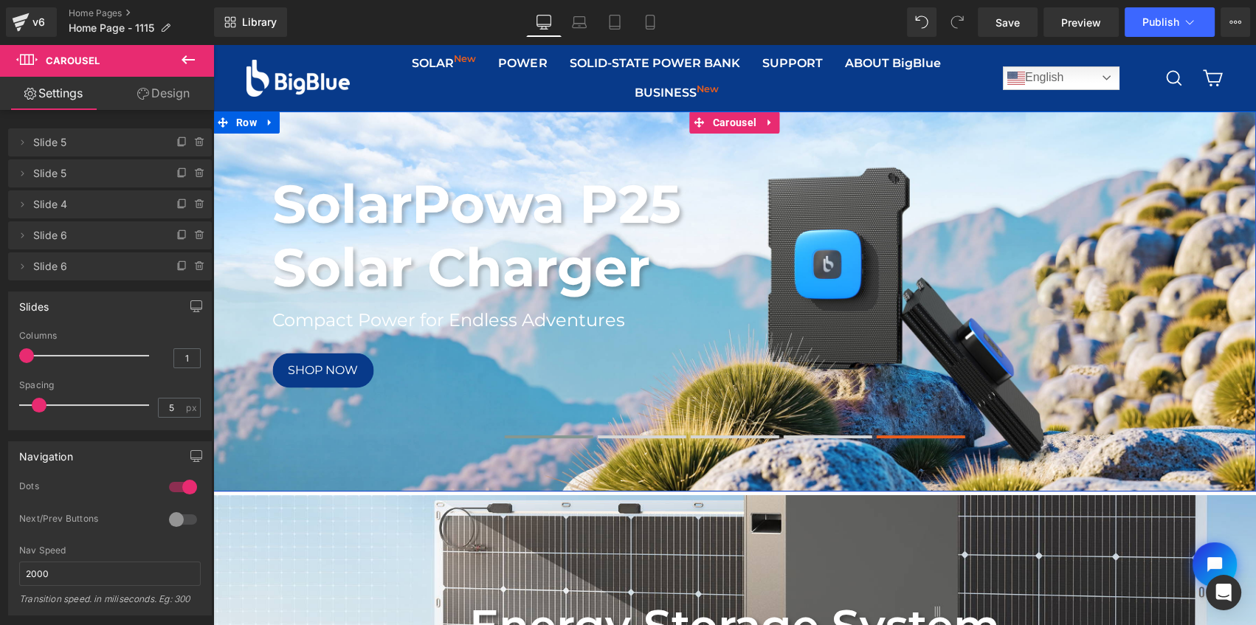
click at [563, 435] on span at bounding box center [549, 436] width 89 height 3
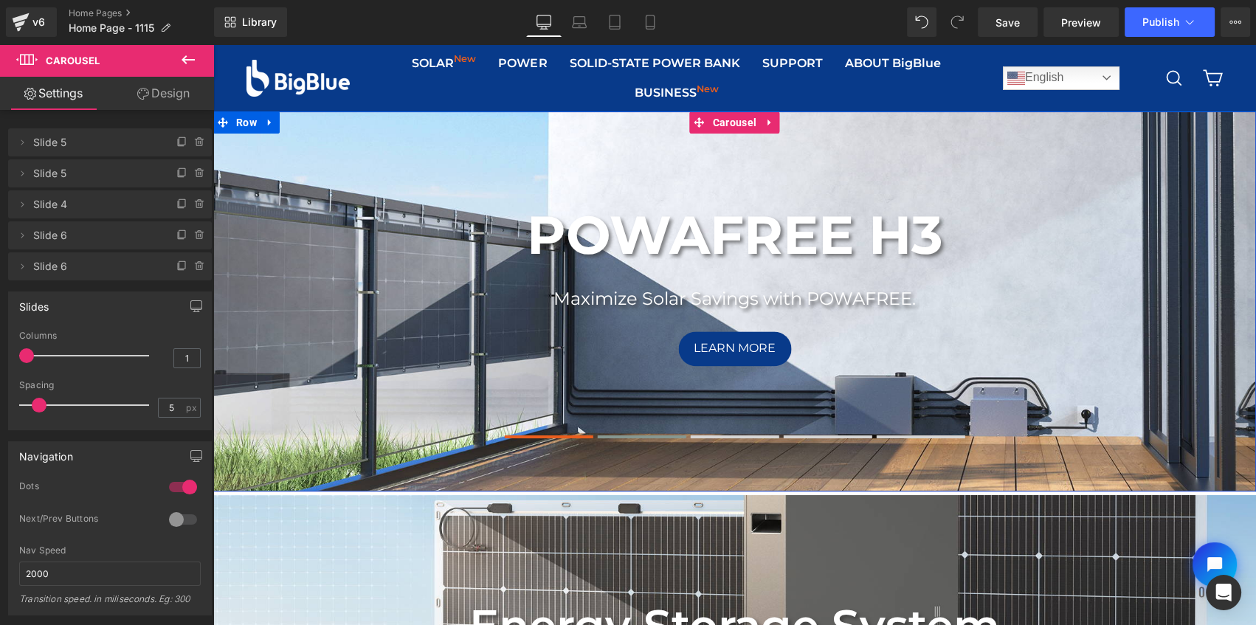
click at [640, 435] on span at bounding box center [642, 436] width 89 height 3
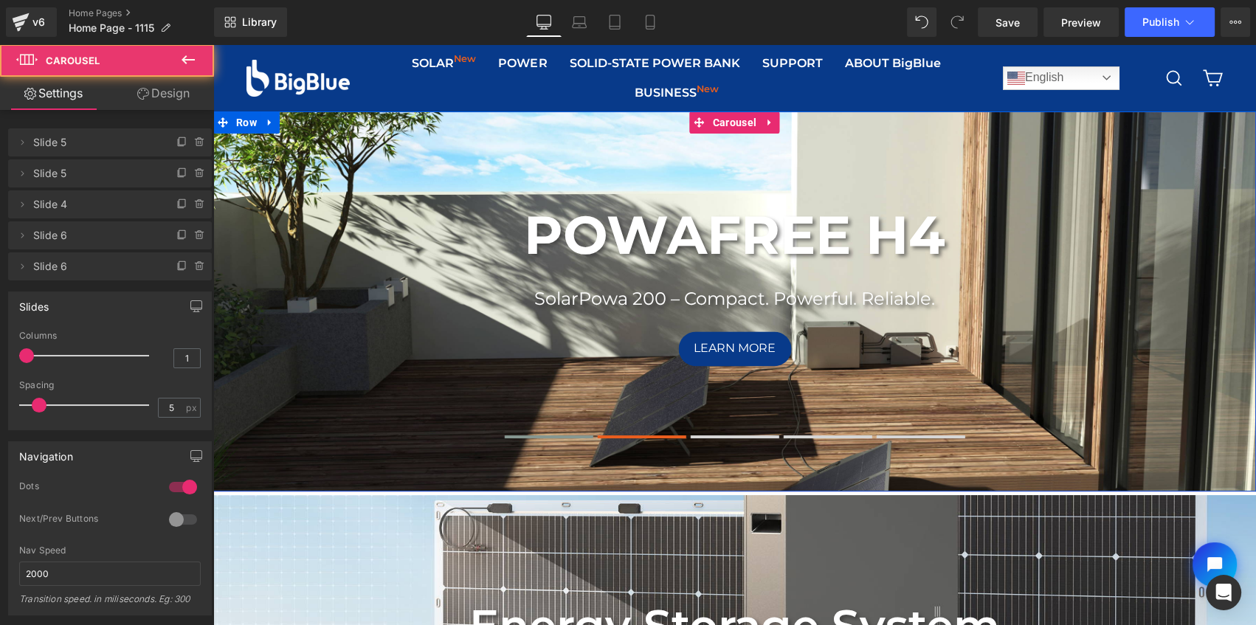
click at [564, 440] on button at bounding box center [549, 437] width 89 height 10
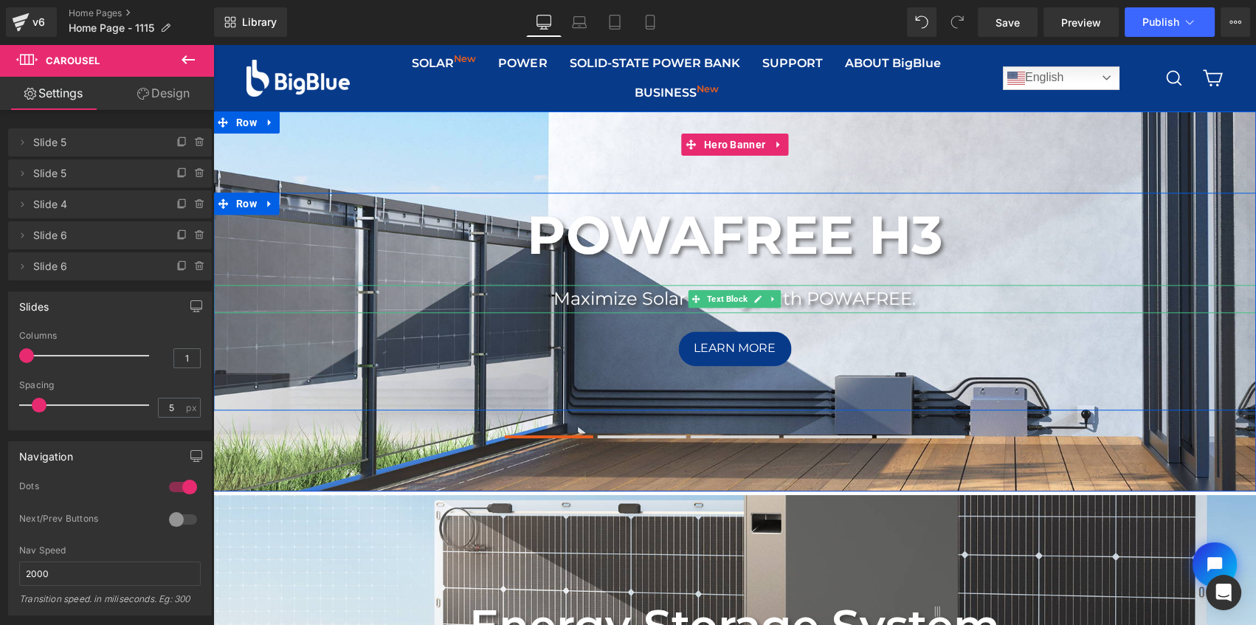
click at [550, 300] on p "Maximize Solar Savings with POWAFREE." at bounding box center [734, 299] width 1042 height 28
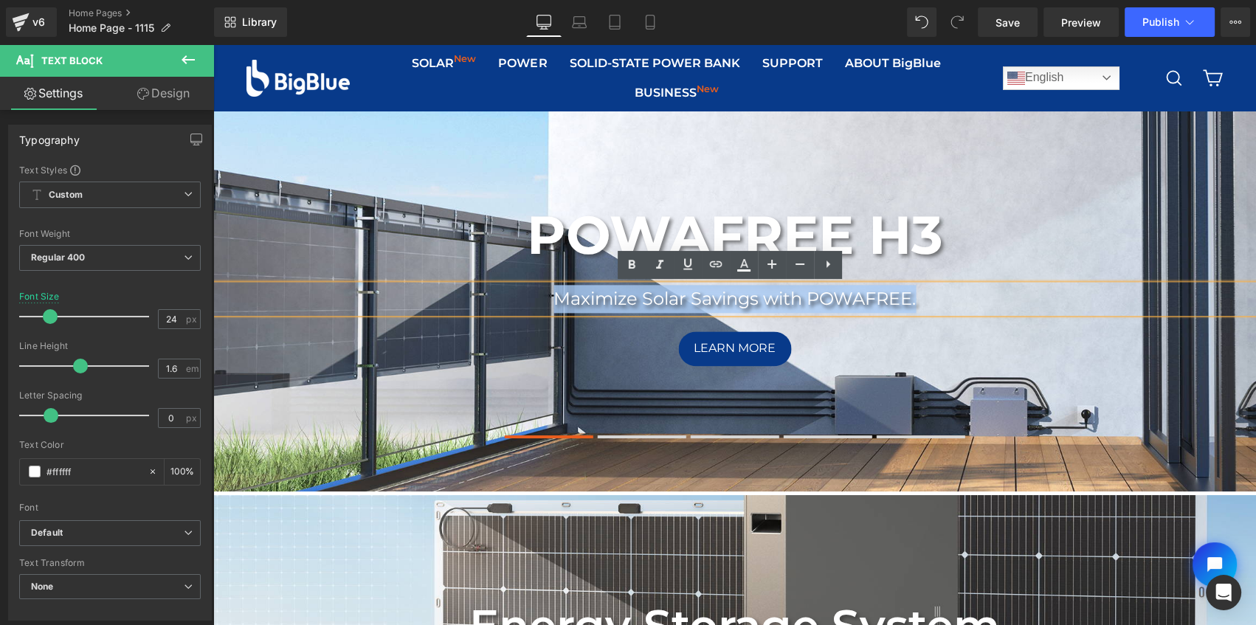
drag, startPoint x: 546, startPoint y: 298, endPoint x: 916, endPoint y: 294, distance: 370.3
click at [916, 294] on p "Maximize Solar Savings with POWAFREE." at bounding box center [734, 299] width 1042 height 28
copy p "Maximize Solar Savings with POWAFREE."
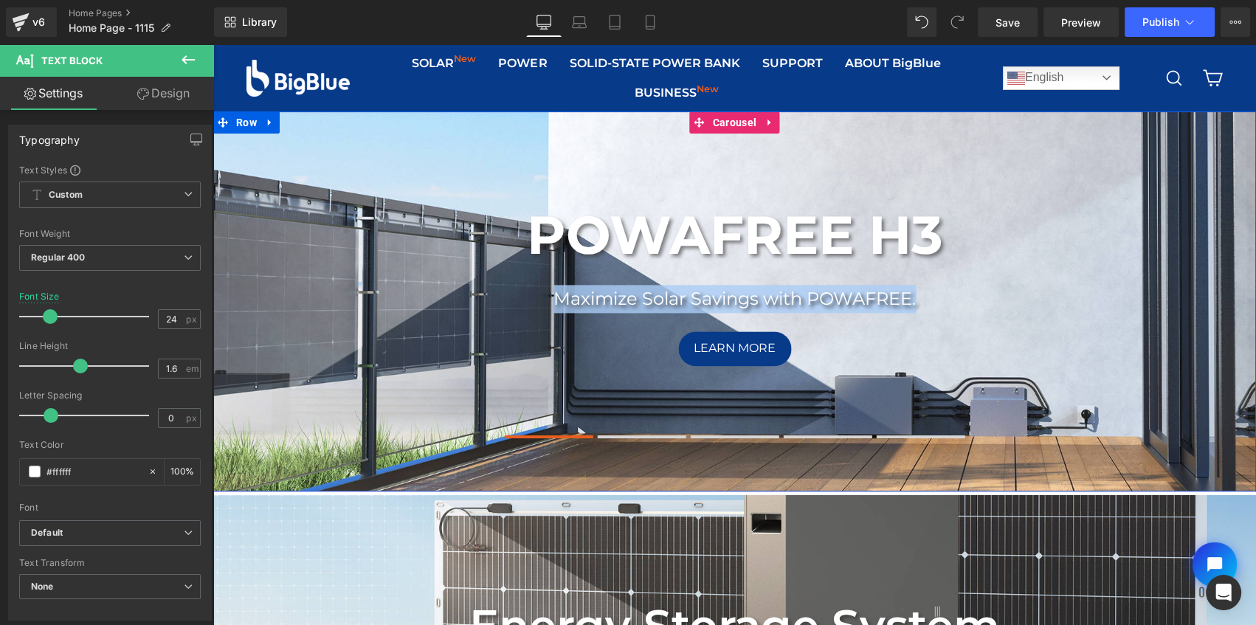
drag, startPoint x: 623, startPoint y: 440, endPoint x: 640, endPoint y: 408, distance: 36.6
click at [623, 440] on button at bounding box center [642, 437] width 89 height 10
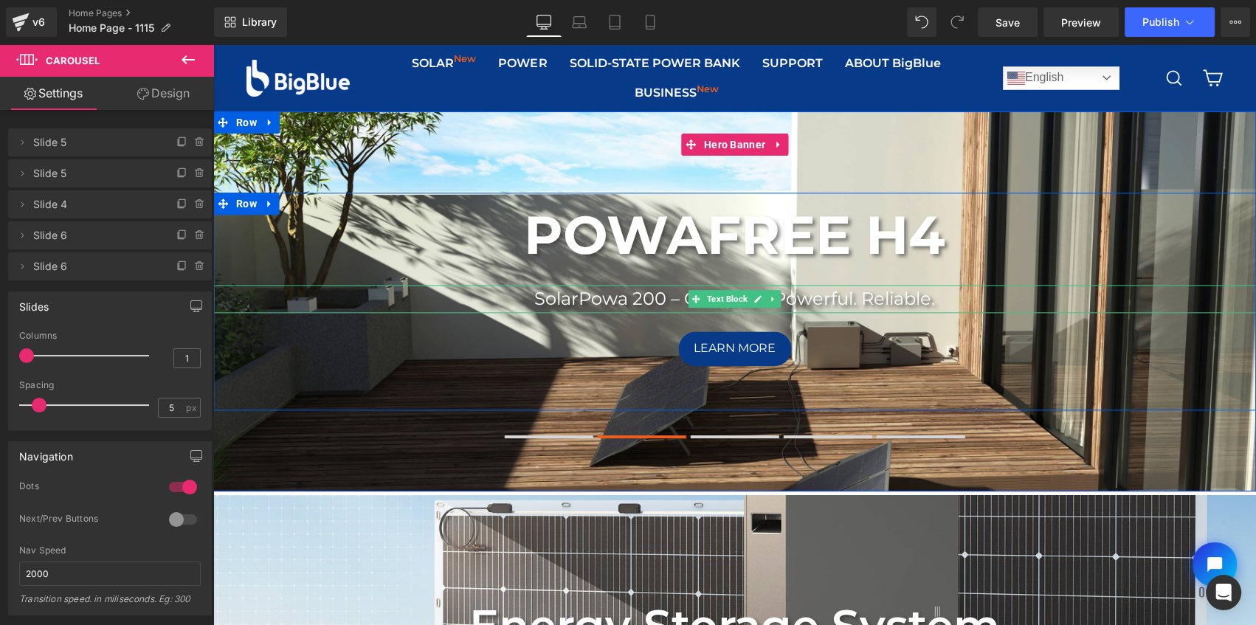
click at [549, 299] on p "SolarPowa 200 – Compact. Powerful. Reliable." at bounding box center [734, 299] width 1042 height 28
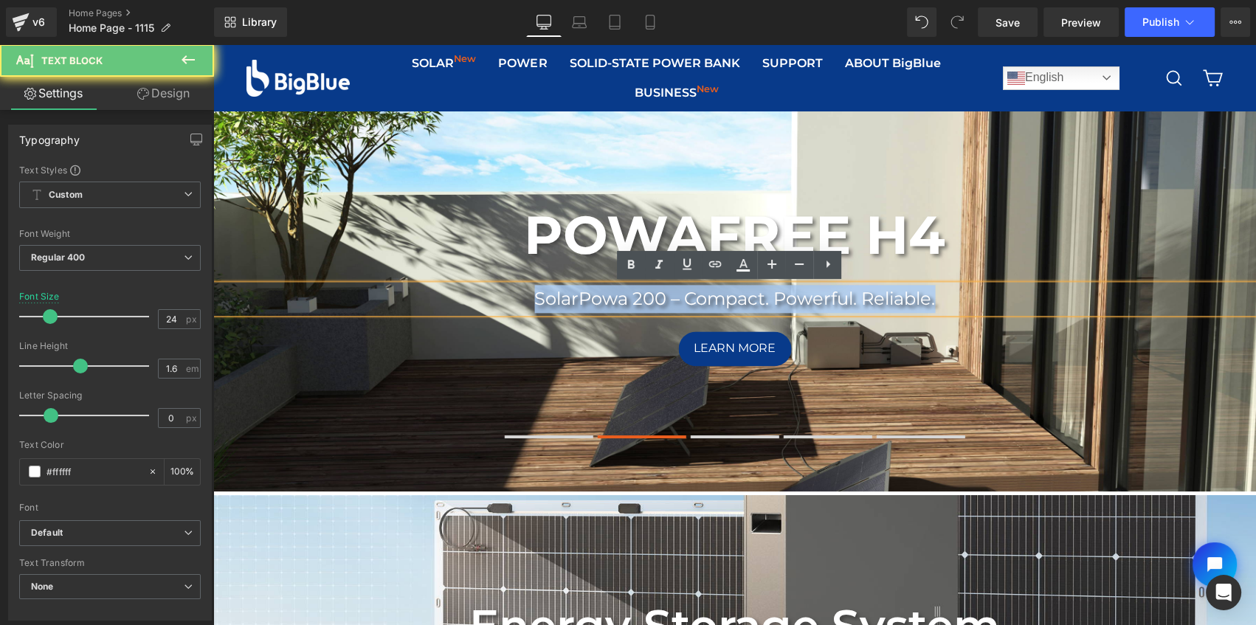
drag, startPoint x: 521, startPoint y: 299, endPoint x: 958, endPoint y: 299, distance: 437.4
click at [958, 299] on p "SolarPowa 200 – Compact. Powerful. Reliable." at bounding box center [734, 299] width 1042 height 28
paste div
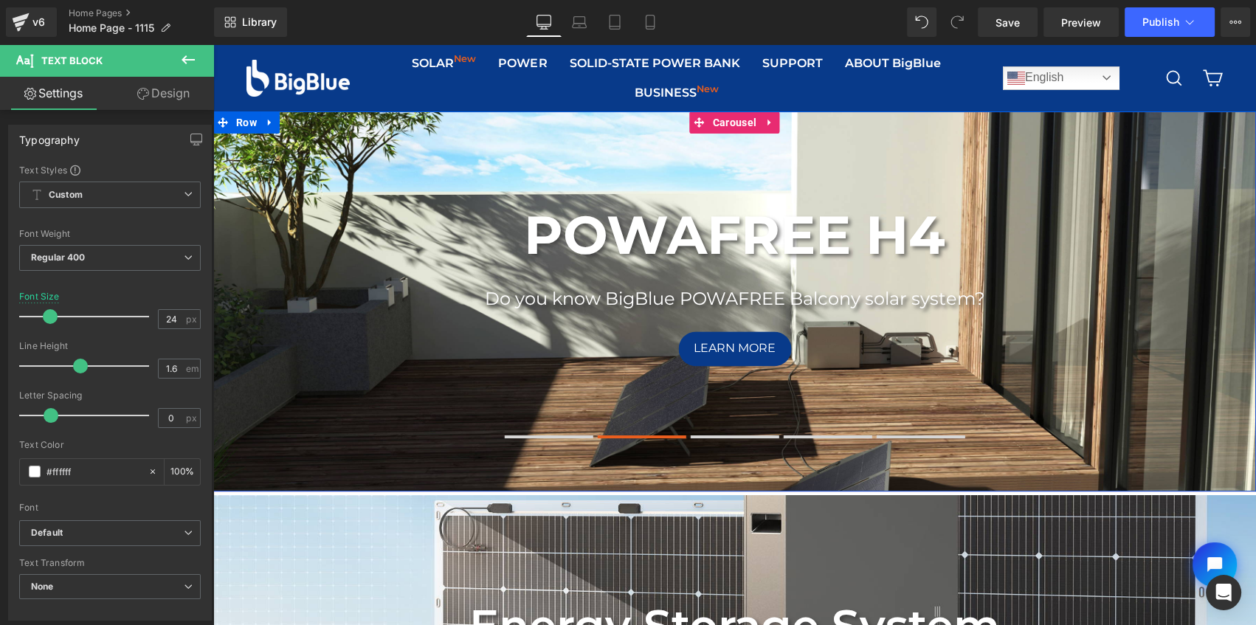
click at [539, 429] on div at bounding box center [735, 438] width 522 height 19
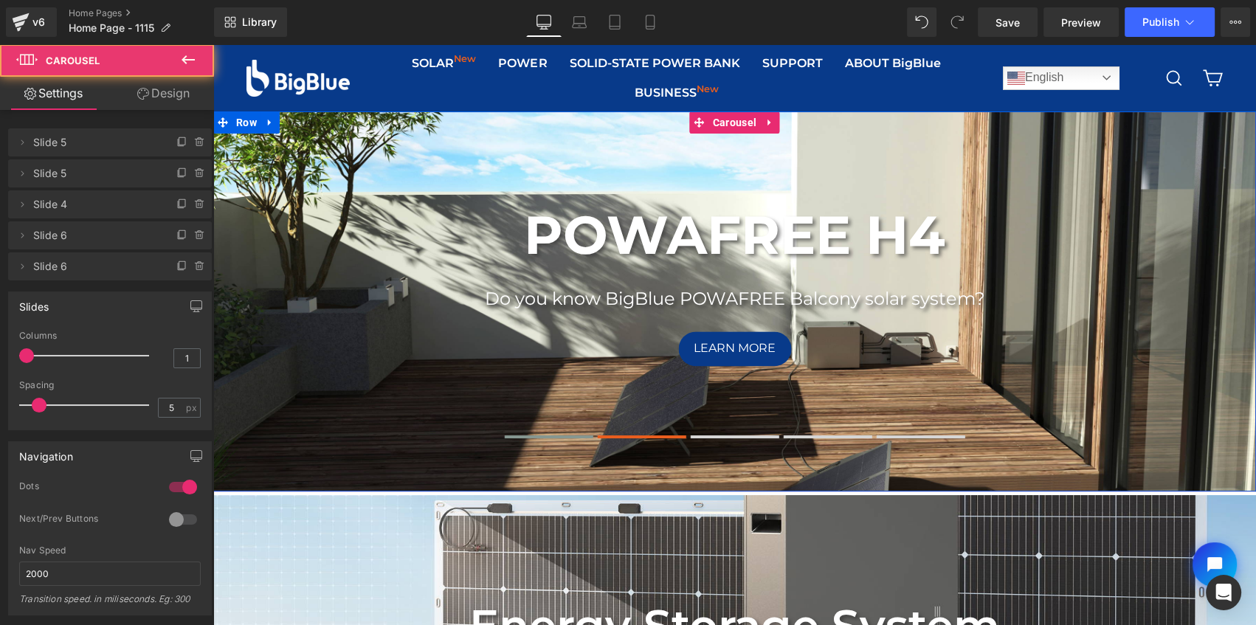
click at [542, 435] on span at bounding box center [549, 436] width 89 height 3
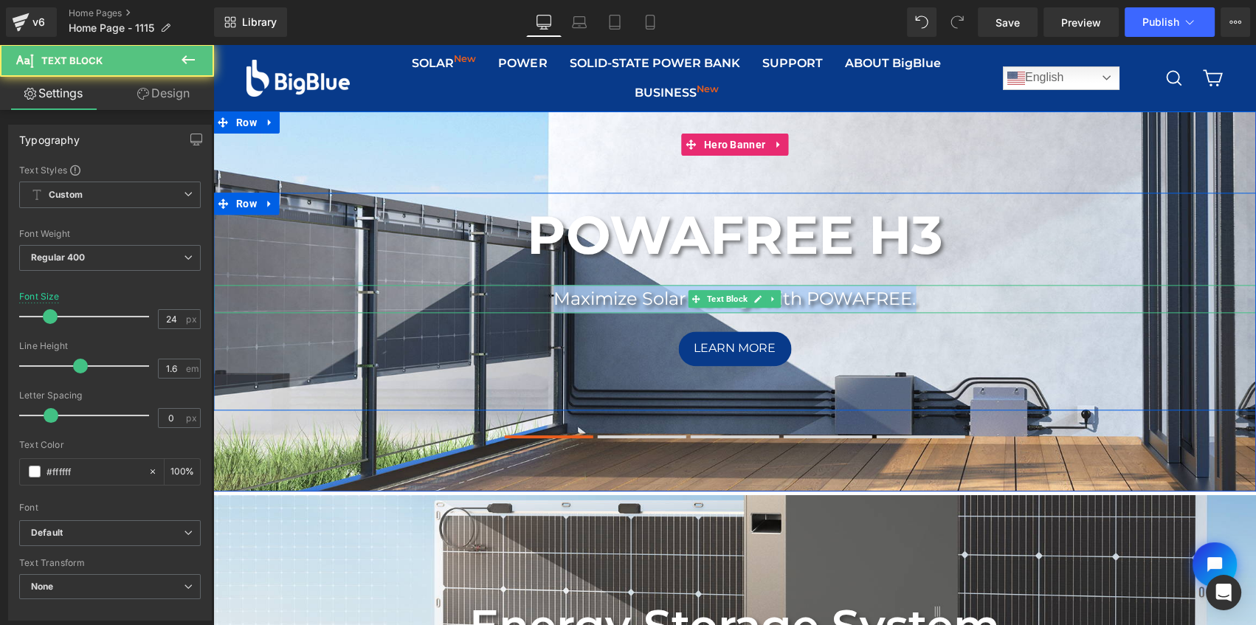
drag, startPoint x: 545, startPoint y: 296, endPoint x: 912, endPoint y: 298, distance: 367.4
click at [912, 298] on p "Maximize Solar Savings with POWAFREE." at bounding box center [734, 299] width 1042 height 28
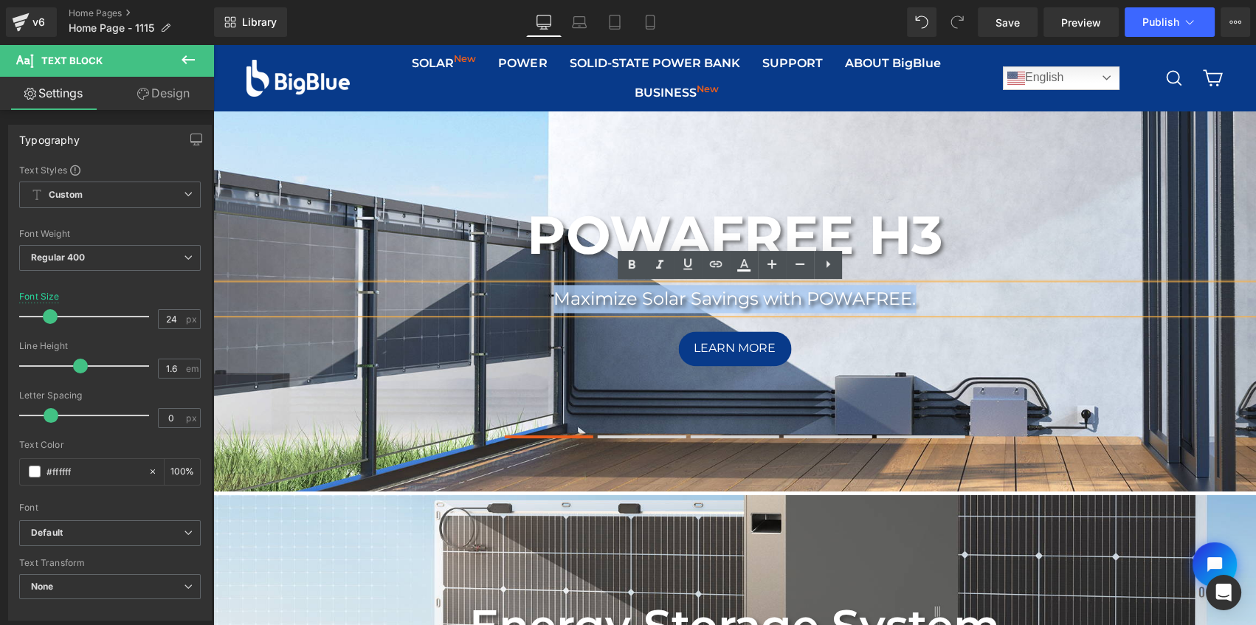
copy p "Maximize Solar Savings with POWAFREE."
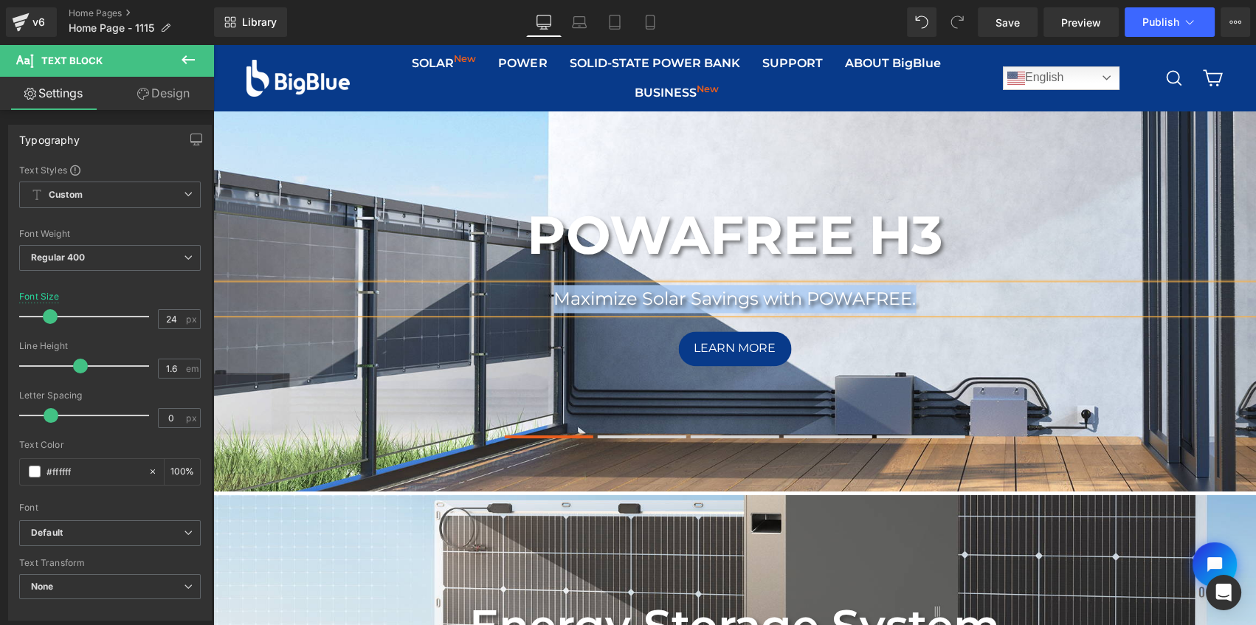
click at [634, 435] on span at bounding box center [642, 436] width 89 height 3
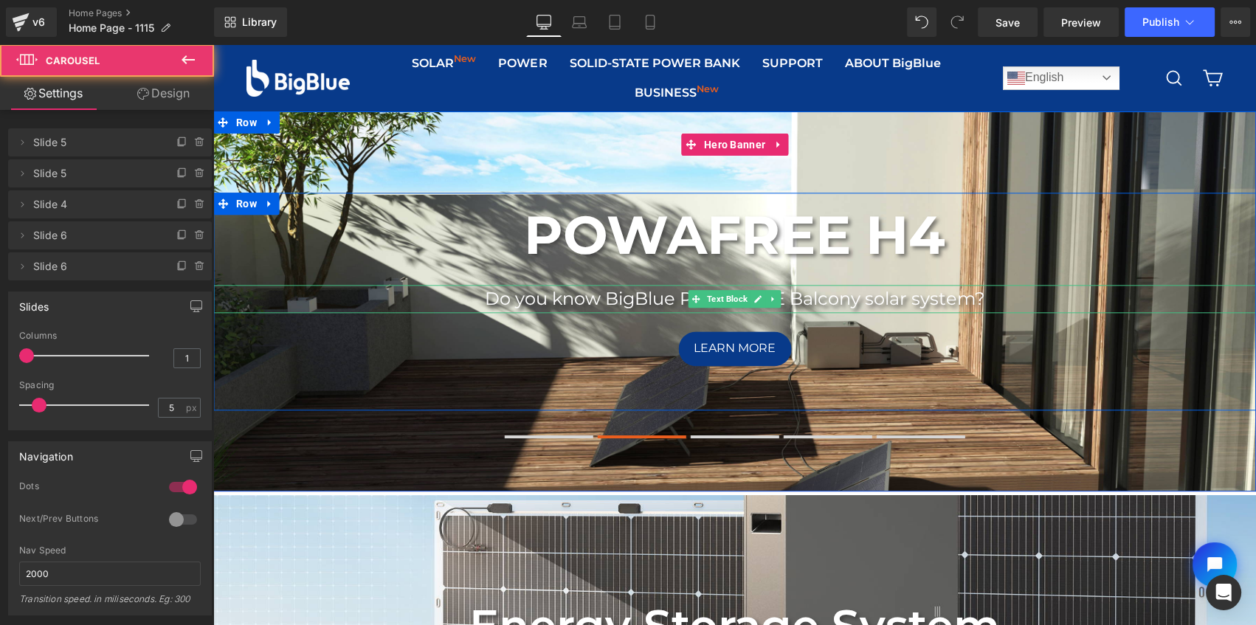
click at [491, 297] on p "Do you know BigBlue POWAFREE Balcony solar system?" at bounding box center [734, 299] width 1042 height 28
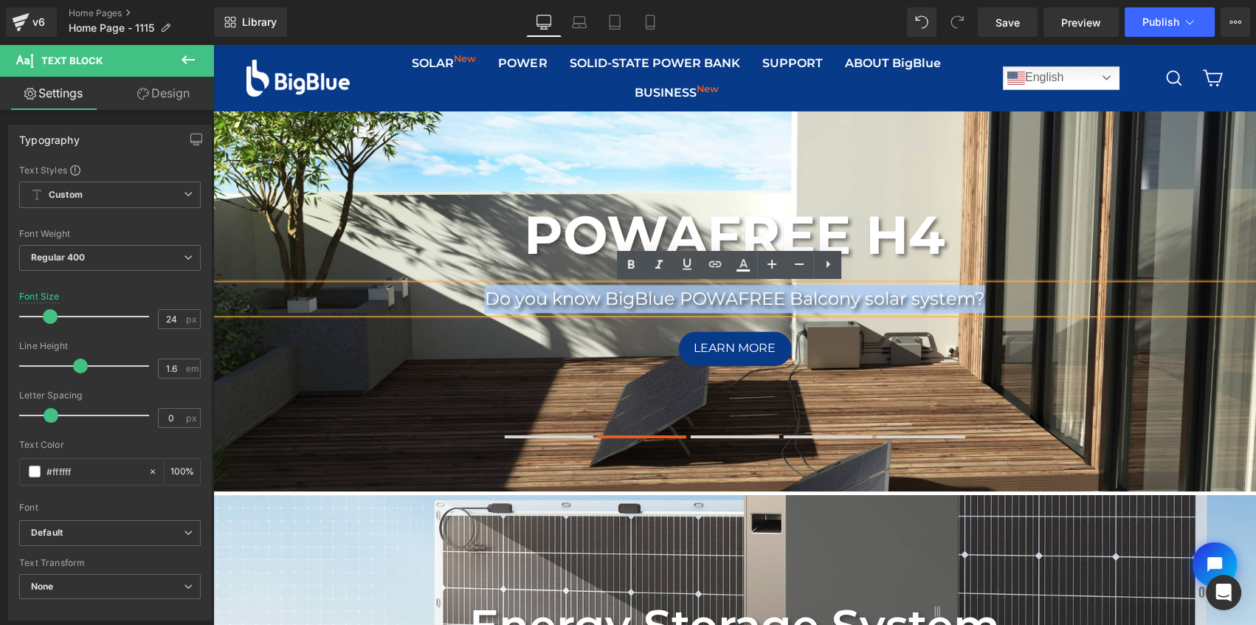
drag, startPoint x: 475, startPoint y: 298, endPoint x: 982, endPoint y: 302, distance: 506.8
click at [982, 302] on p "Do you know BigBlue POWAFREE Balcony solar system?" at bounding box center [734, 299] width 1042 height 28
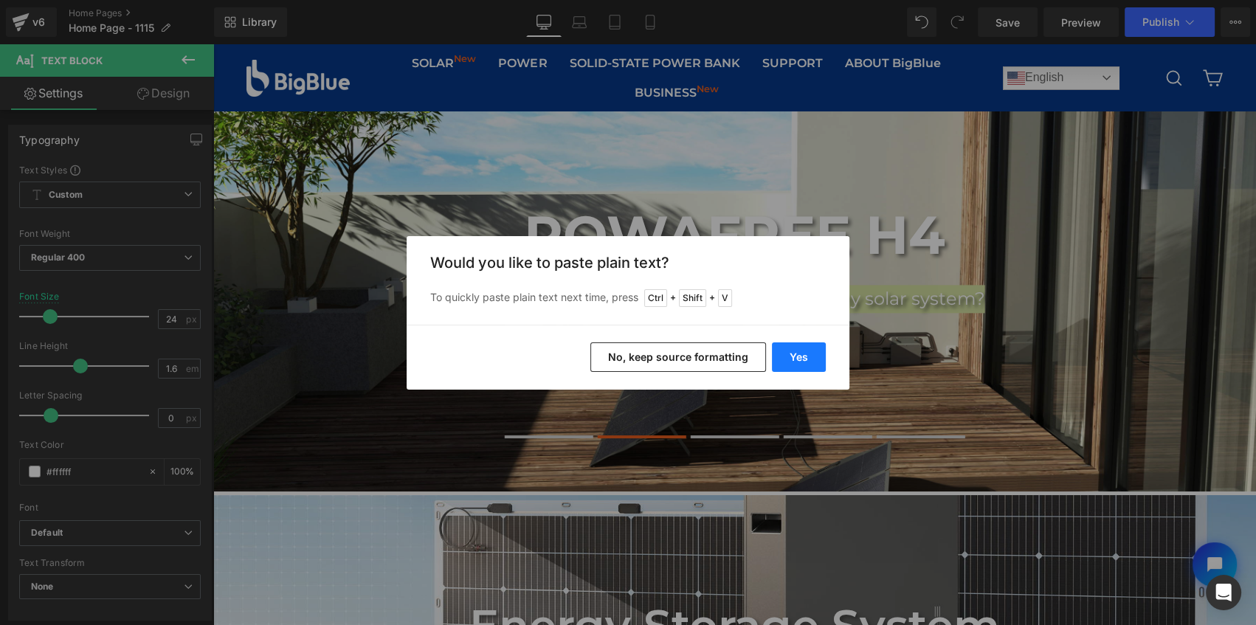
click at [789, 353] on button "Yes" at bounding box center [799, 357] width 54 height 30
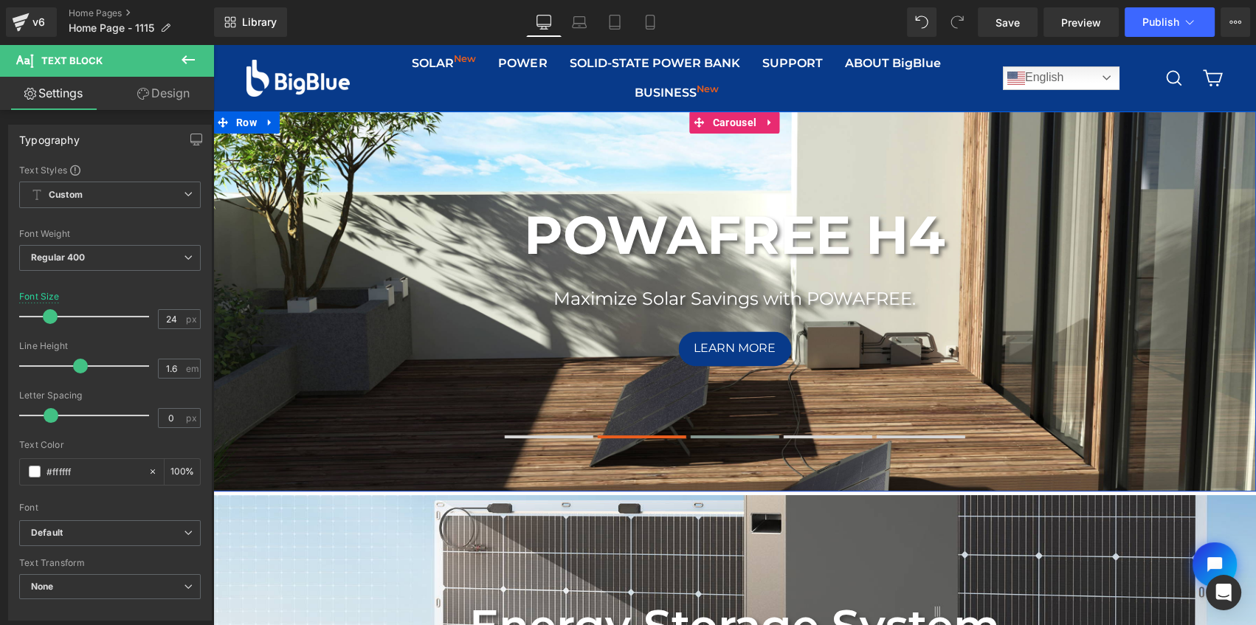
click at [744, 435] on span at bounding box center [734, 436] width 89 height 3
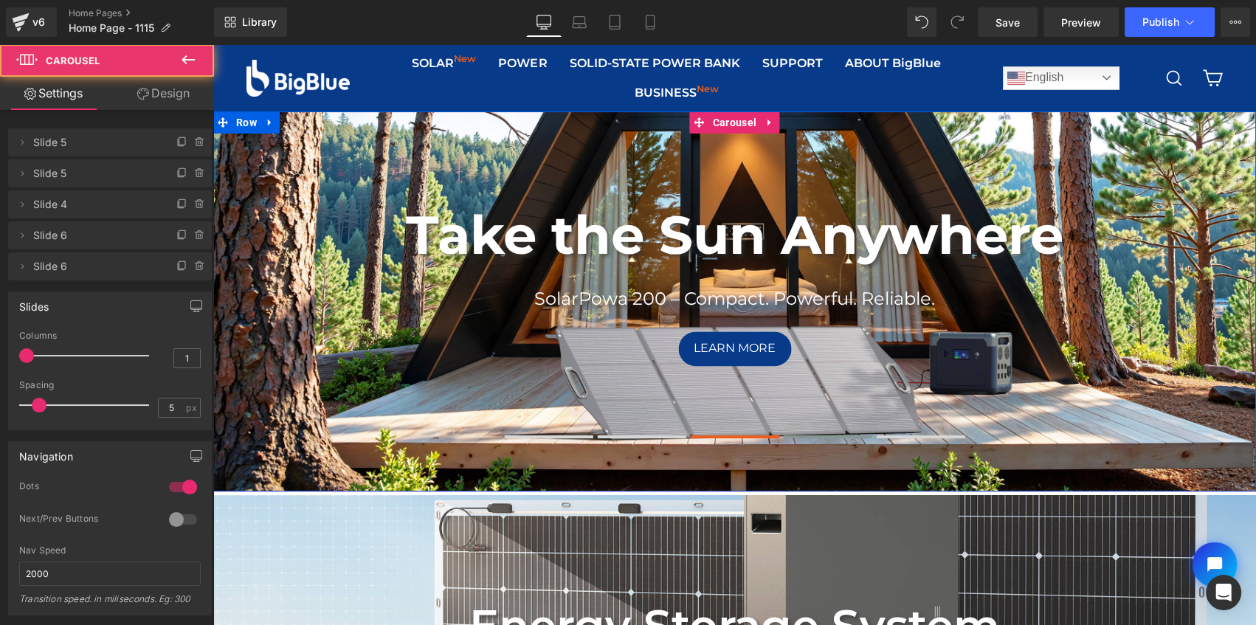
click at [822, 435] on span at bounding box center [827, 436] width 89 height 3
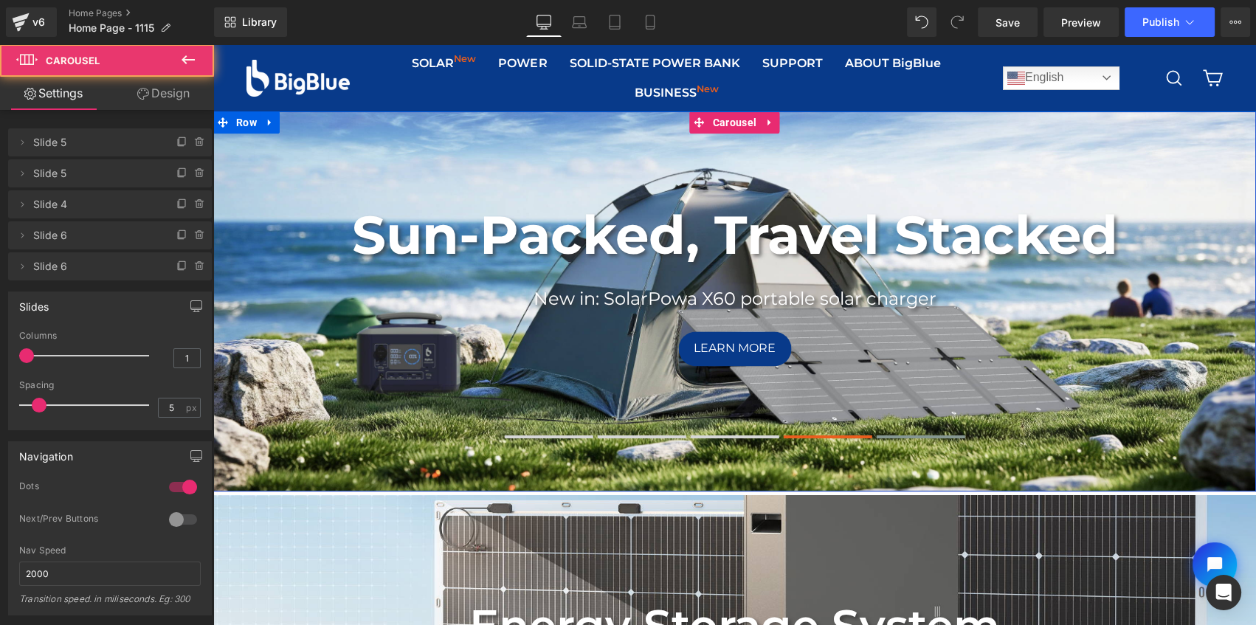
click at [904, 432] on button at bounding box center [920, 437] width 89 height 10
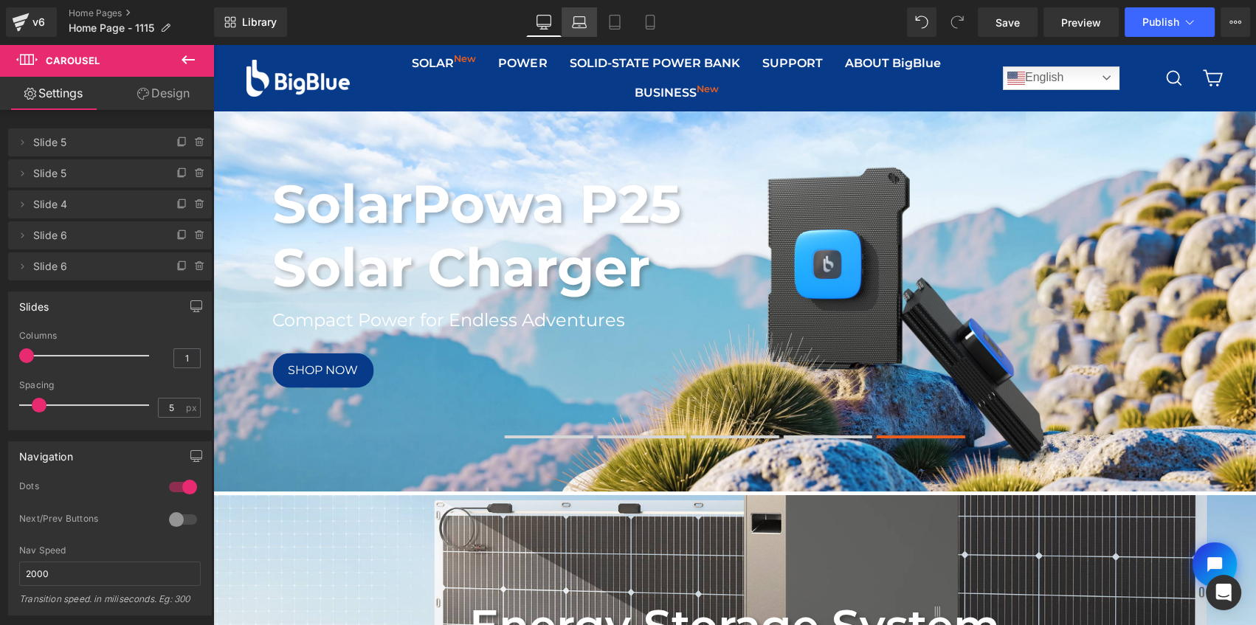
click at [583, 19] on icon at bounding box center [579, 22] width 15 height 15
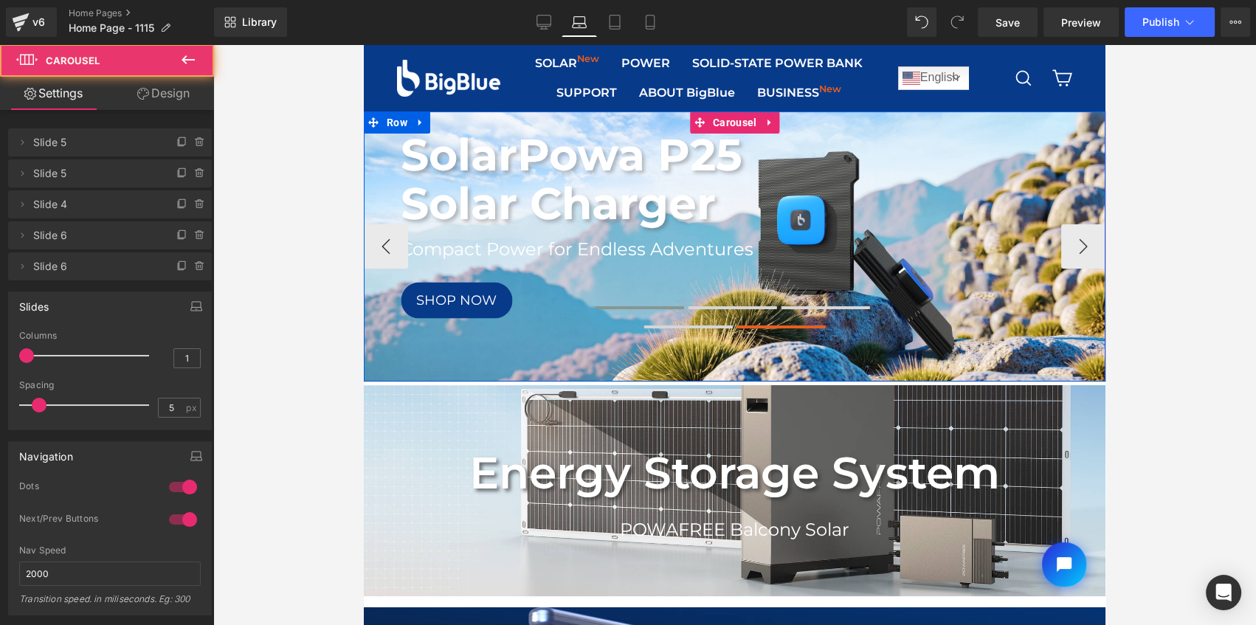
click at [633, 304] on button at bounding box center [639, 307] width 89 height 10
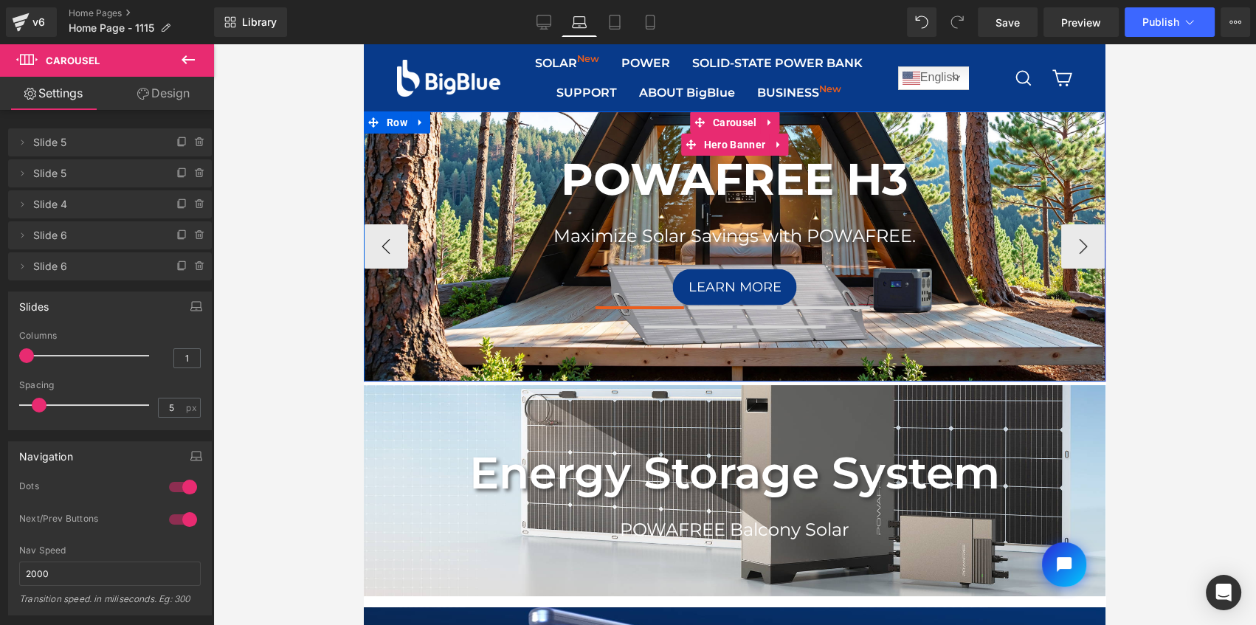
click at [1037, 134] on div "POWAFREE H3 Heading Maximize Solar Savings with POWAFREE. Text Block Learn More…" at bounding box center [734, 246] width 741 height 270
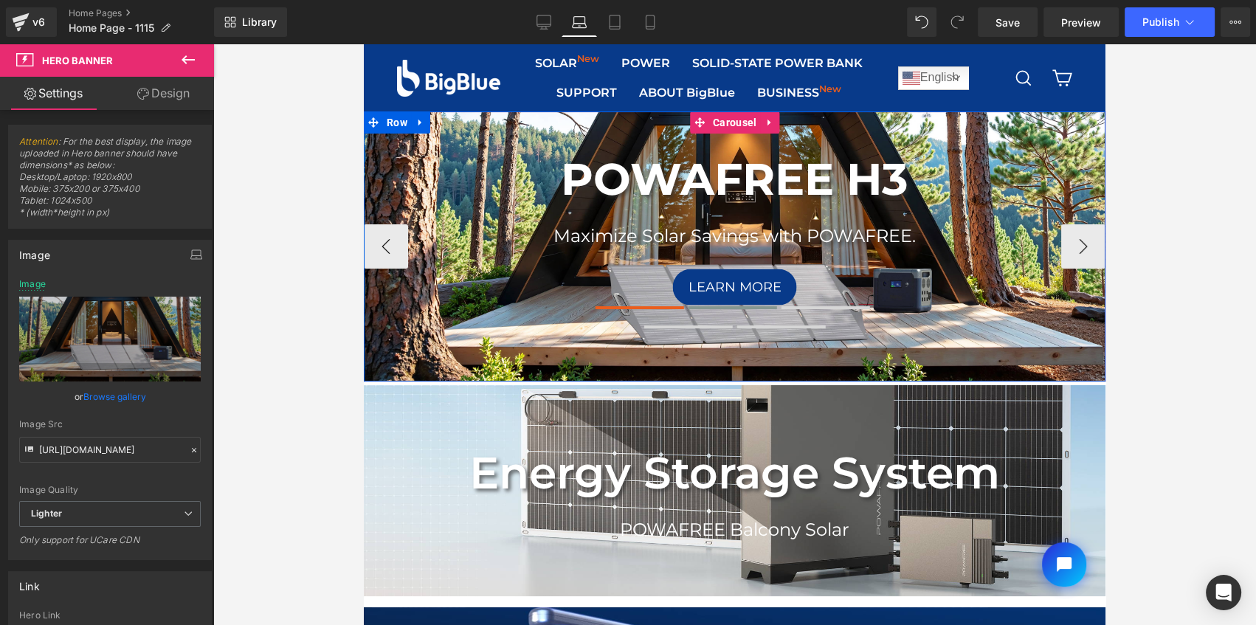
click at [705, 306] on span at bounding box center [732, 307] width 89 height 3
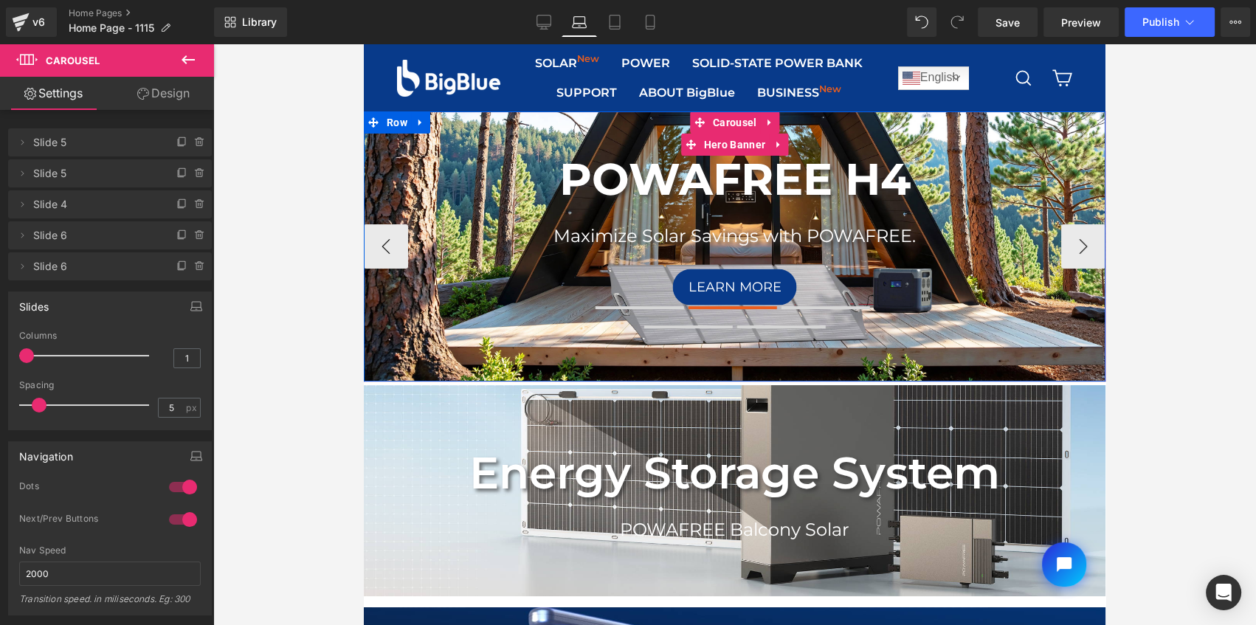
click at [503, 128] on div "POWAFREE H4 Heading Maximize Solar Savings with POWAFREE. Text Block Learn More…" at bounding box center [734, 246] width 741 height 270
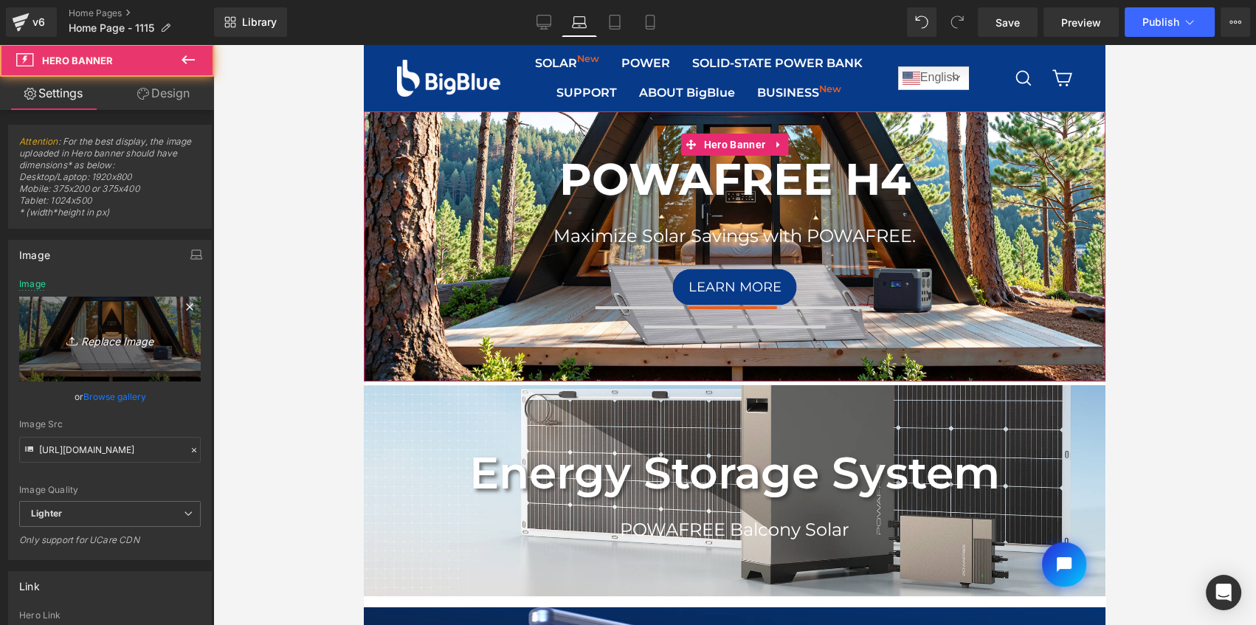
click at [108, 333] on icon "Replace Image" at bounding box center [110, 339] width 118 height 18
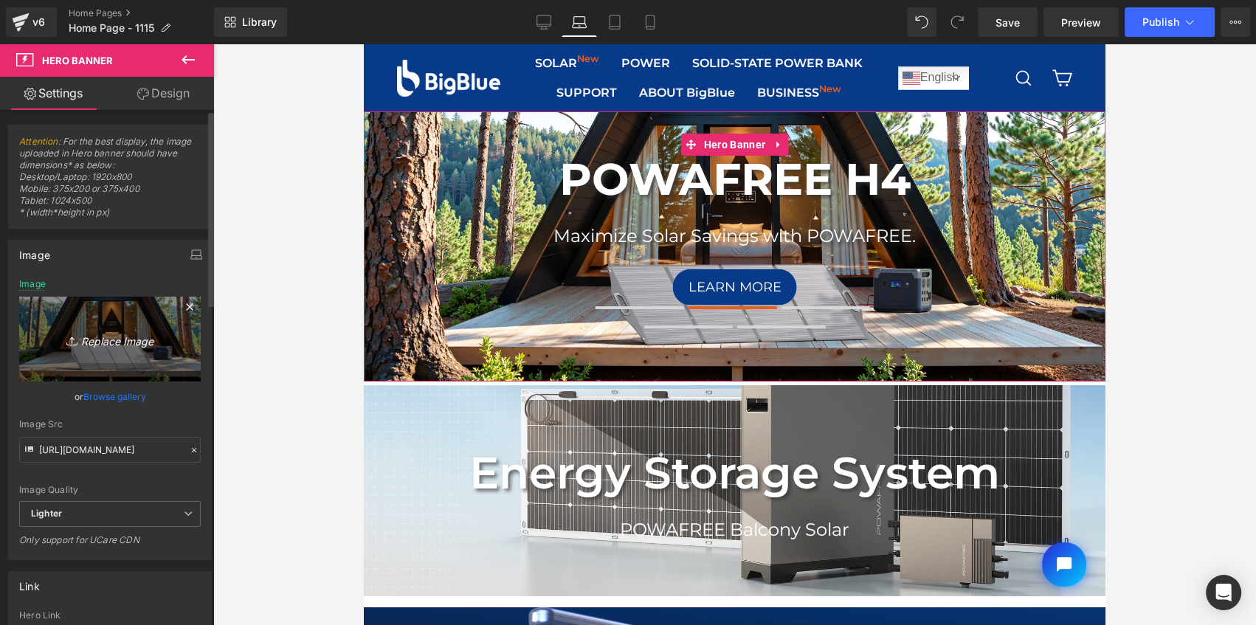
type input "C:\fakepath\POWAFREE H4-banner-3840x1400.jpg"
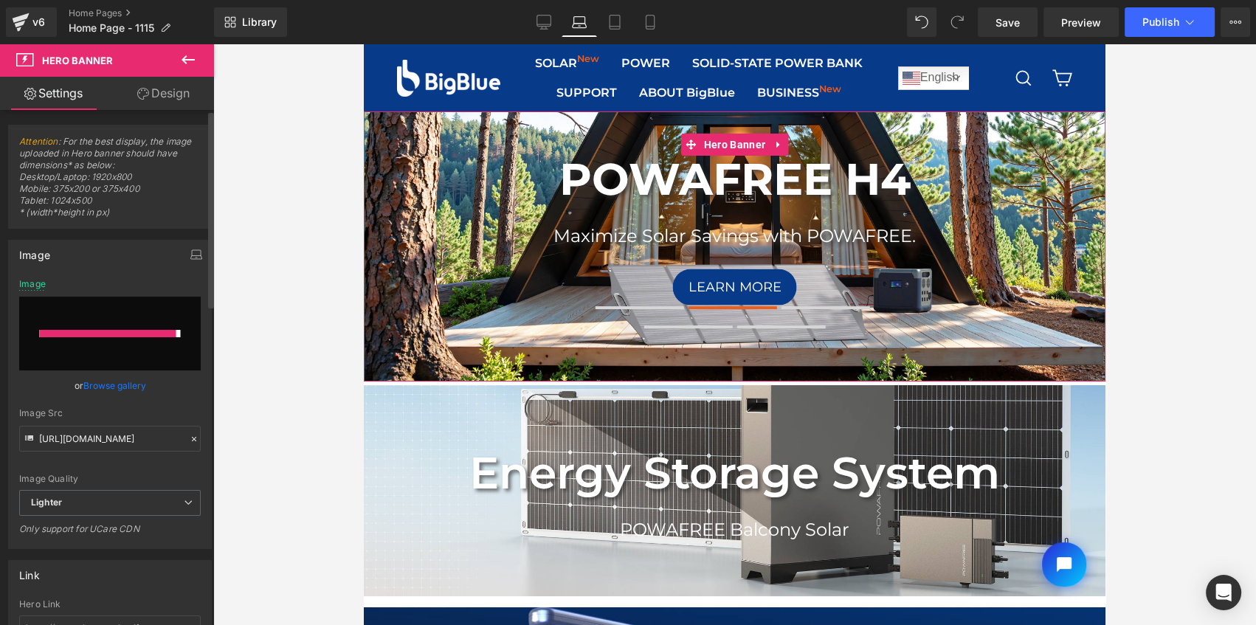
type input "https://ucarecdn.com/6abeec46-e855-4cf3-bfde-fe07c6a6fb8f/-/format/auto/-/previ…"
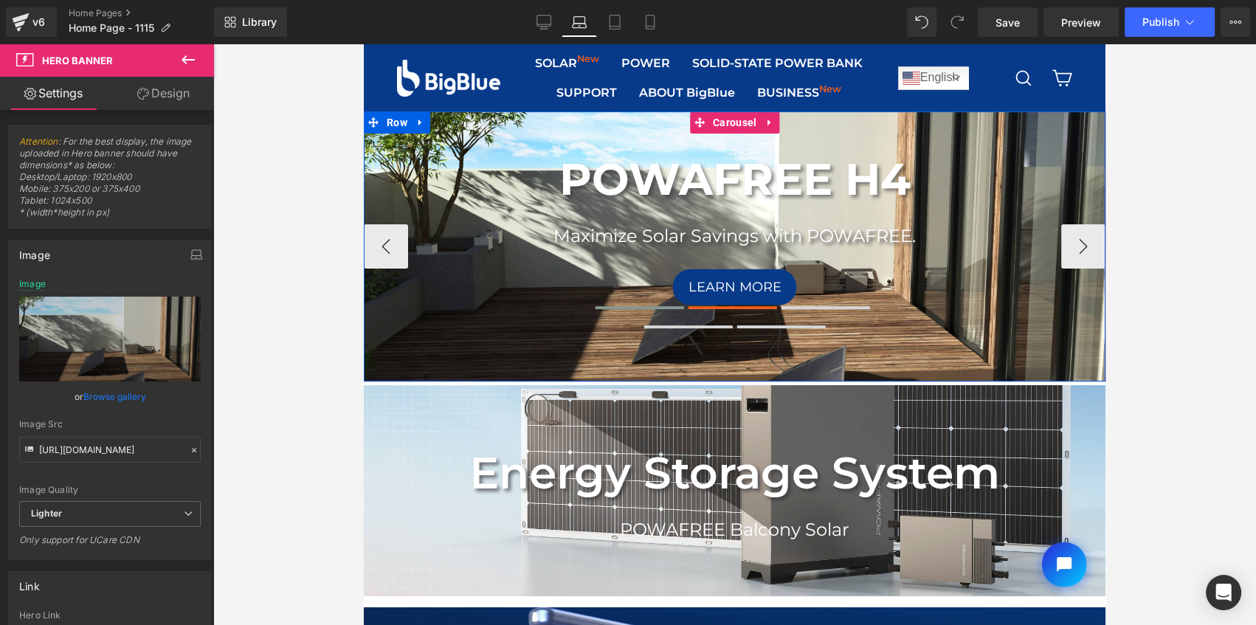
click at [662, 305] on button at bounding box center [639, 307] width 89 height 10
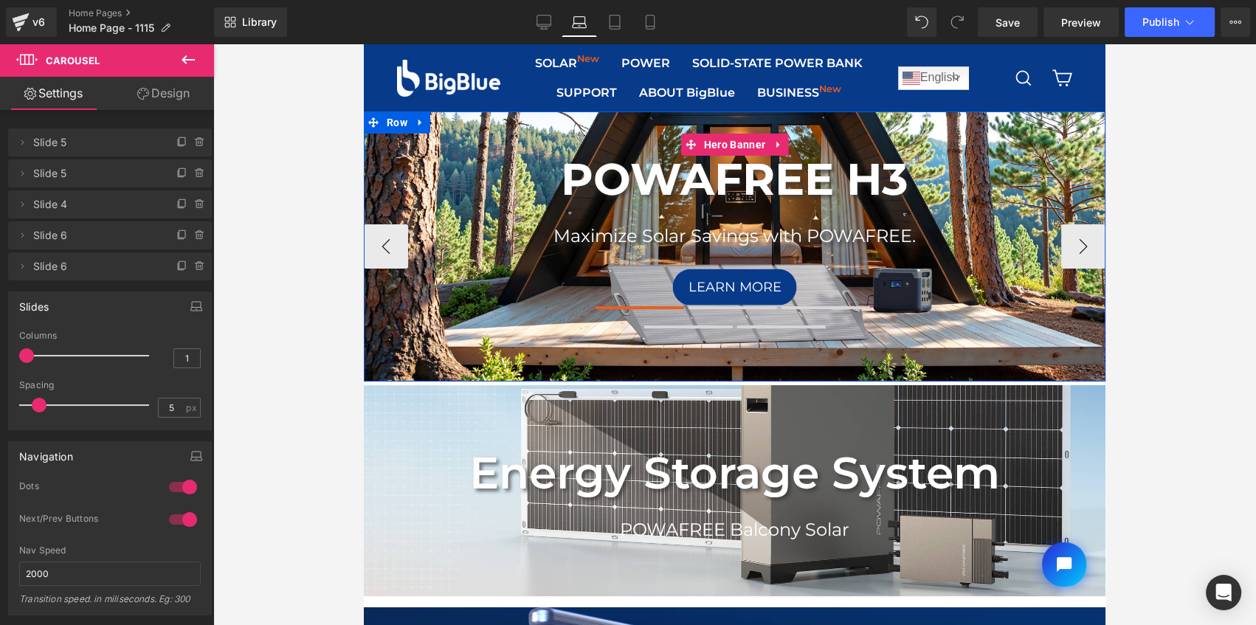
click at [989, 132] on div "POWAFREE H3 Heading Maximize Solar Savings with POWAFREE. Text Block Learn More…" at bounding box center [734, 246] width 741 height 270
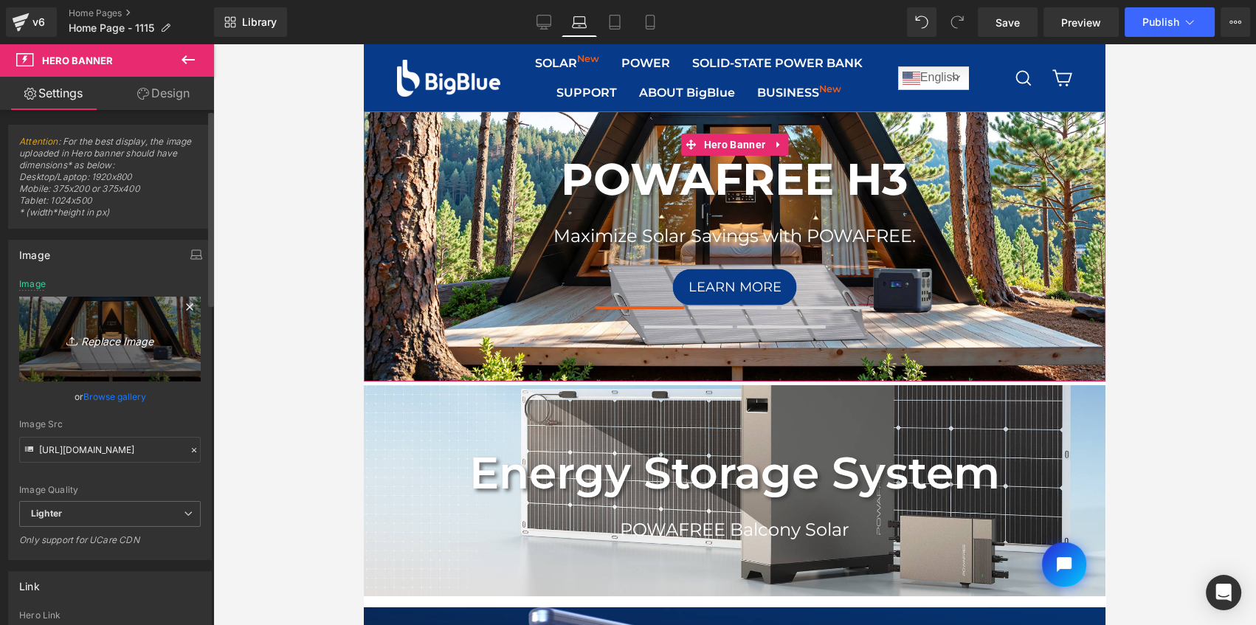
click at [134, 331] on icon "Replace Image" at bounding box center [110, 339] width 118 height 18
type input "C:\fakepath\POWAFREE H3 Banner1920x700.jpg"
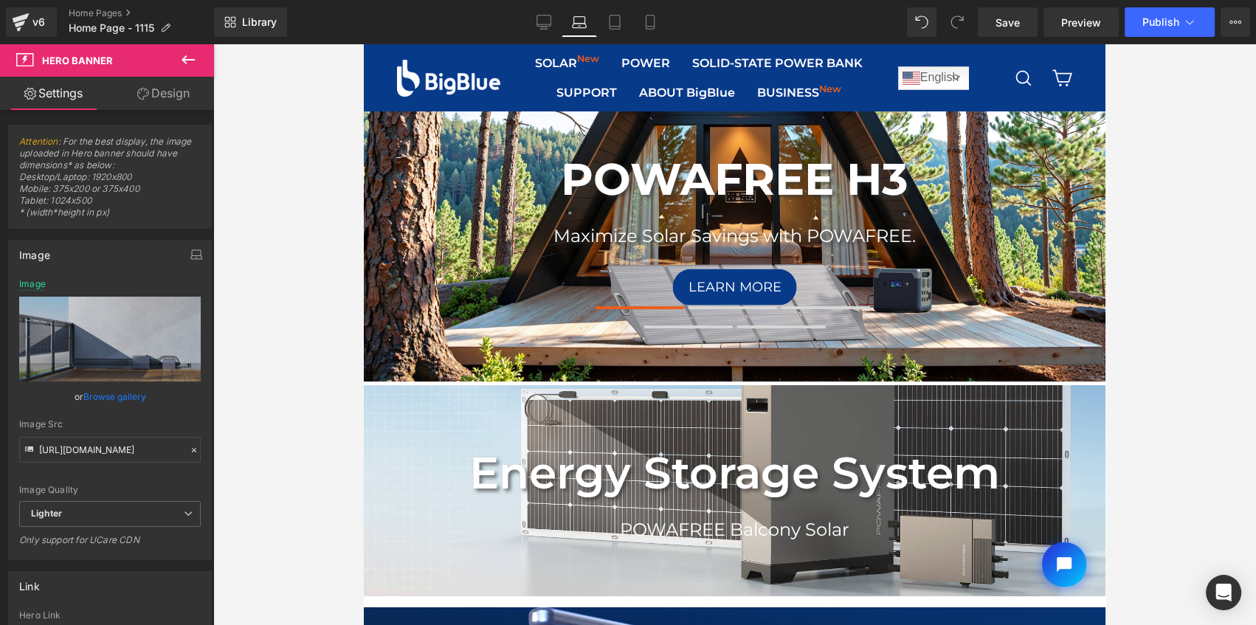
type input "https://ucarecdn.com/20ee5cde-e23f-45d8-a5f2-fd34d335e6d6/-/format/auto/-/previ…"
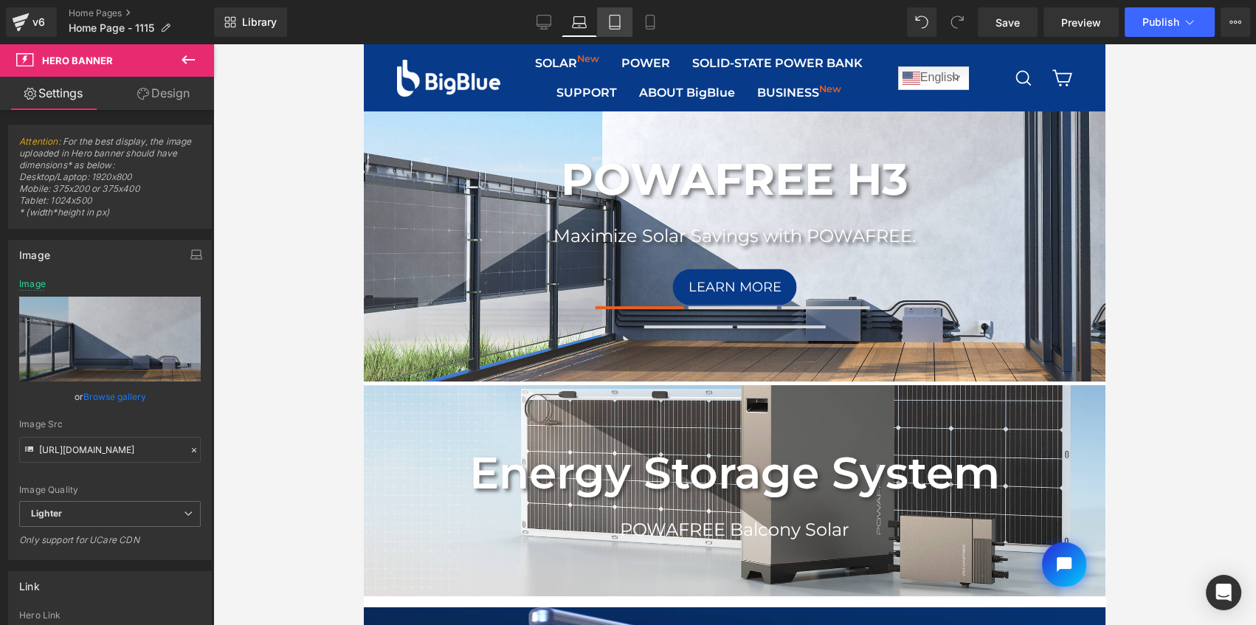
click at [620, 29] on icon at bounding box center [614, 22] width 10 height 14
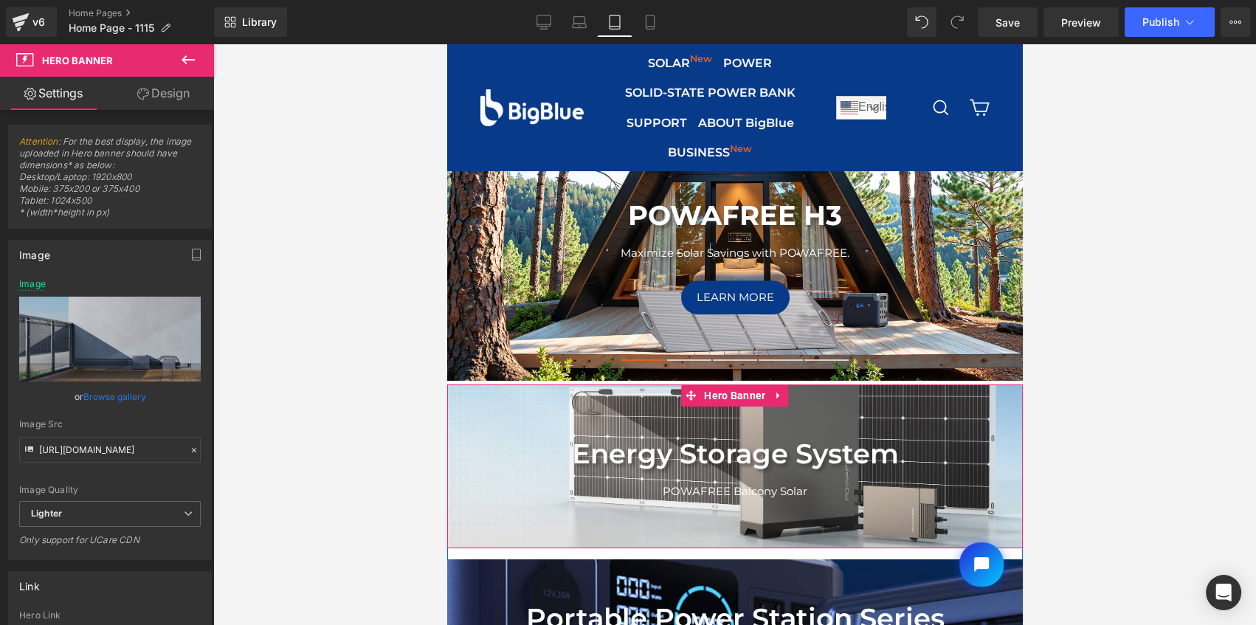
click at [505, 412] on div "Energy Storage System Text Block POWAFREE Balcony Solar Text Block Row" at bounding box center [733, 465] width 575 height 163
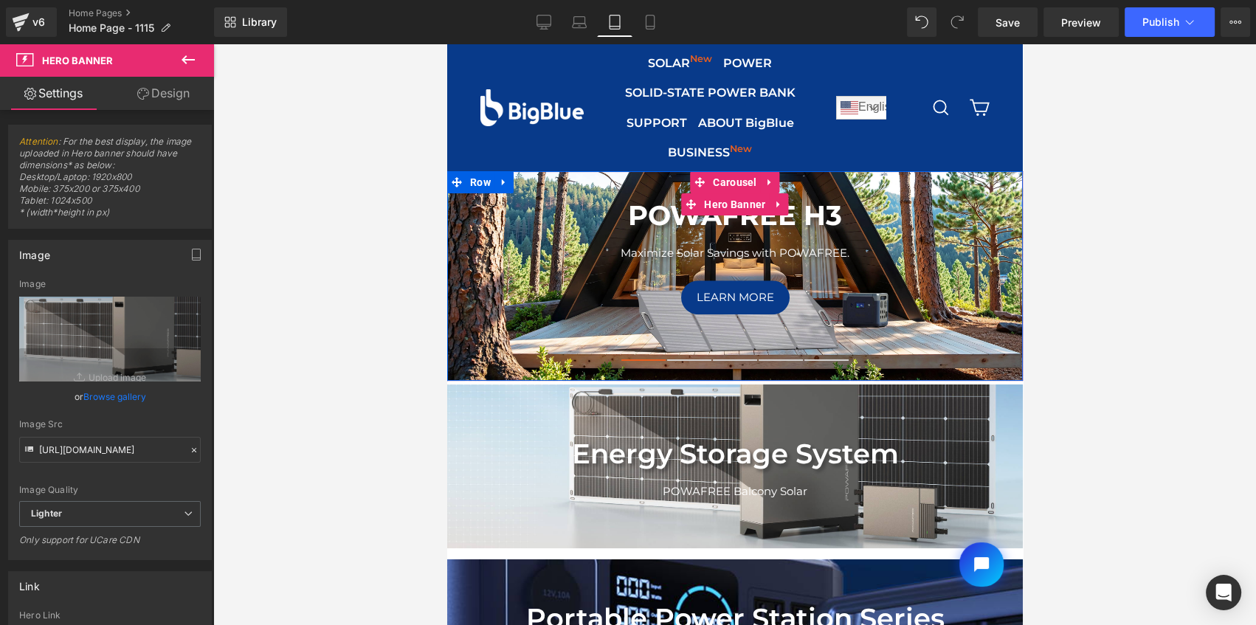
click at [946, 184] on div "POWAFREE H3 Heading Maximize Solar Savings with POWAFREE. Text Block Learn More…" at bounding box center [733, 275] width 575 height 209
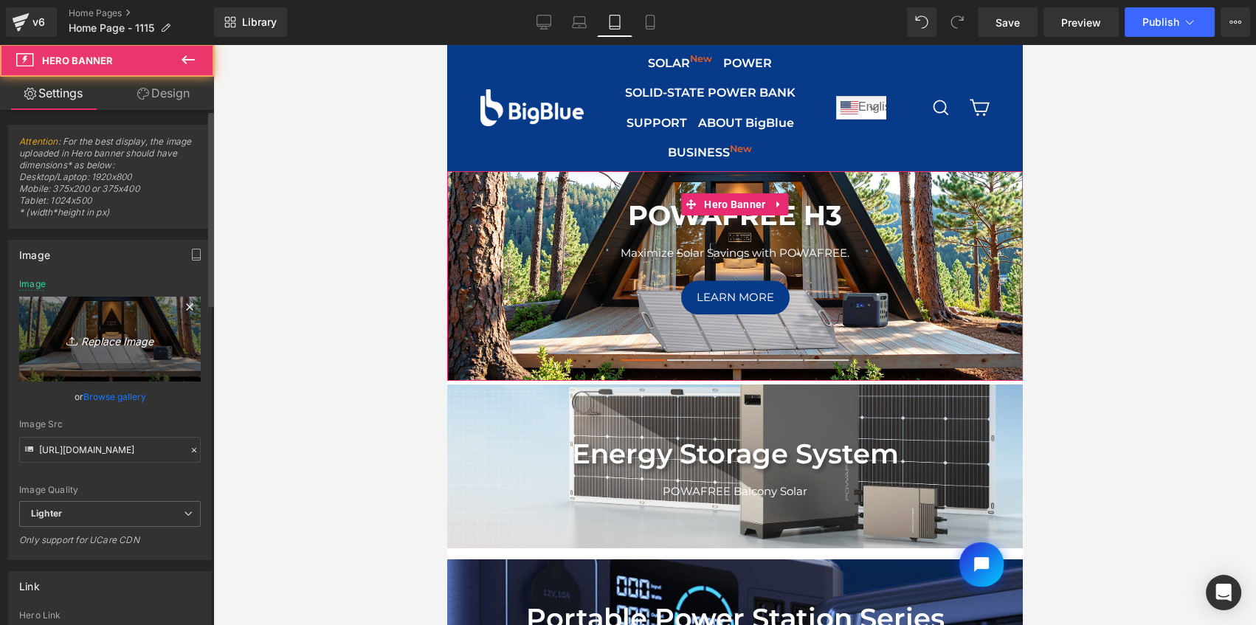
click at [119, 325] on link "Replace Image" at bounding box center [109, 339] width 181 height 85
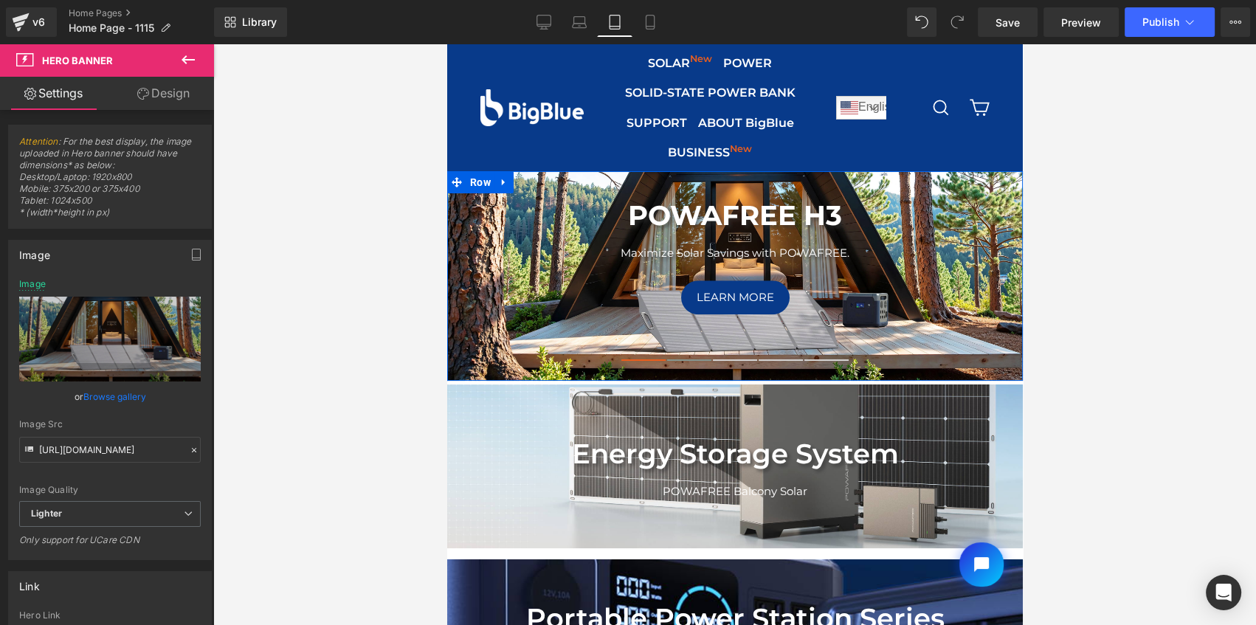
click at [685, 359] on span at bounding box center [688, 359] width 44 height 1
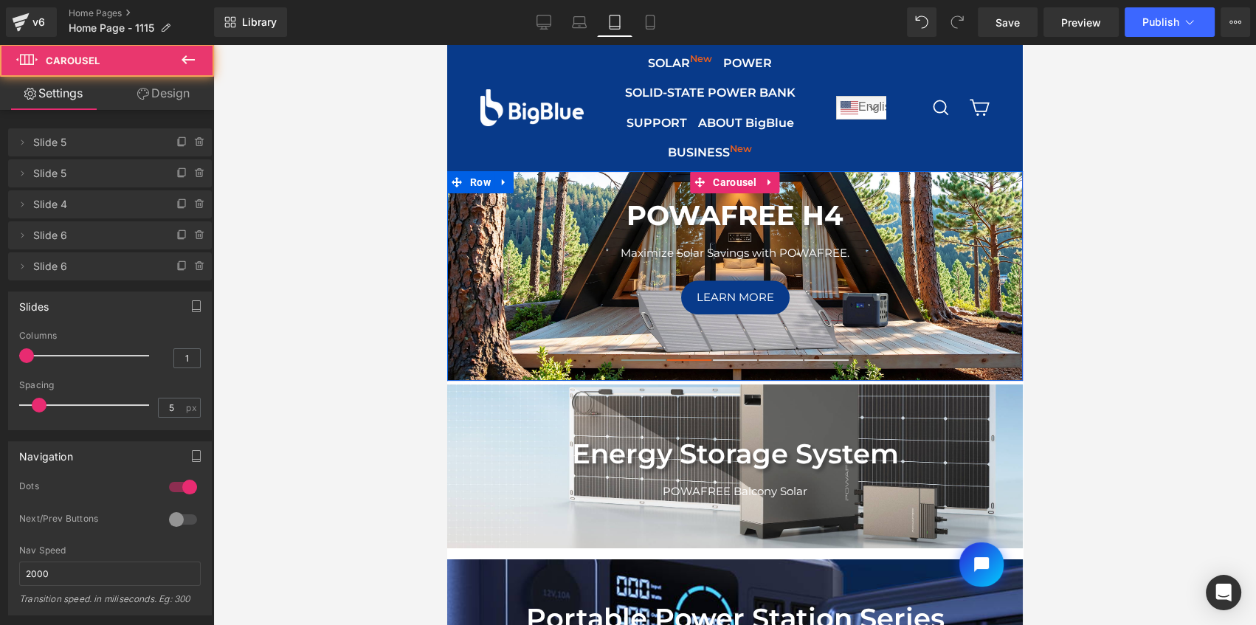
click at [639, 359] on span at bounding box center [642, 359] width 44 height 1
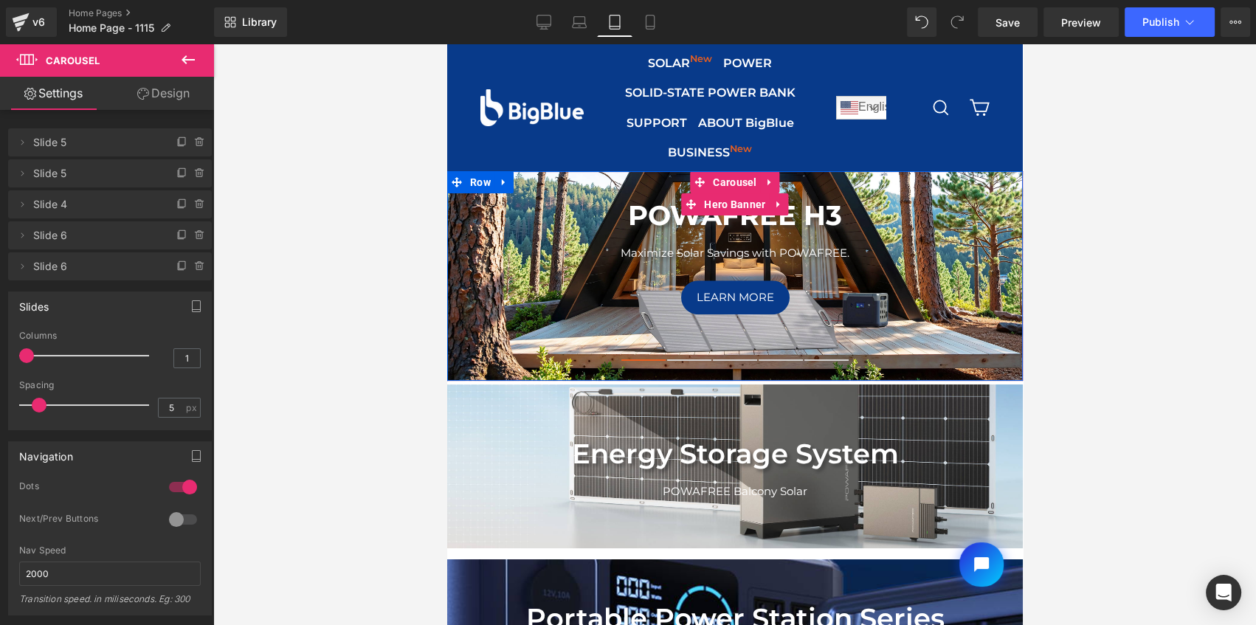
click at [931, 188] on div "POWAFREE H3 Heading Maximize Solar Savings with POWAFREE. Text Block Learn More…" at bounding box center [733, 275] width 575 height 209
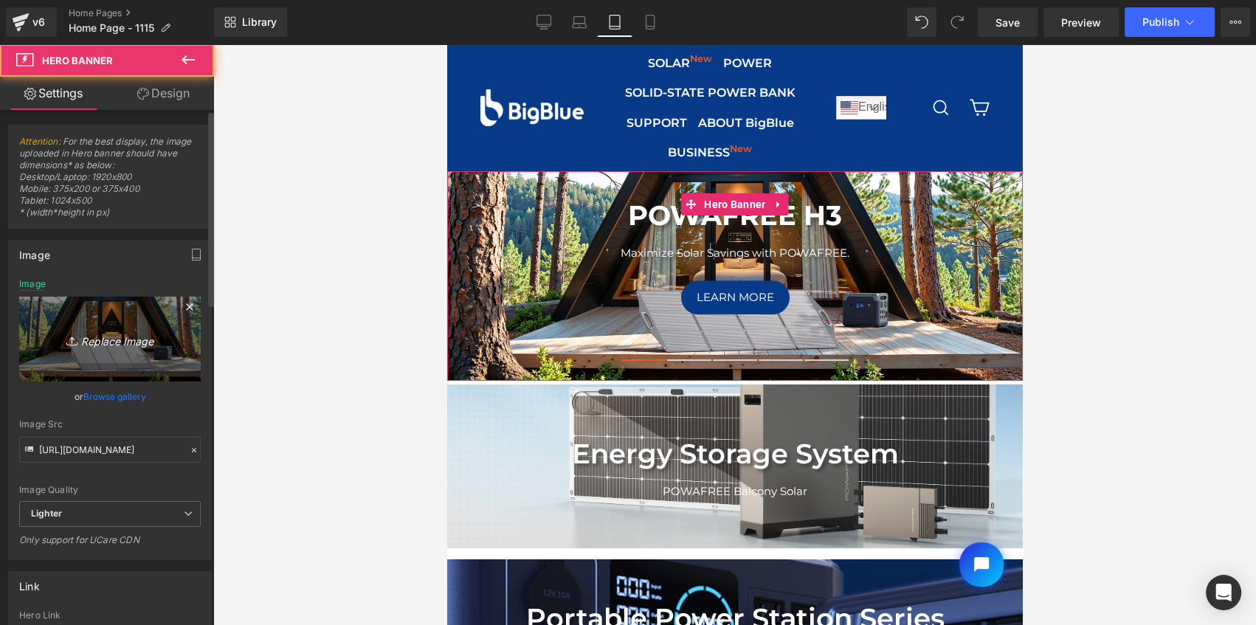
click at [143, 332] on icon "Replace Image" at bounding box center [110, 339] width 118 height 18
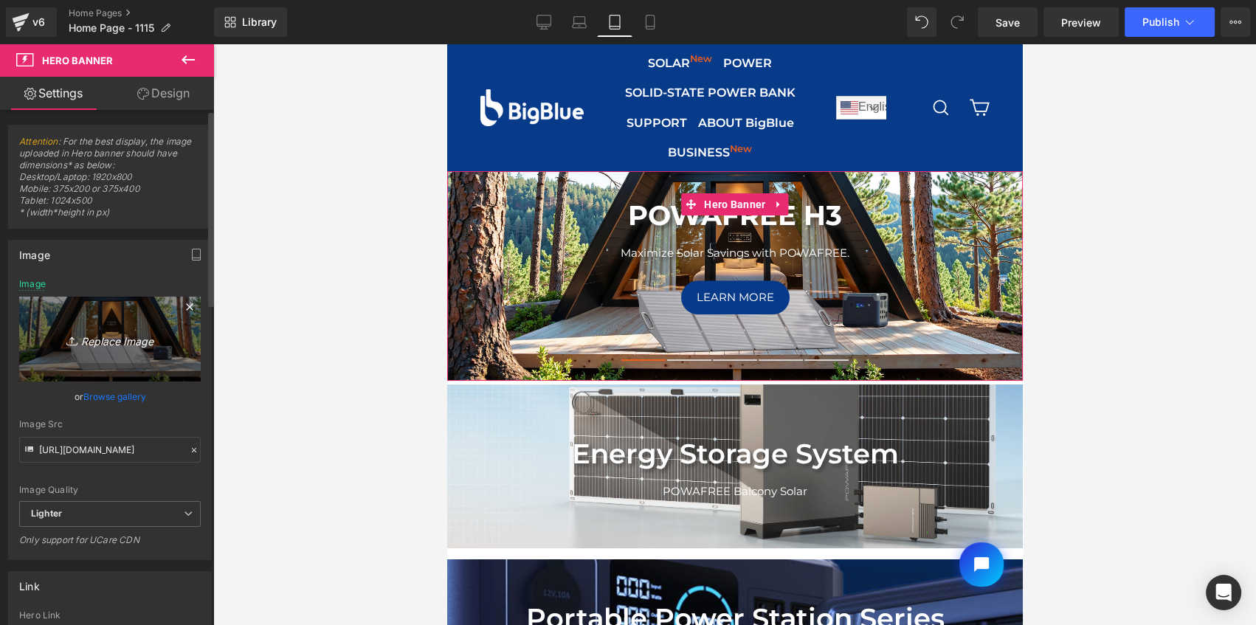
type input "C:\fakepath\POWAFREE H3 Banner1920x700.jpg"
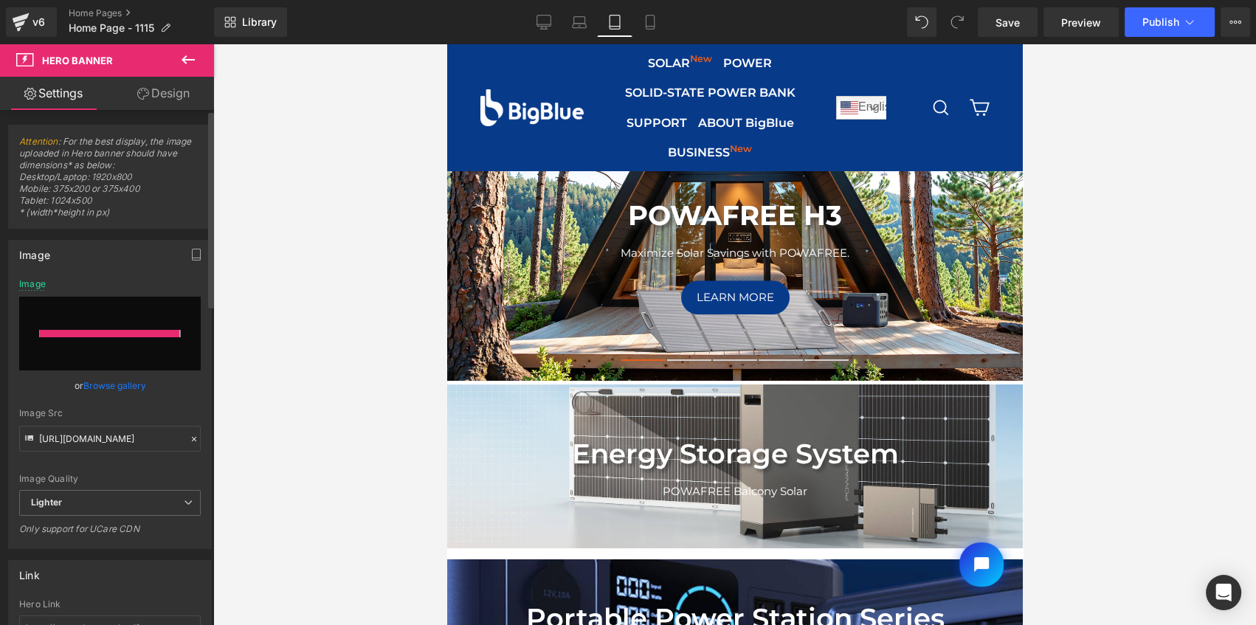
type input "https://ucarecdn.com/2da2926a-b47f-411a-9ca3-40ac47708ae9/-/format/auto/-/previ…"
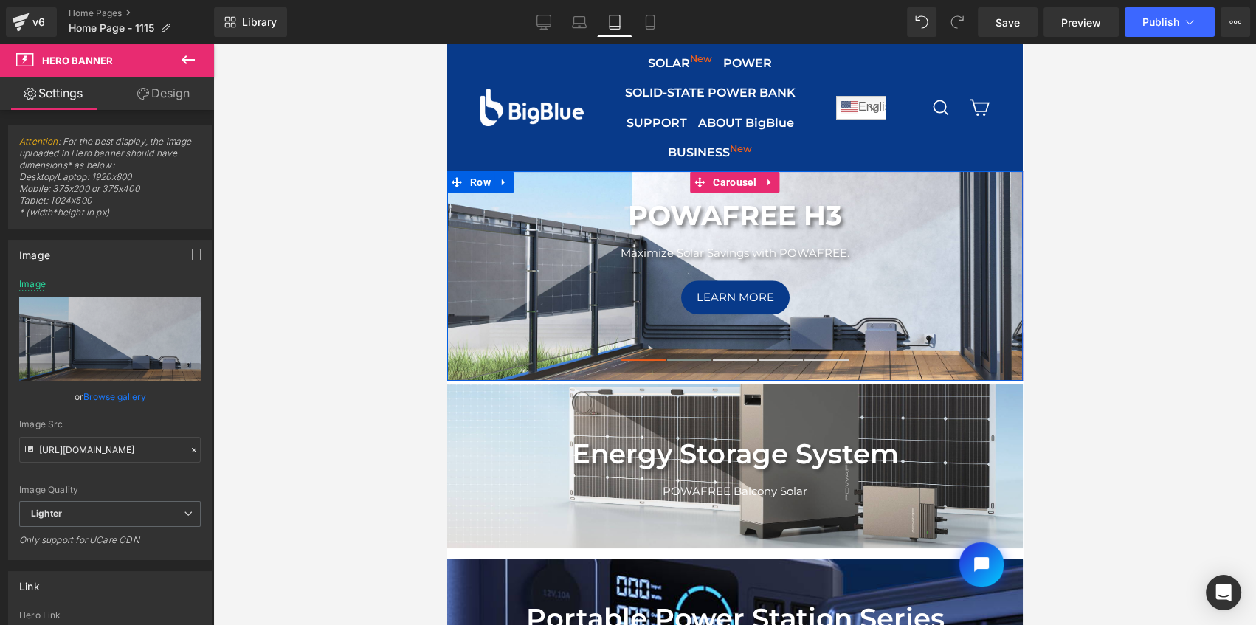
click at [690, 356] on button at bounding box center [688, 360] width 44 height 9
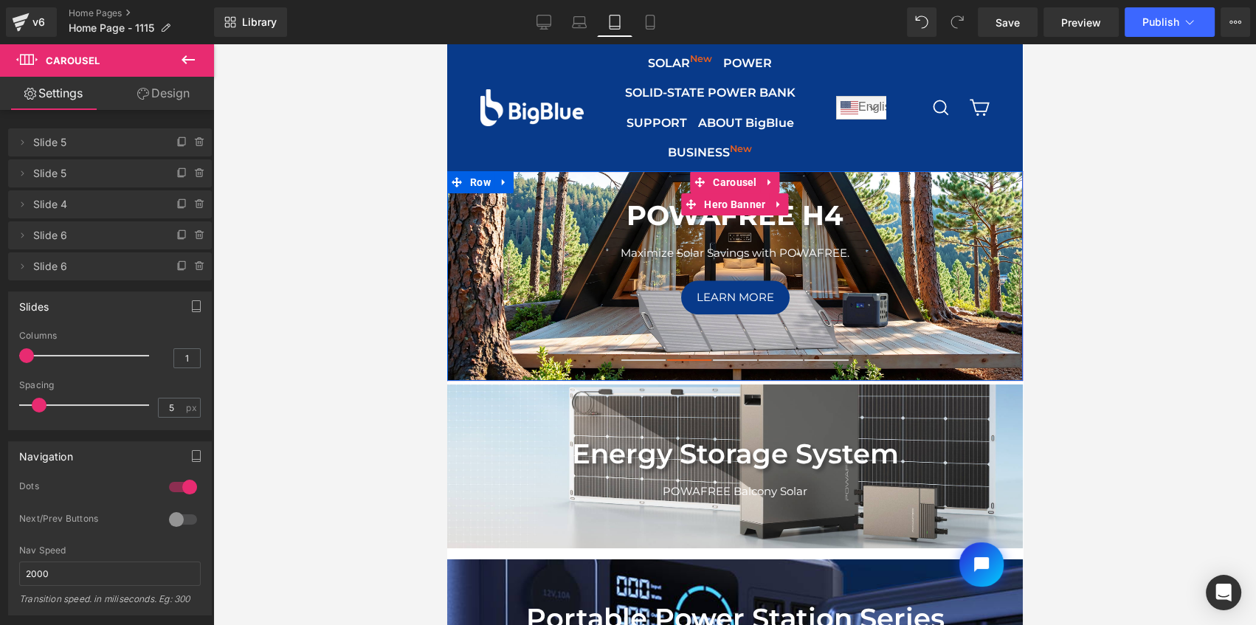
drag, startPoint x: 817, startPoint y: 388, endPoint x: 620, endPoint y: 278, distance: 225.5
click at [915, 184] on div "POWAFREE H4 Heading Maximize Solar Savings with POWAFREE. Text Block Learn More…" at bounding box center [733, 275] width 575 height 209
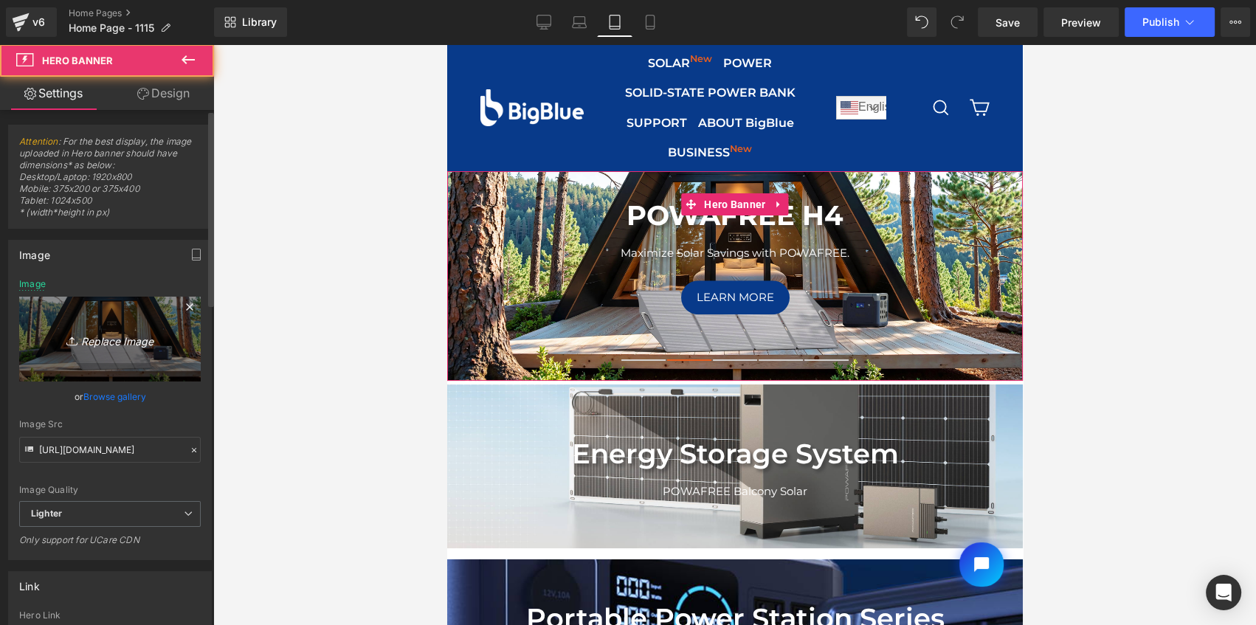
click at [119, 335] on icon "Replace Image" at bounding box center [110, 339] width 118 height 18
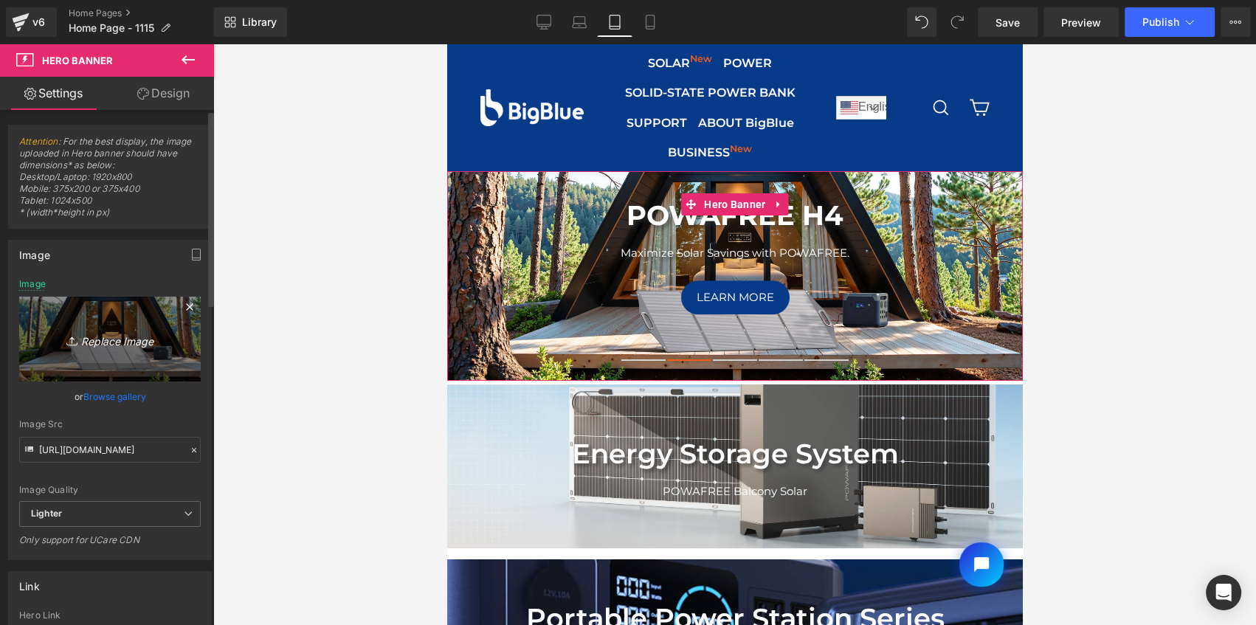
type input "C:\fakepath\POWAFREE H4-banner-3840x1400.jpg"
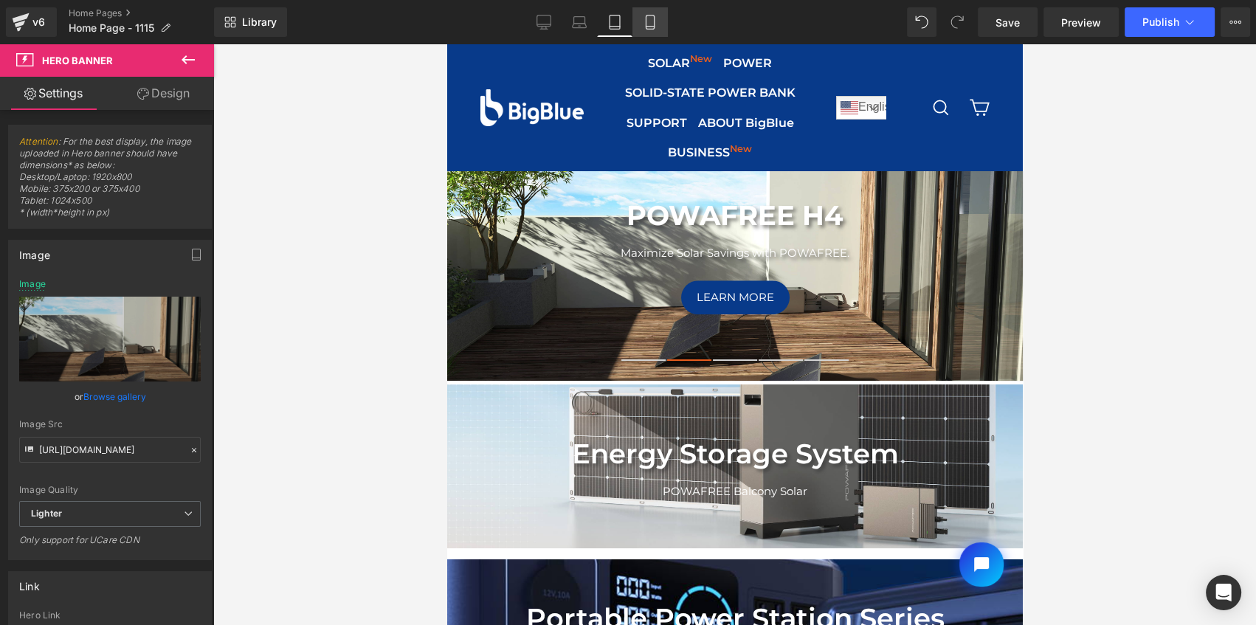
click at [657, 35] on link "Mobile" at bounding box center [649, 22] width 35 height 30
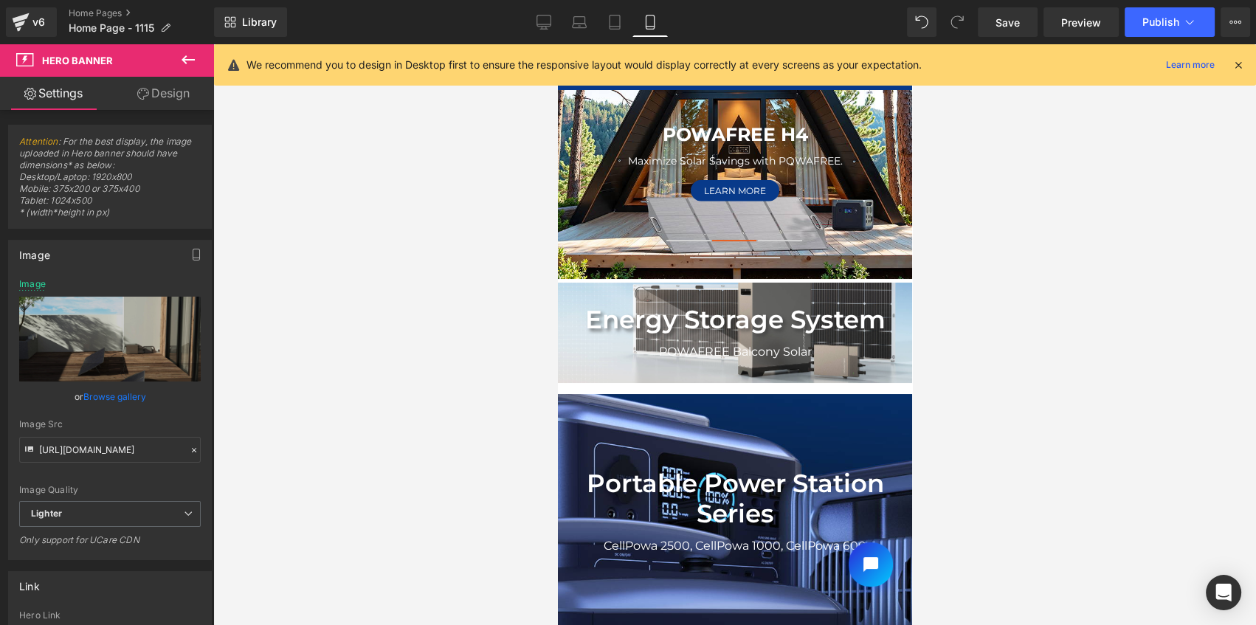
type input "https://ucarecdn.com/c32c53e7-9f82-4a84-8757-535e05d66681/-/format/auto/-/previ…"
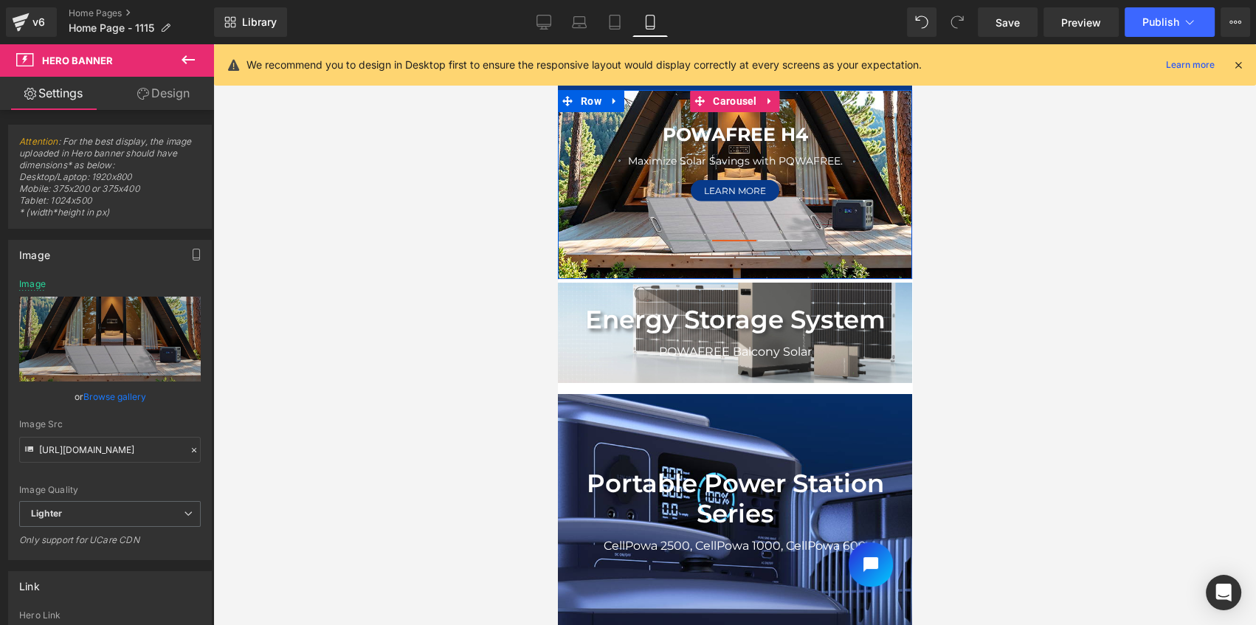
click at [678, 241] on button at bounding box center [687, 240] width 44 height 9
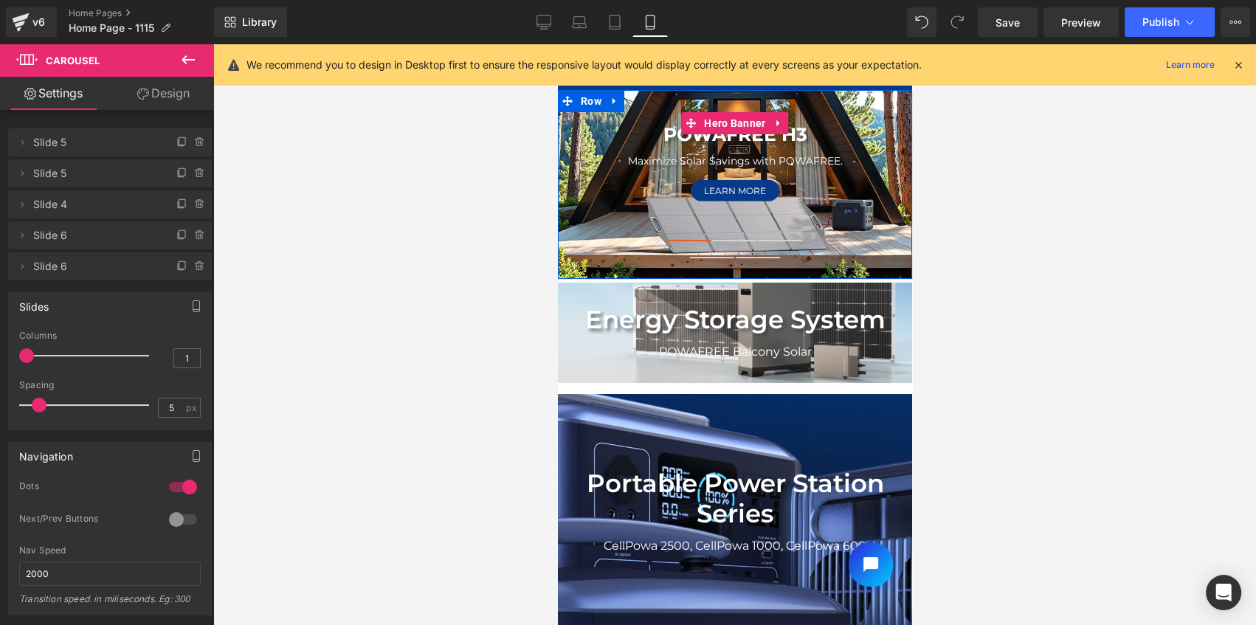
click at [628, 111] on div "POWAFREE H3 Heading Maximize Solar Savings with POWAFREE. Text Block Learn More…" at bounding box center [734, 184] width 354 height 189
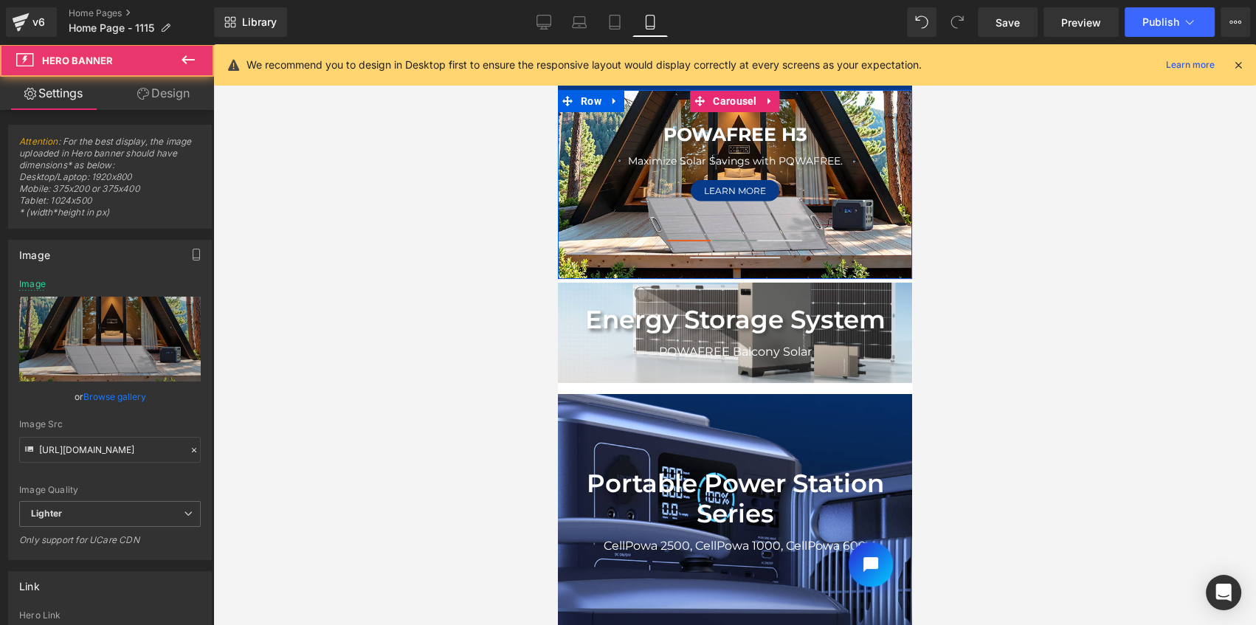
click at [720, 238] on button at bounding box center [733, 240] width 44 height 9
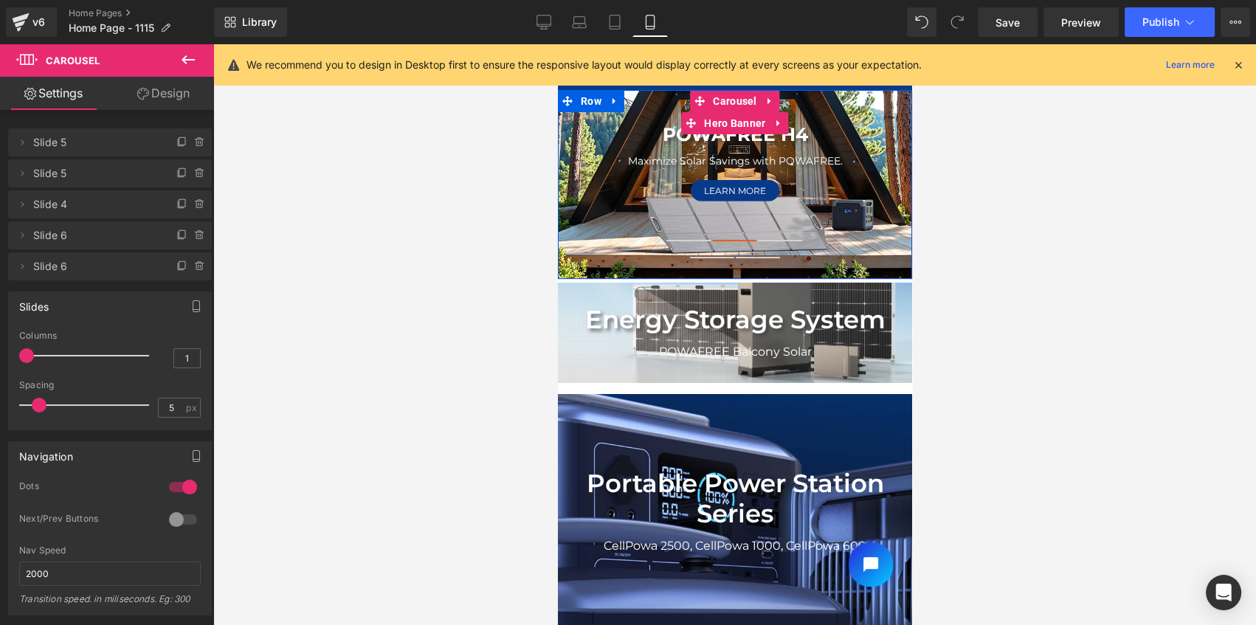
click at [870, 104] on div "POWAFREE H4 Heading Maximize Solar Savings with POWAFREE. Text Block Learn More…" at bounding box center [734, 184] width 354 height 189
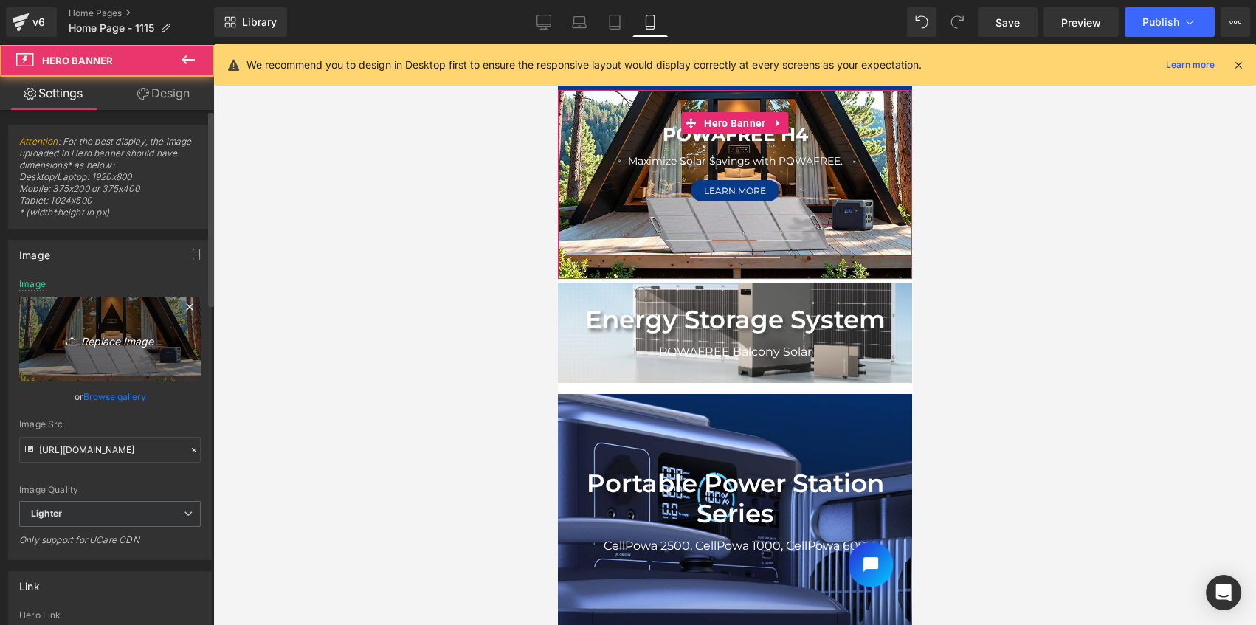
click at [142, 331] on icon "Replace Image" at bounding box center [110, 339] width 118 height 18
type input "C:\fakepath\H4-banner-750x400.jpg"
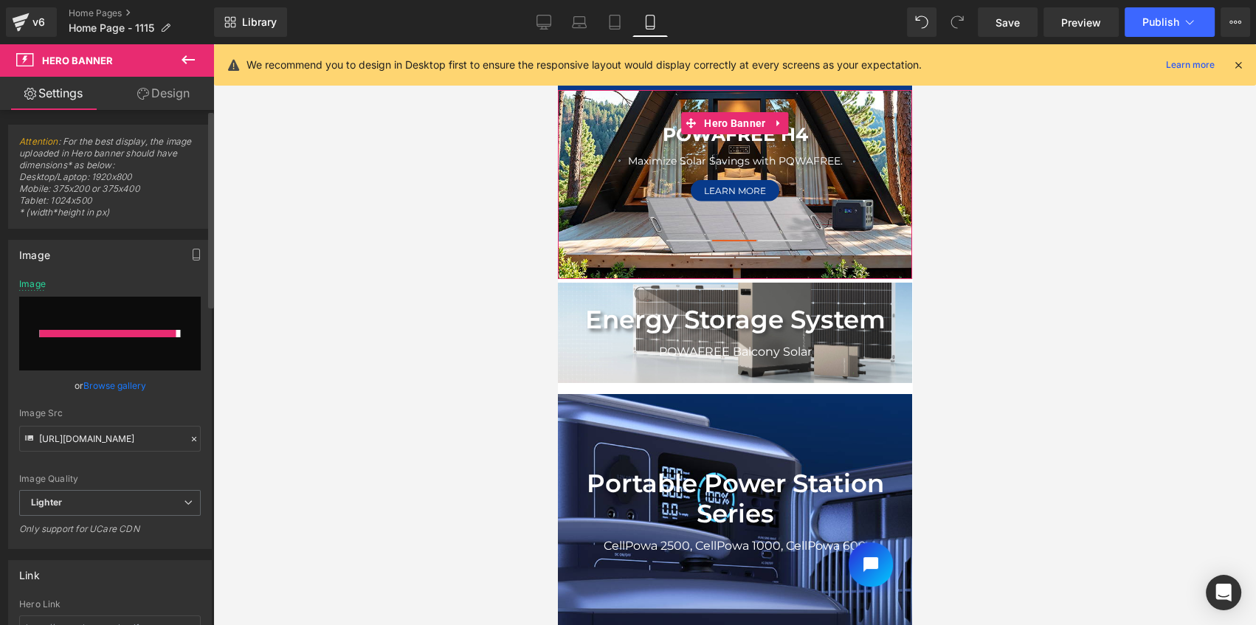
type input "https://ucarecdn.com/33ce6155-2c90-47d6-a242-07ce769869e1/-/format/auto/-/previ…"
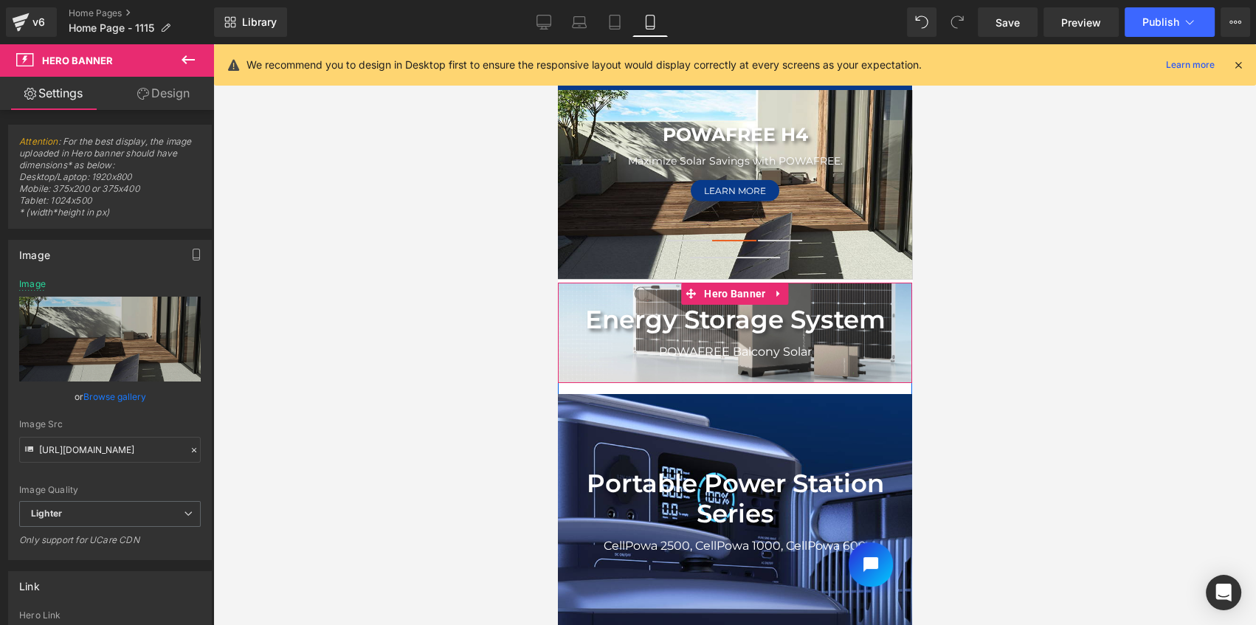
click at [595, 295] on div "Energy Storage System Text Block POWAFREE Balcony Solar Text Block Row" at bounding box center [734, 333] width 354 height 100
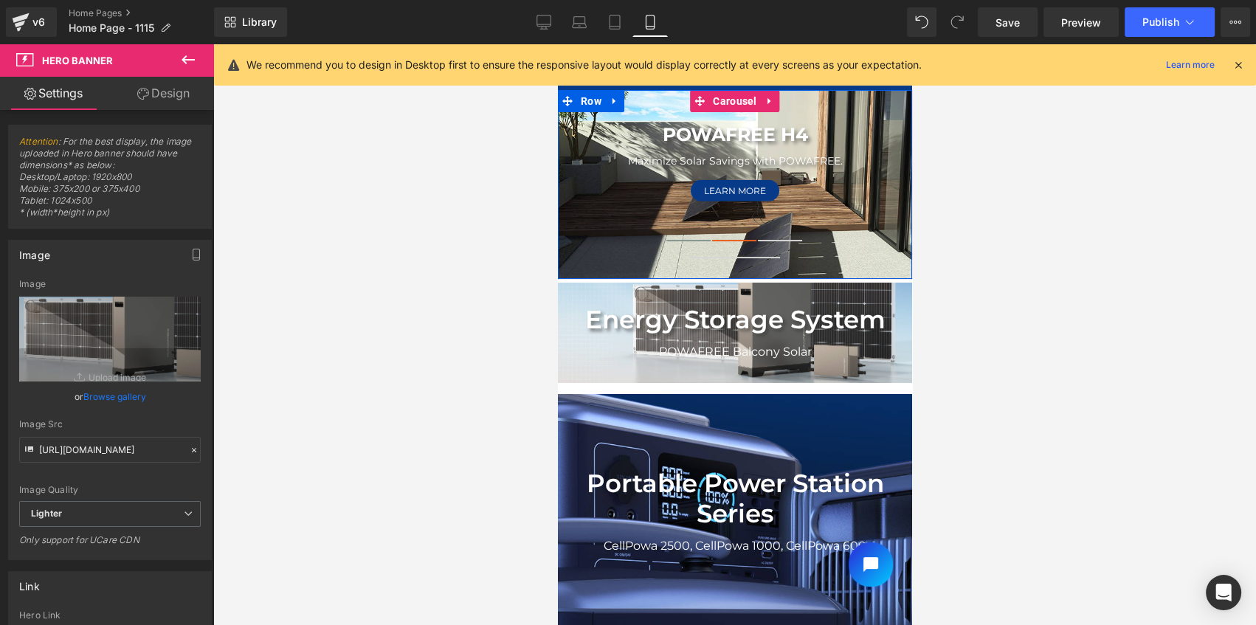
click at [686, 241] on button at bounding box center [687, 240] width 44 height 9
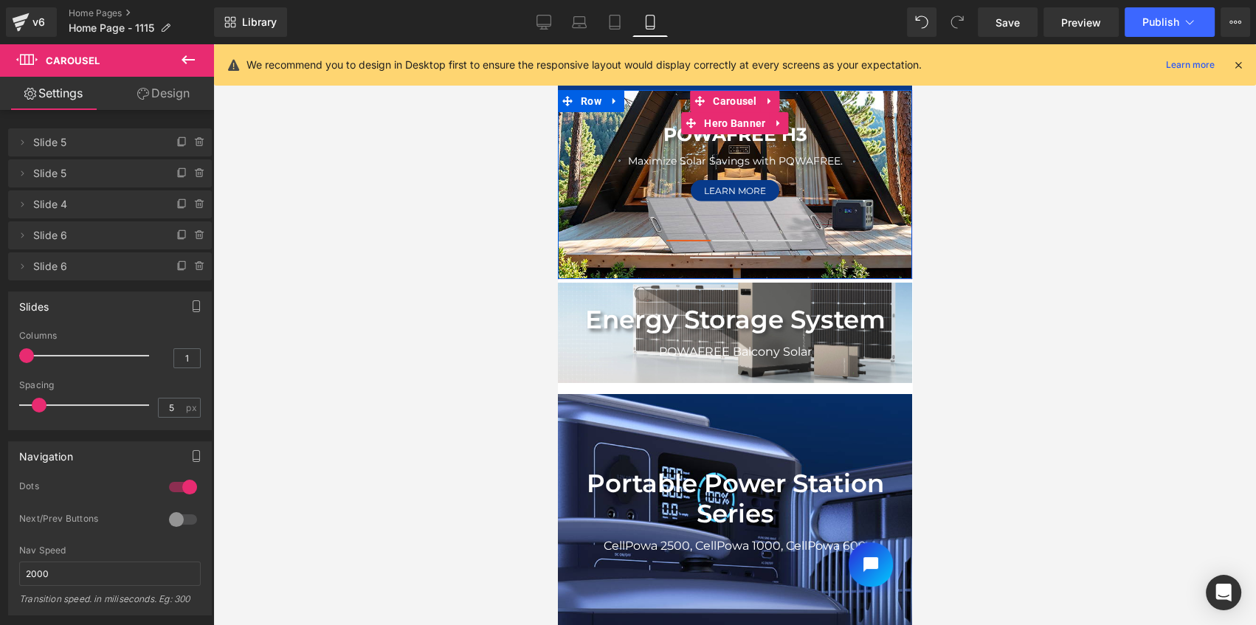
click at [603, 117] on div "POWAFREE H3 Heading Maximize Solar Savings with POWAFREE. Text Block Learn More…" at bounding box center [734, 184] width 354 height 189
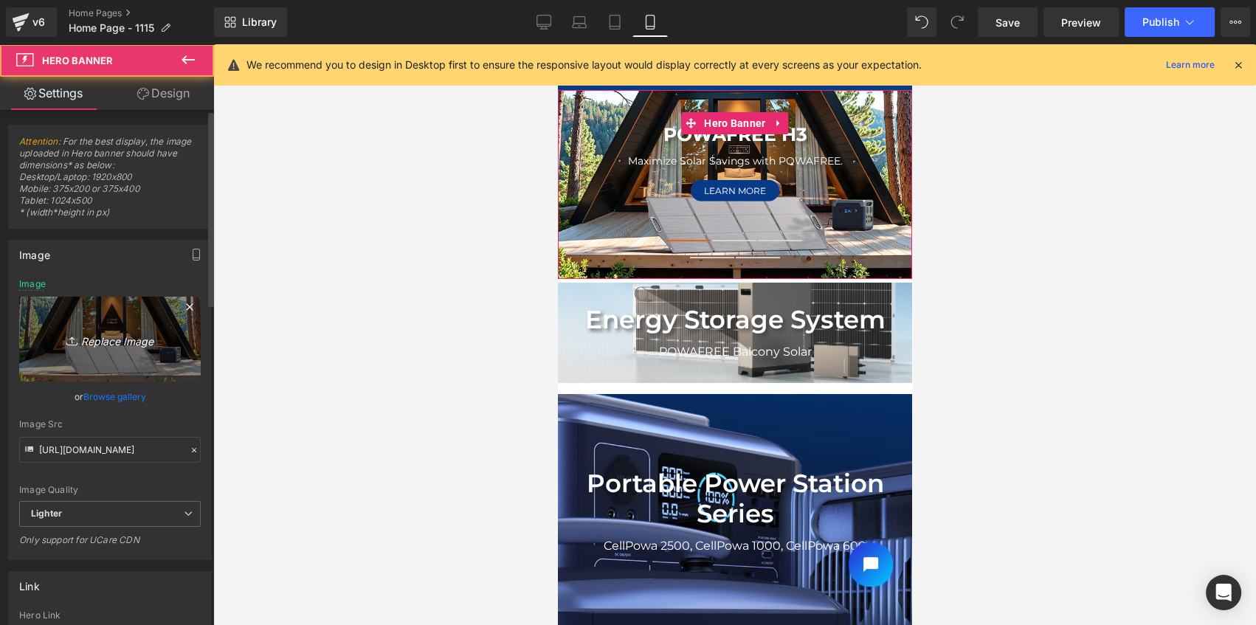
click at [139, 312] on link "Replace Image" at bounding box center [109, 339] width 181 height 85
type input "C:\fakepath\Banner 750x400.jpg"
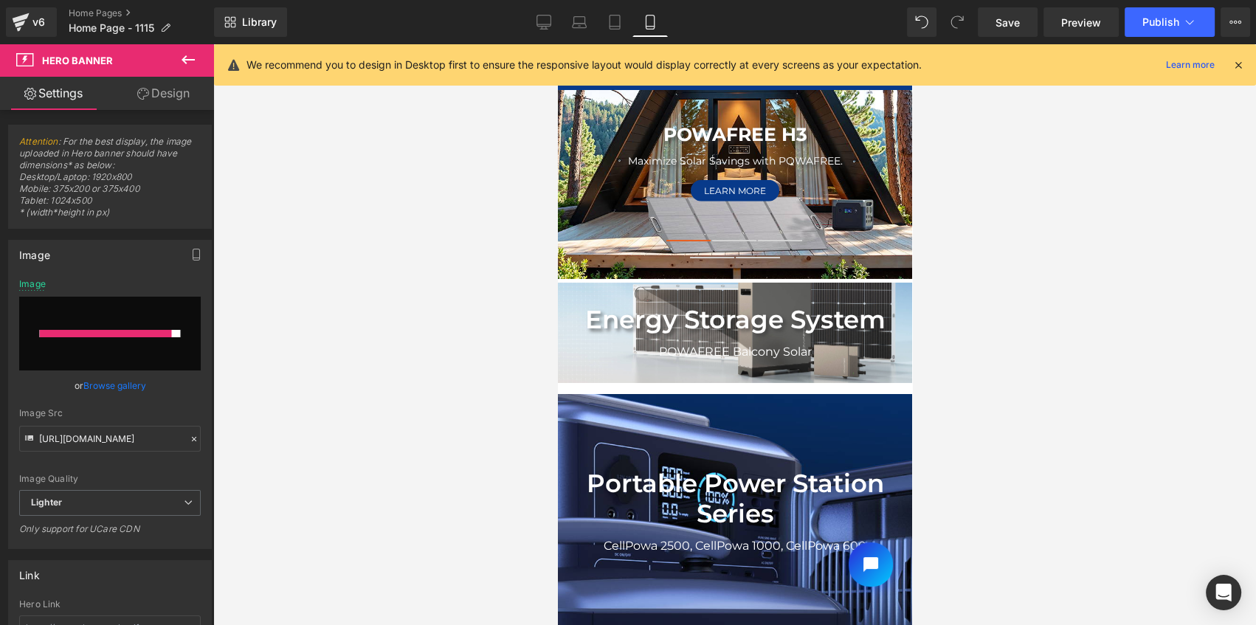
type input "https://ucarecdn.com/ac64f31a-a231-476c-bcd0-c003d6de4d9c/-/format/auto/-/previ…"
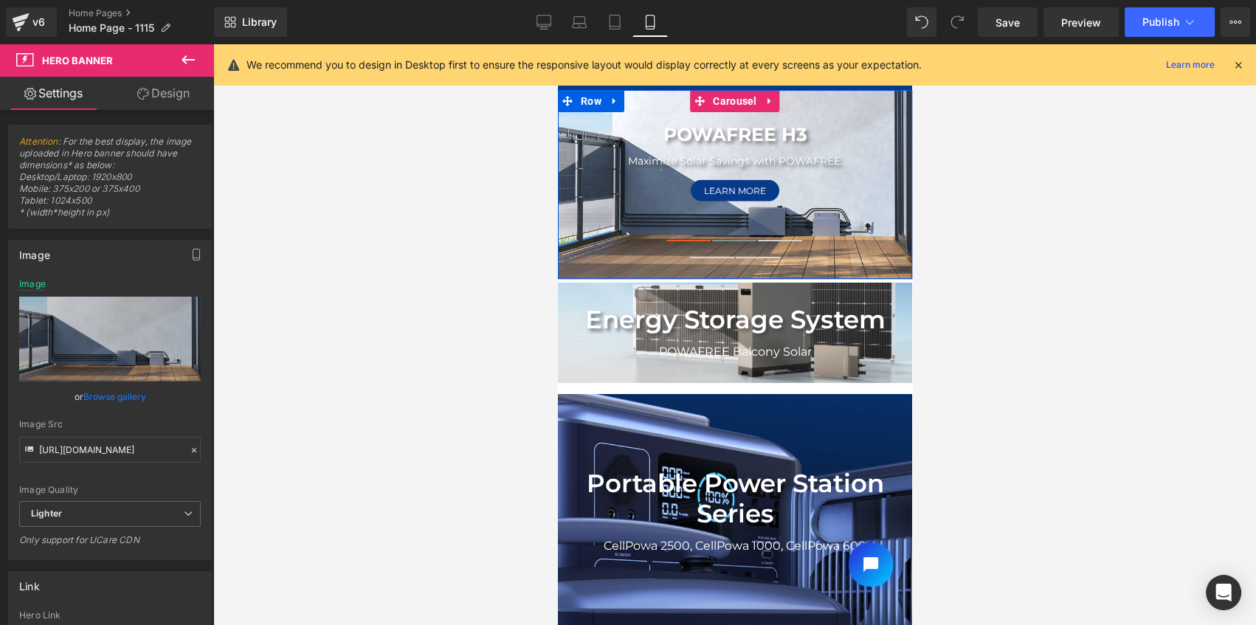
click at [722, 240] on span at bounding box center [733, 240] width 44 height 1
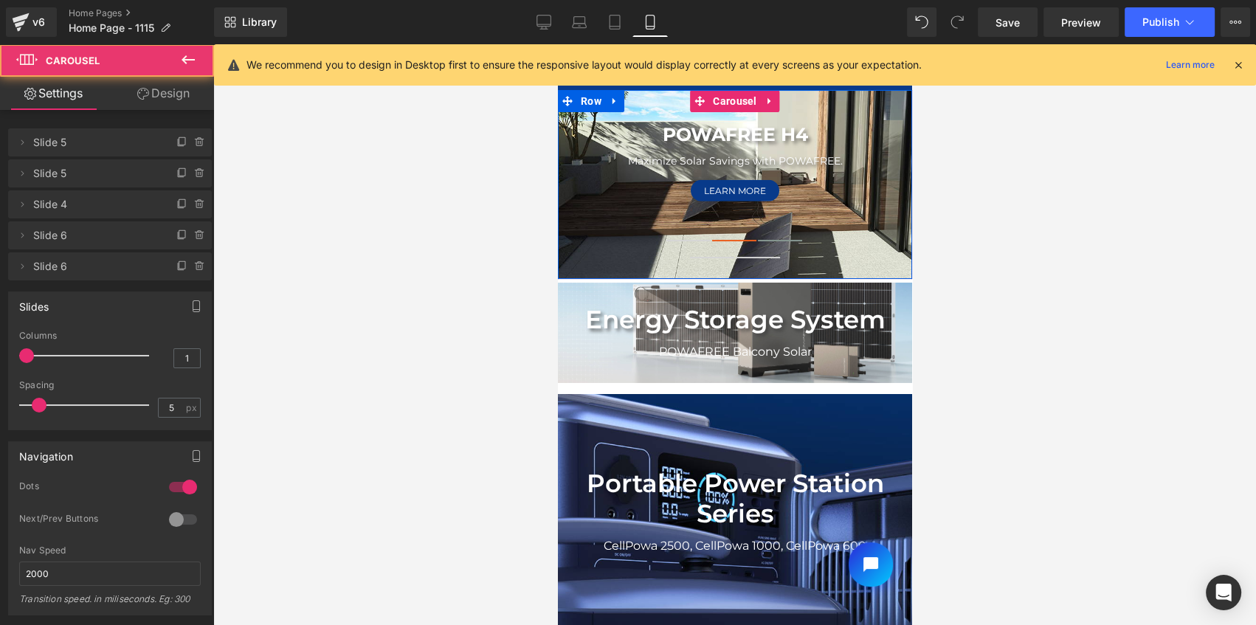
click at [773, 242] on button at bounding box center [779, 240] width 44 height 9
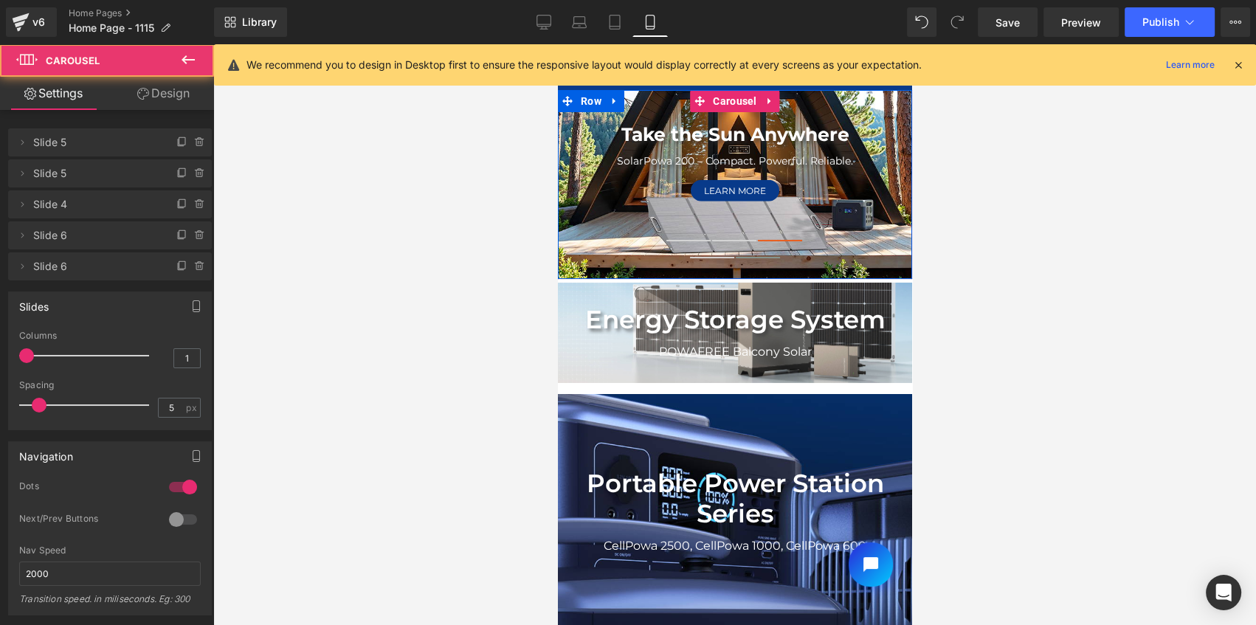
click at [759, 254] on button at bounding box center [757, 257] width 44 height 9
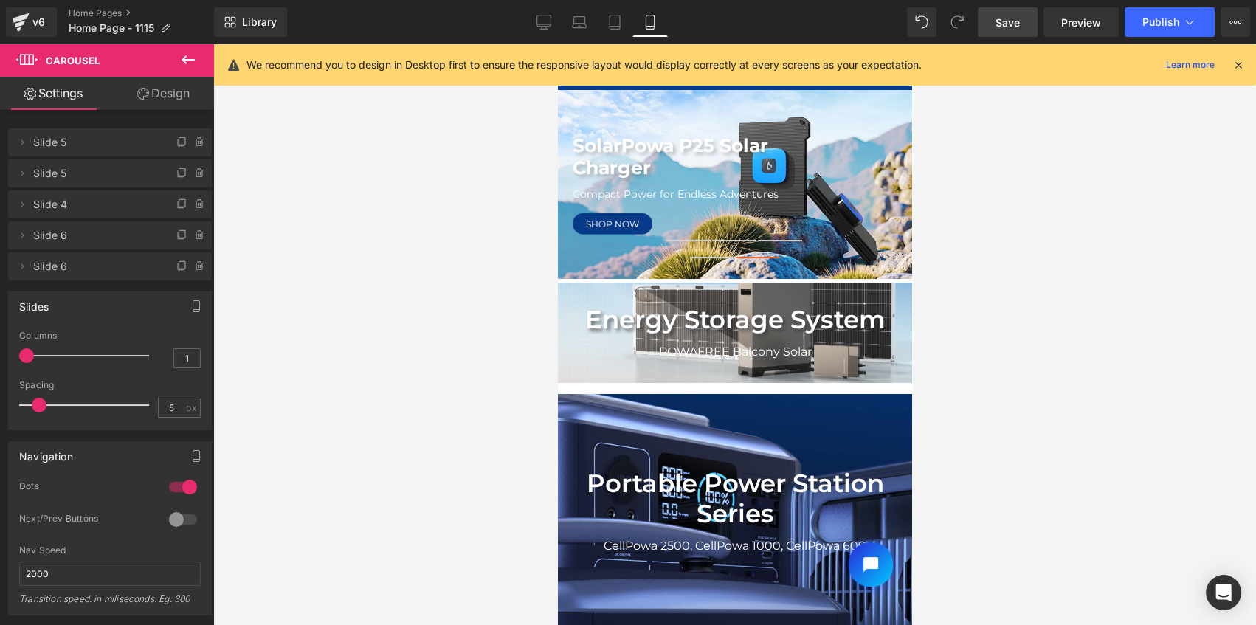
click at [999, 18] on span "Save" at bounding box center [1007, 22] width 24 height 15
drag, startPoint x: 1011, startPoint y: 22, endPoint x: 69, endPoint y: 260, distance: 970.8
click at [1011, 22] on span "Save" at bounding box center [1007, 22] width 24 height 15
click at [544, 18] on icon at bounding box center [543, 22] width 15 height 15
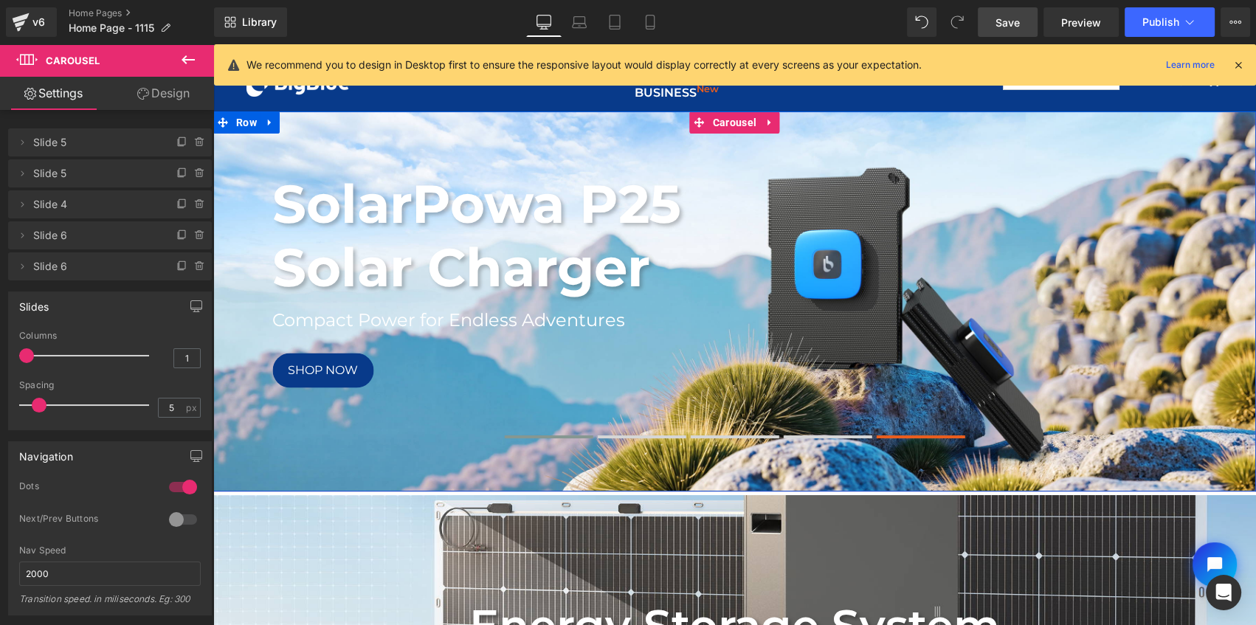
click at [567, 437] on span at bounding box center [549, 436] width 89 height 3
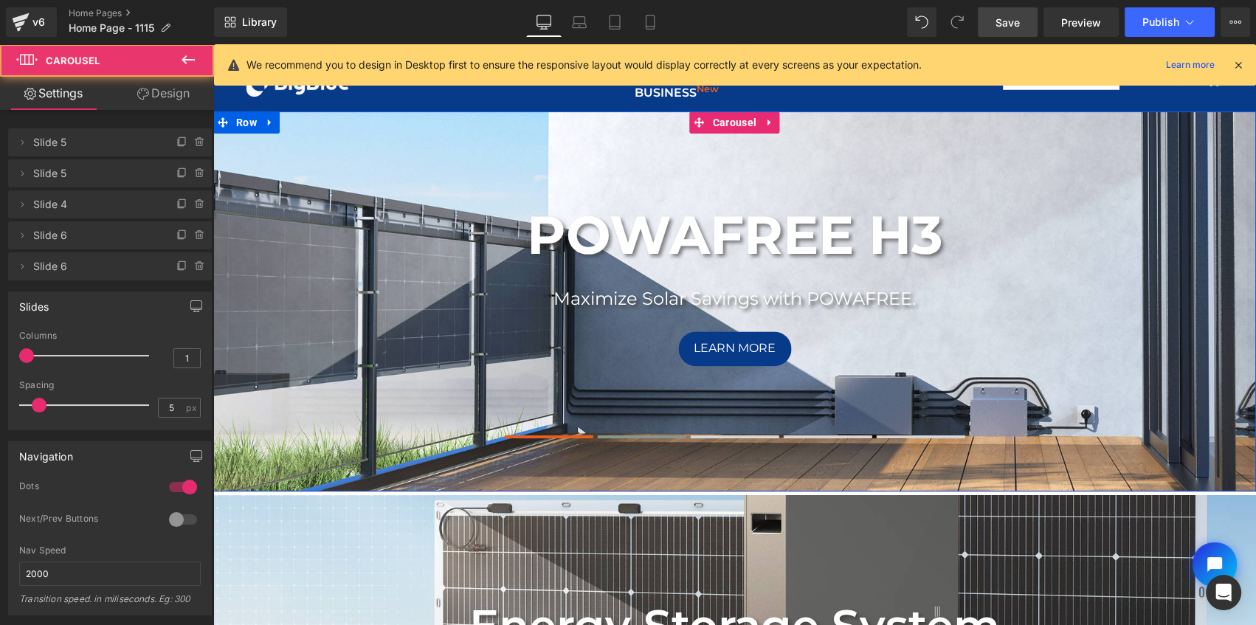
click at [637, 437] on span at bounding box center [642, 436] width 89 height 3
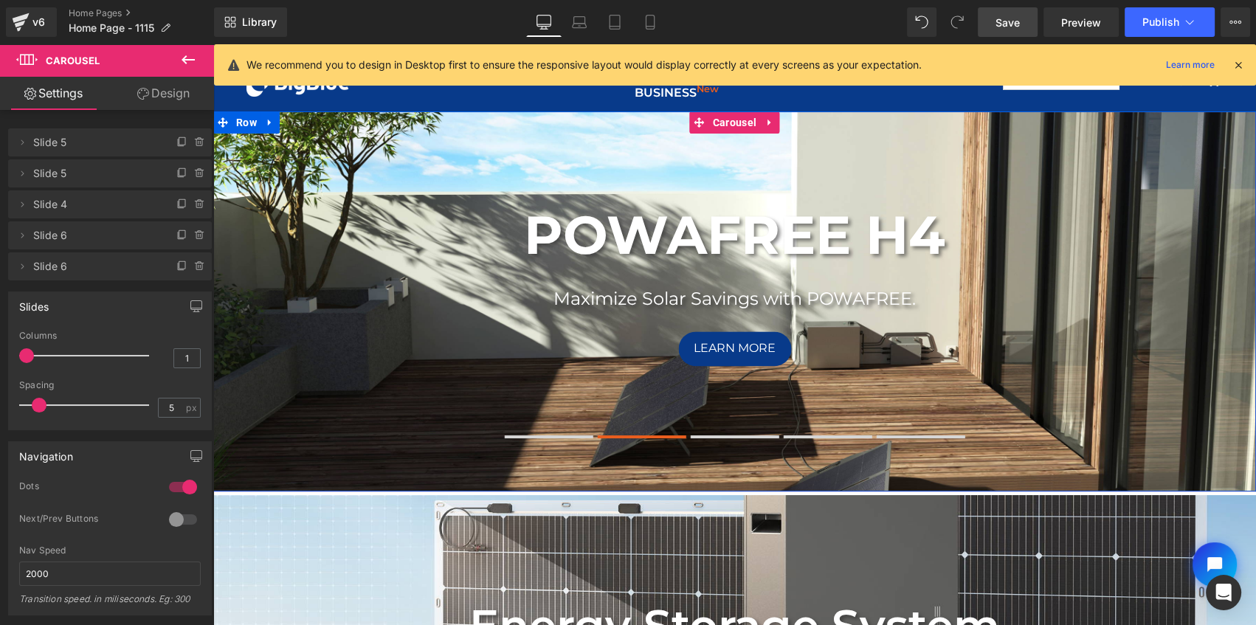
click at [731, 442] on div at bounding box center [735, 438] width 522 height 19
click at [758, 442] on div at bounding box center [735, 438] width 522 height 19
click at [747, 437] on span at bounding box center [734, 436] width 89 height 3
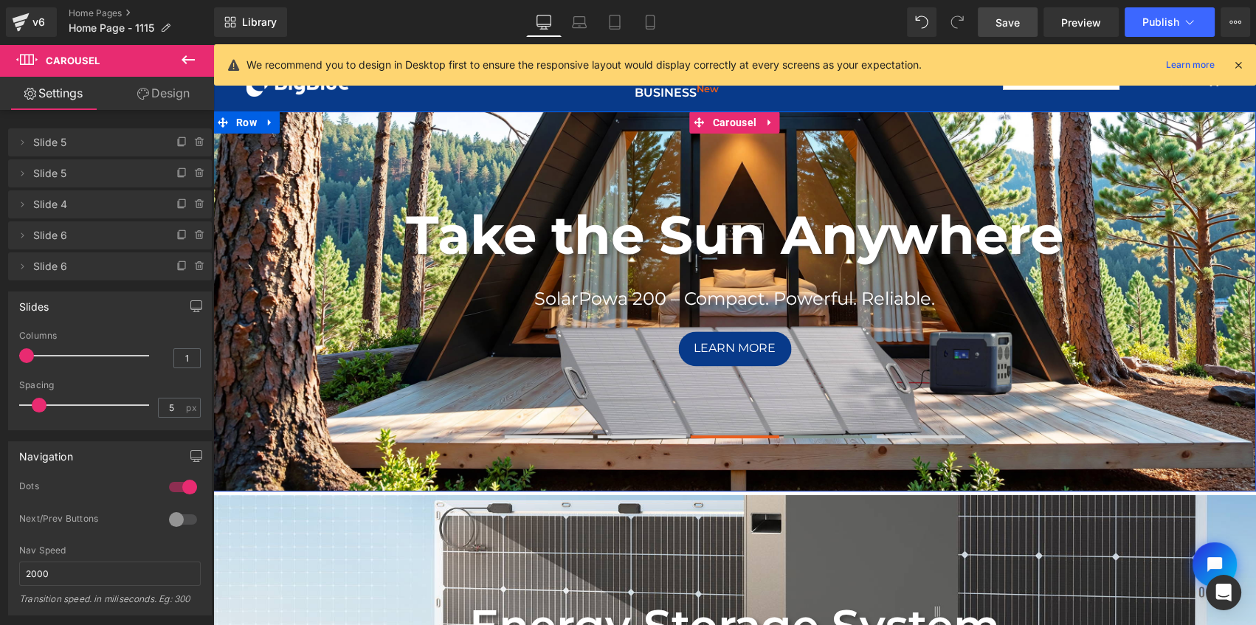
click at [811, 438] on button at bounding box center [827, 437] width 89 height 10
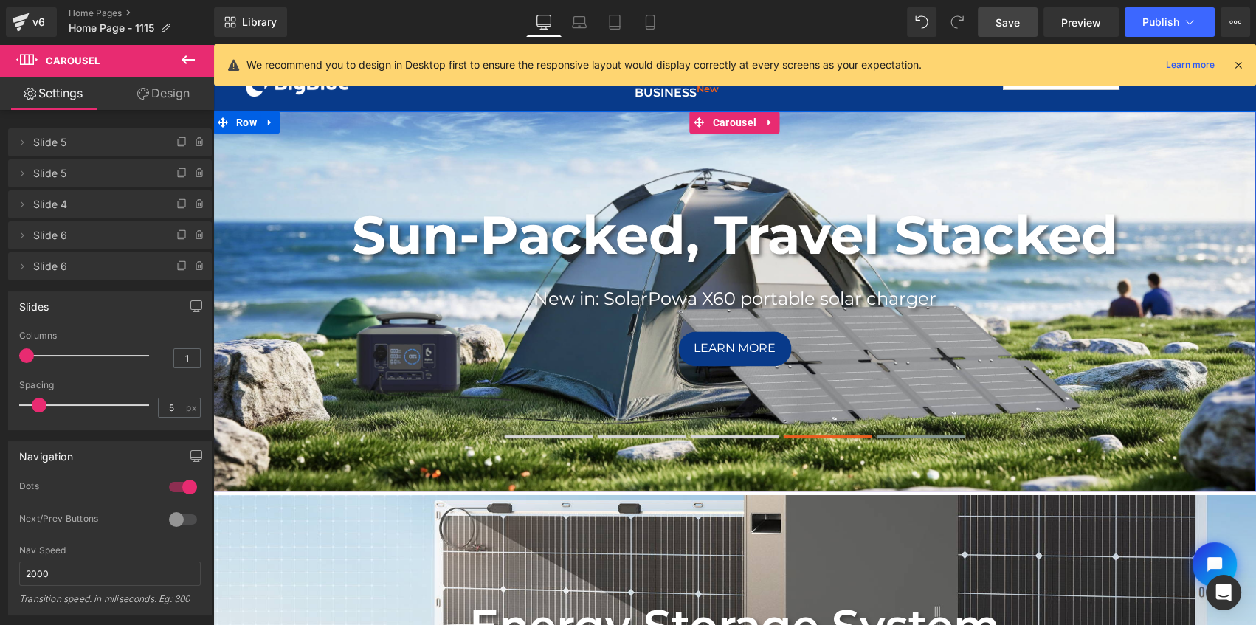
click at [904, 441] on button at bounding box center [920, 437] width 89 height 10
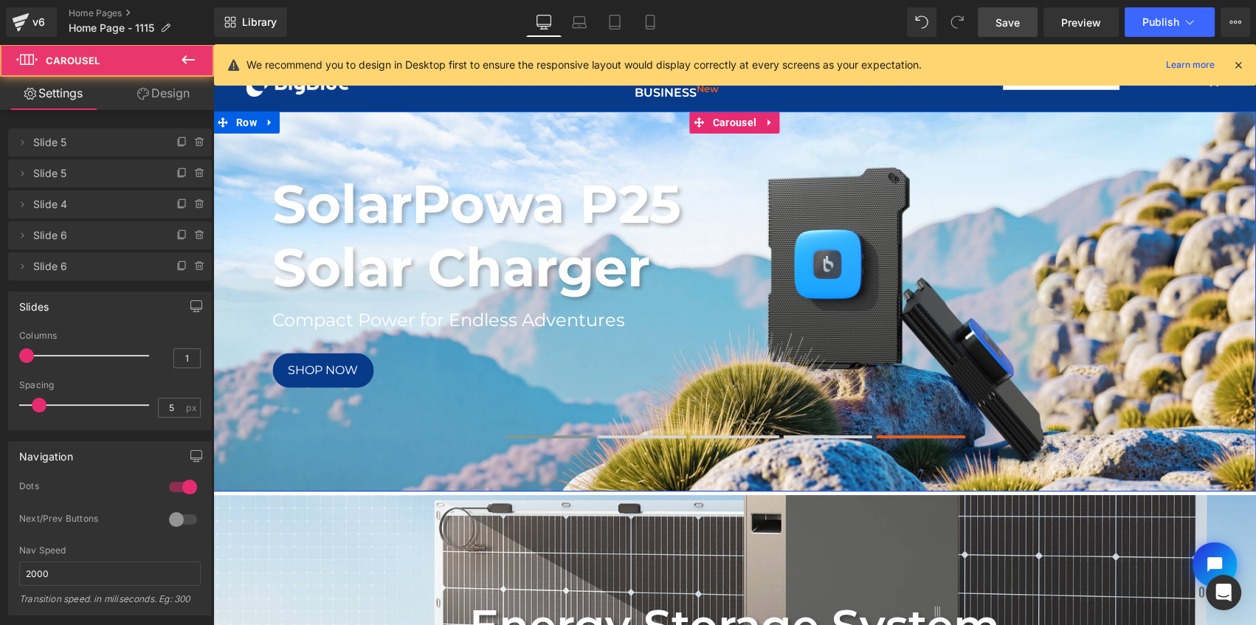
click at [566, 436] on span at bounding box center [549, 436] width 89 height 3
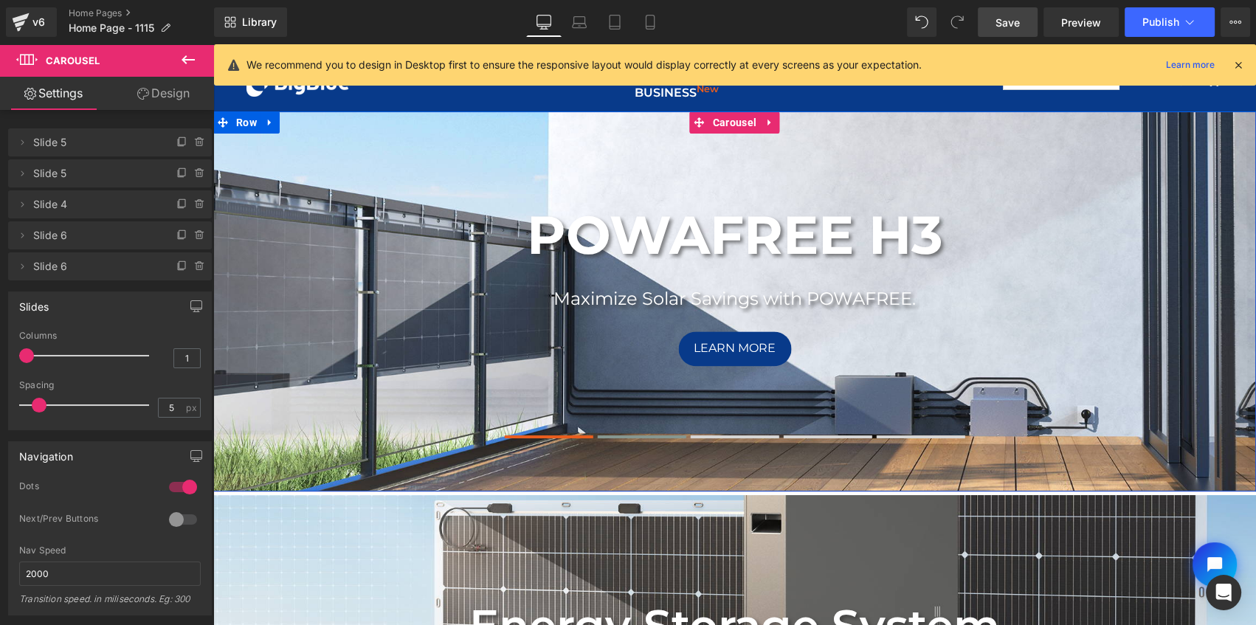
click at [655, 435] on span at bounding box center [642, 436] width 89 height 3
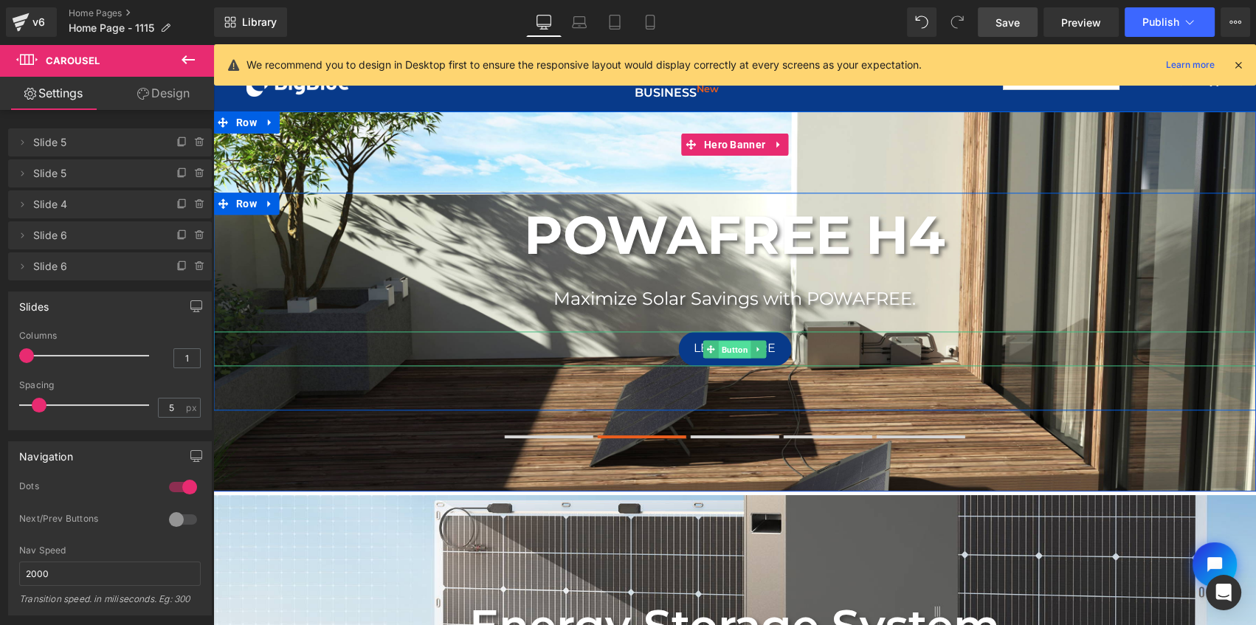
click at [728, 348] on span "Button" at bounding box center [734, 350] width 32 height 18
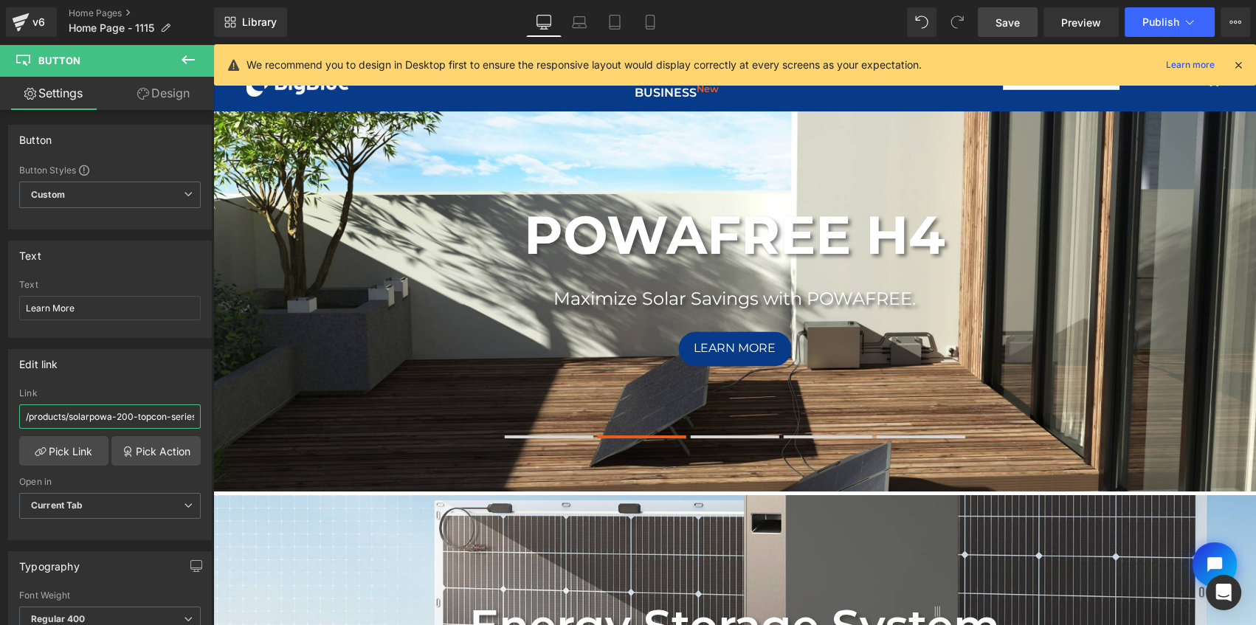
scroll to position [0, 7]
drag, startPoint x: 236, startPoint y: 460, endPoint x: 257, endPoint y: 415, distance: 50.5
paste input "https://bigblue-tech.com/products/powafree-h4"
type input "https://bigblue-tech.com/products/powafree-h4"
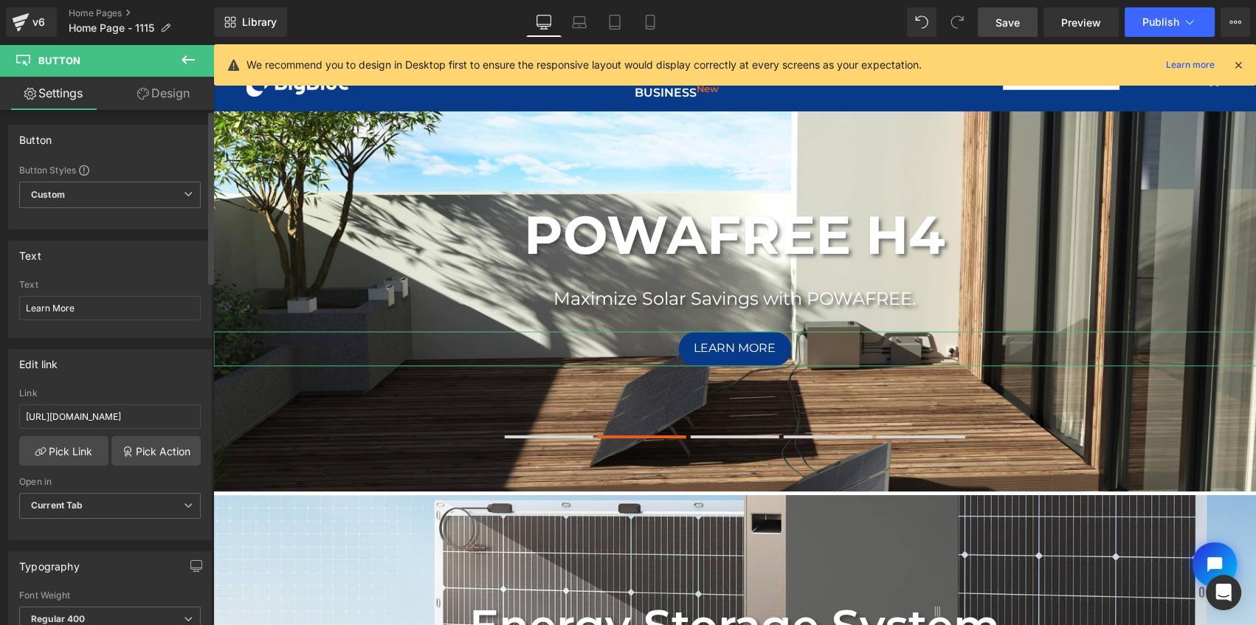
click at [162, 377] on div "Edit link https://bigblue-tech.com/products/powafree-h4 Link https://bigblue-te…" at bounding box center [110, 444] width 204 height 191
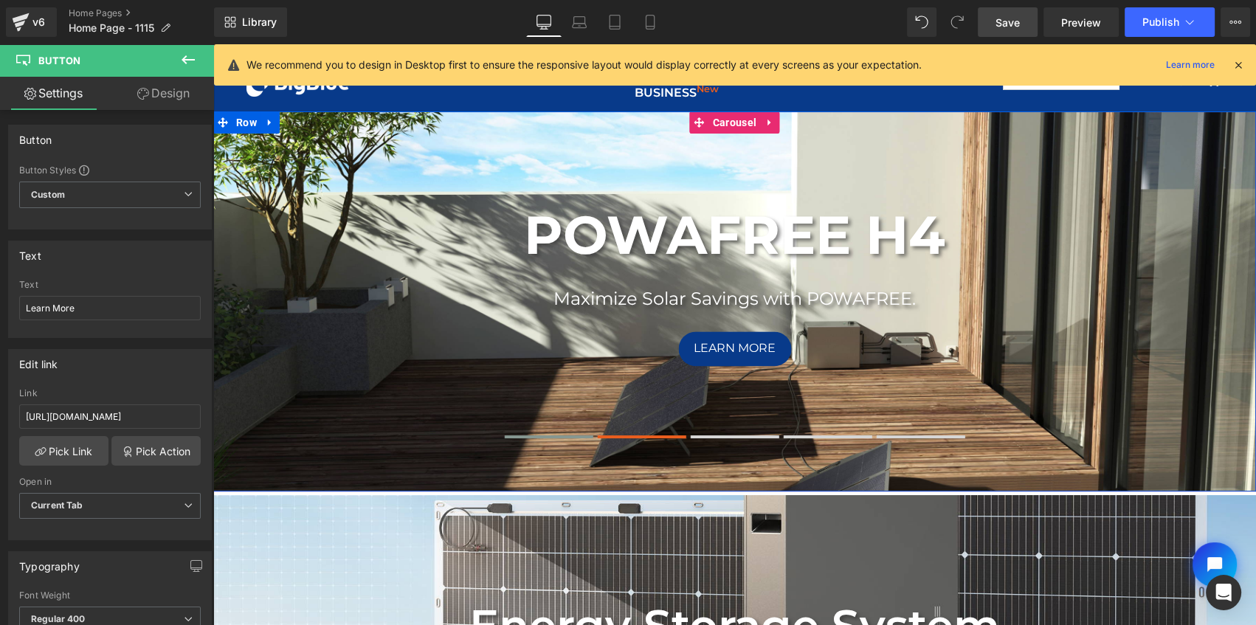
click at [564, 435] on span at bounding box center [549, 436] width 89 height 3
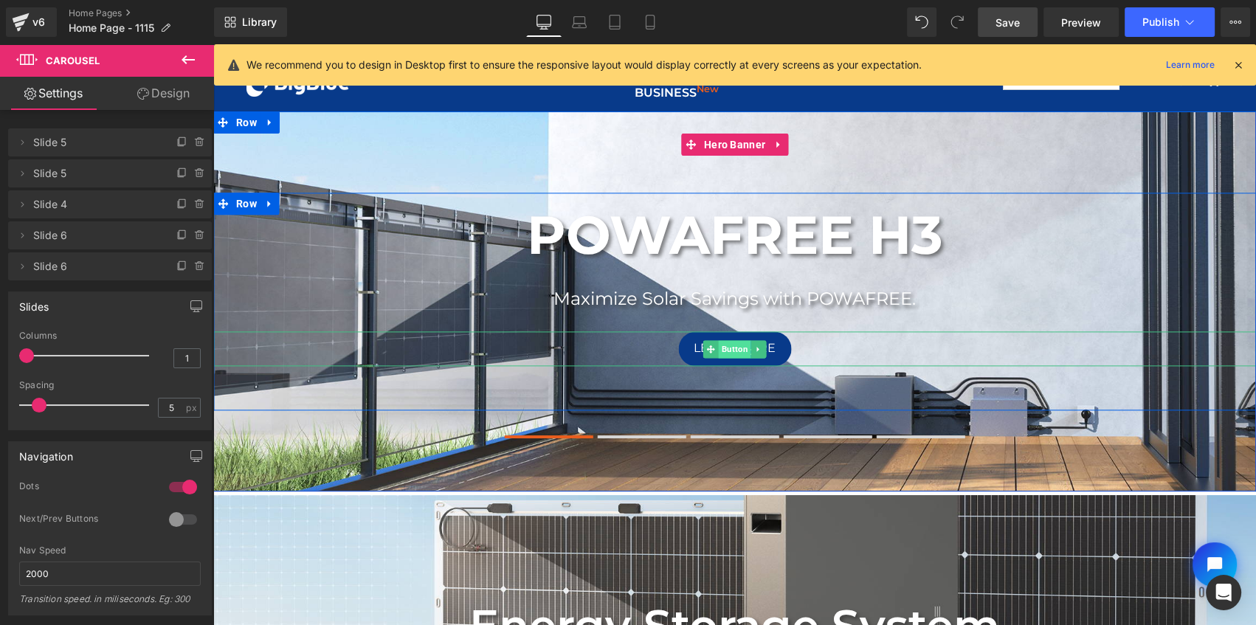
click at [726, 350] on span "Button" at bounding box center [734, 349] width 32 height 18
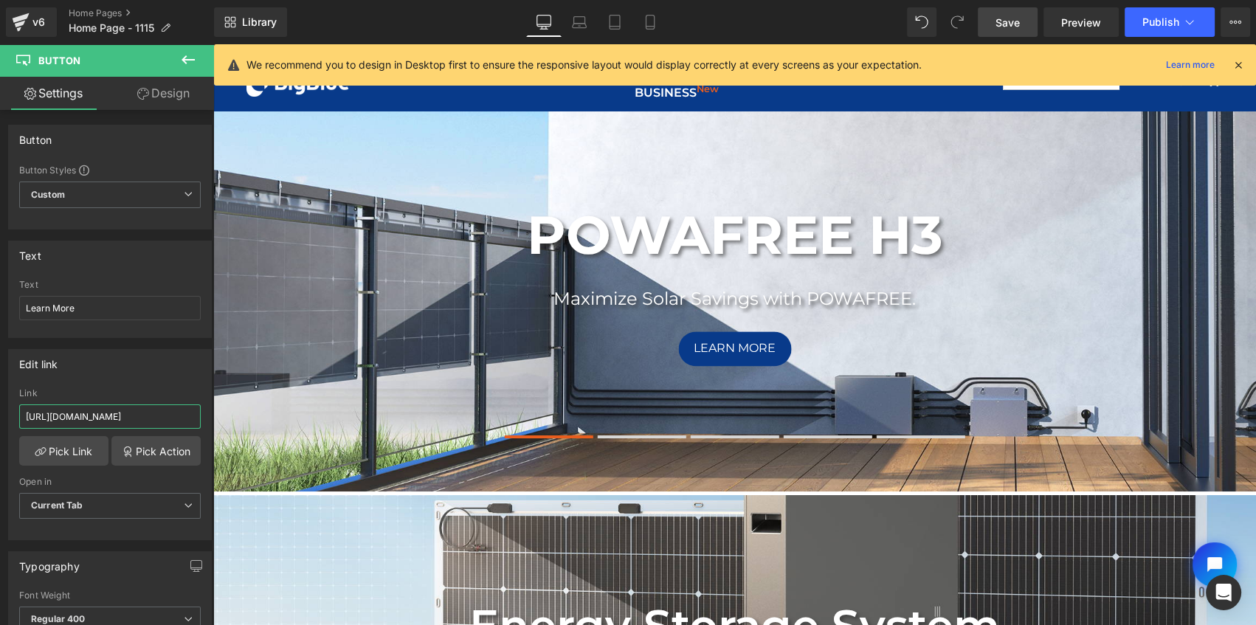
scroll to position [0, 38]
drag, startPoint x: 402, startPoint y: 464, endPoint x: 248, endPoint y: 420, distance: 160.4
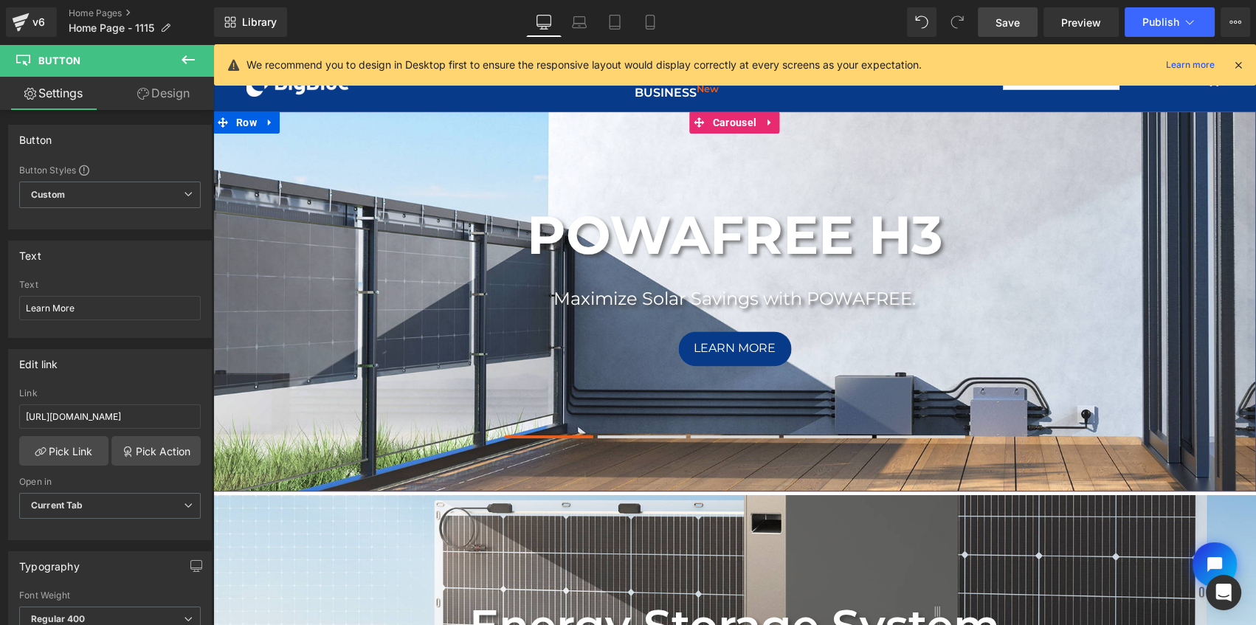
click at [607, 435] on span at bounding box center [642, 436] width 89 height 3
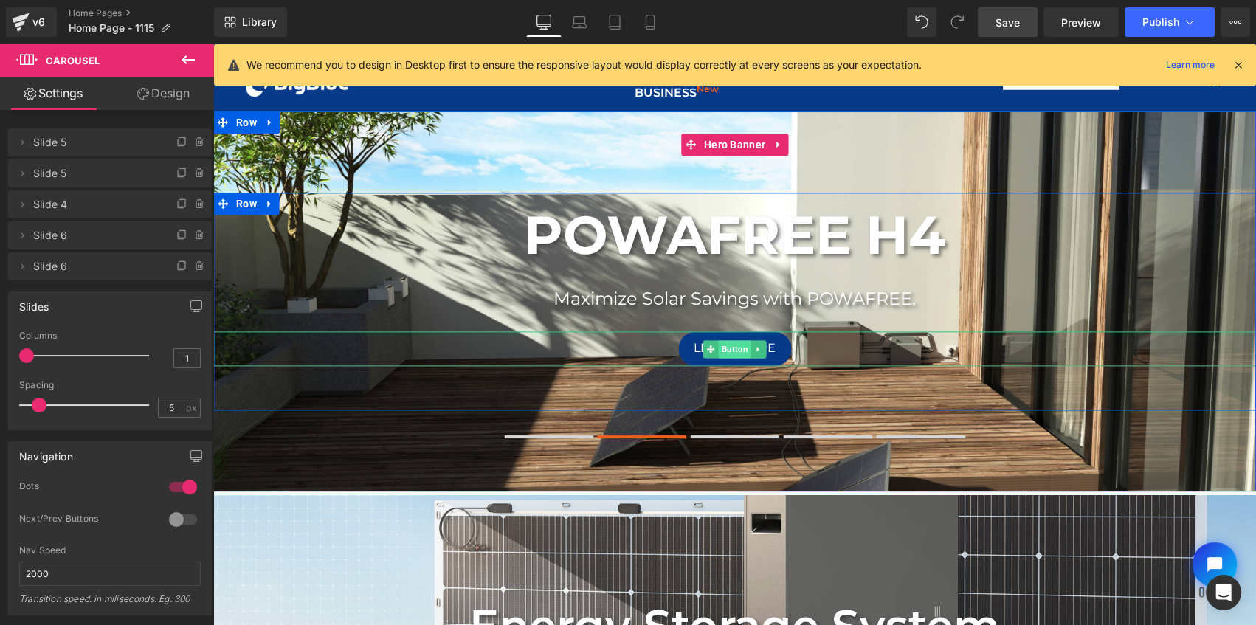
click at [732, 348] on span "Button" at bounding box center [734, 349] width 32 height 18
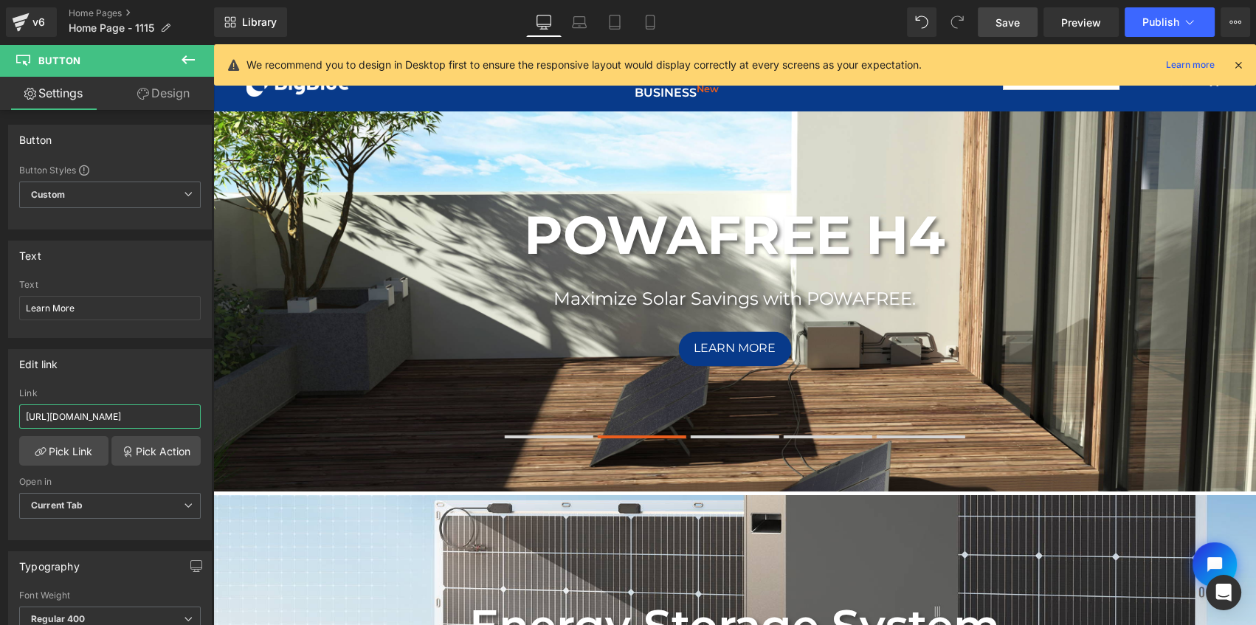
drag, startPoint x: 361, startPoint y: 457, endPoint x: 240, endPoint y: 420, distance: 126.7
click at [137, 361] on div "Edit link" at bounding box center [110, 364] width 202 height 28
click at [1018, 24] on span "Save" at bounding box center [1007, 22] width 24 height 15
